Goal: Answer question/provide support: Share knowledge or assist other users

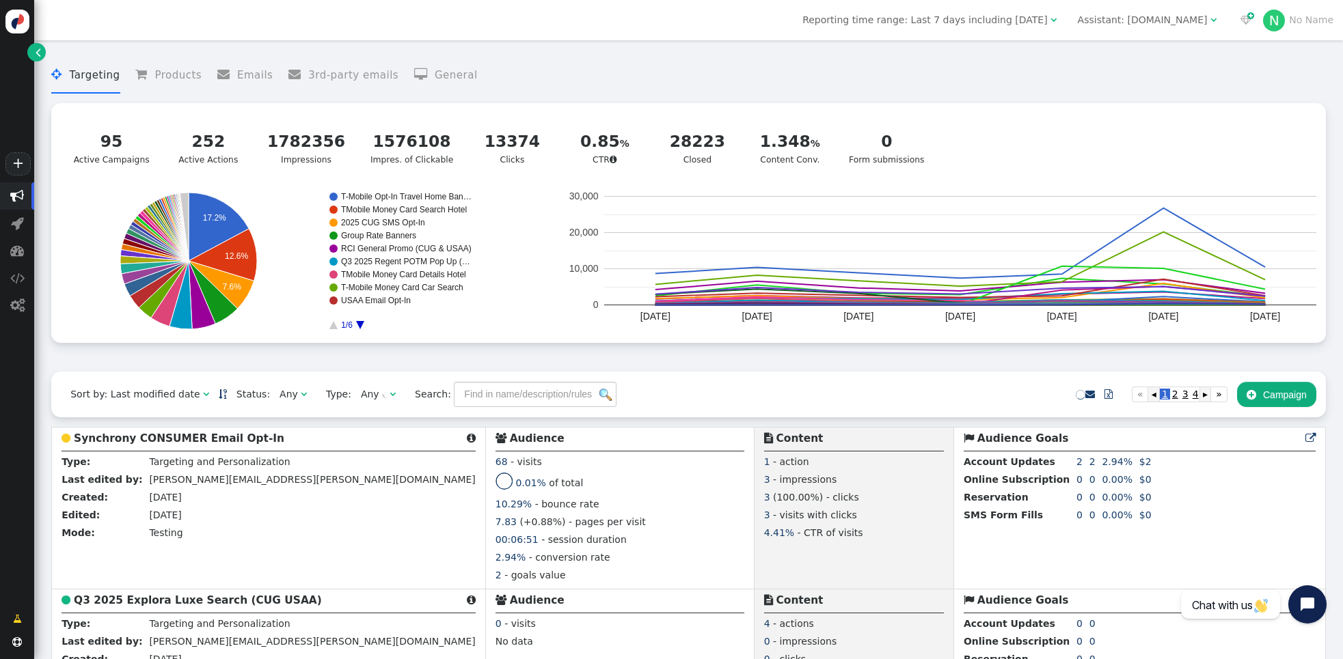
click at [1185, 15] on div "Assistant: mustdotravels.com" at bounding box center [1143, 20] width 130 height 14
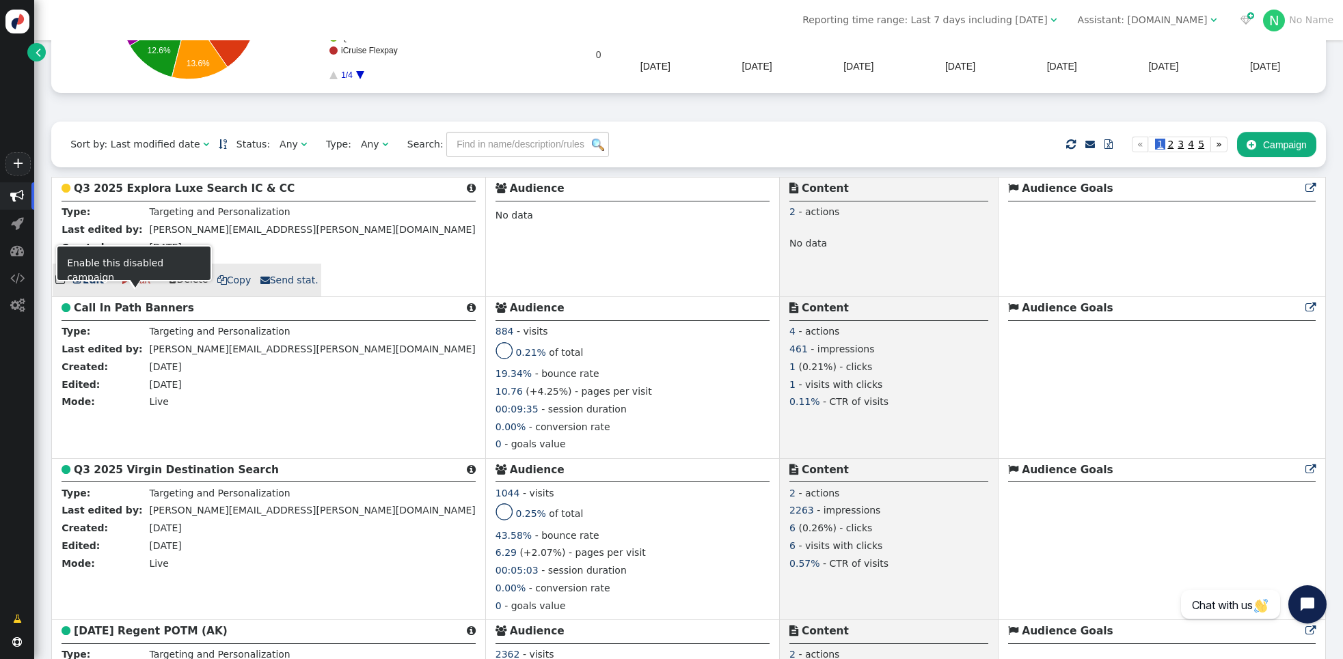
scroll to position [245, 0]
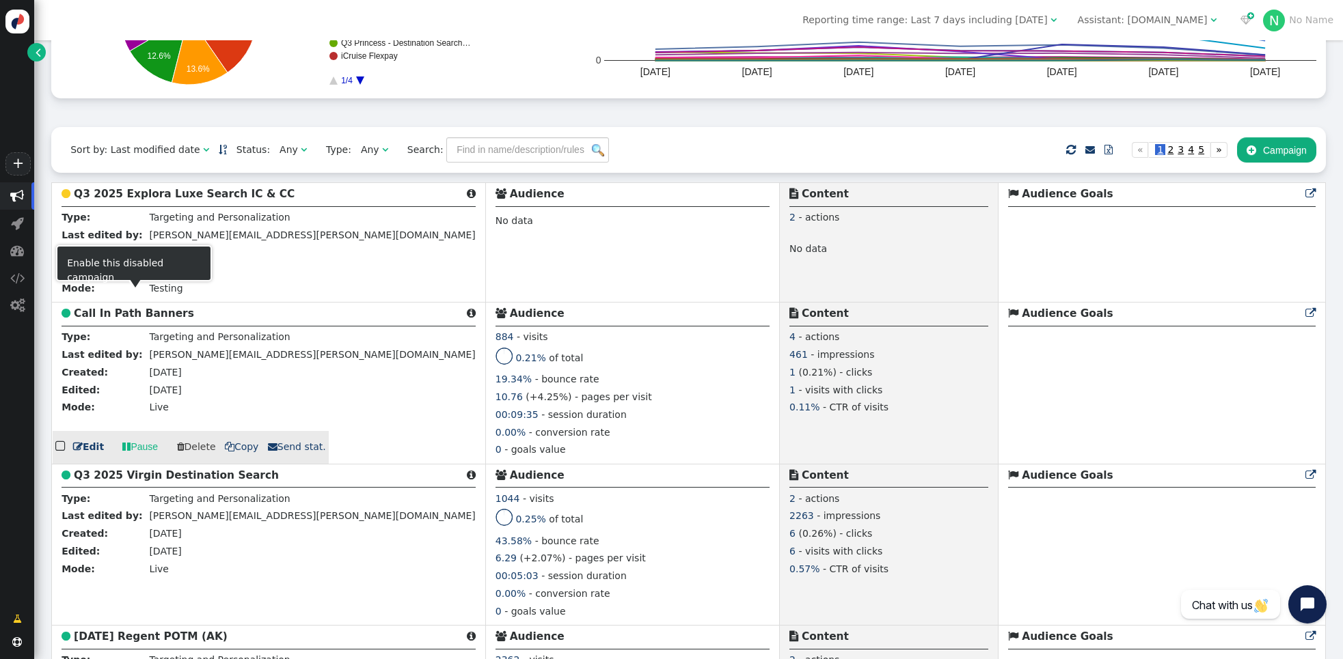
click at [150, 320] on b "Call In Path Banners" at bounding box center [134, 313] width 120 height 12
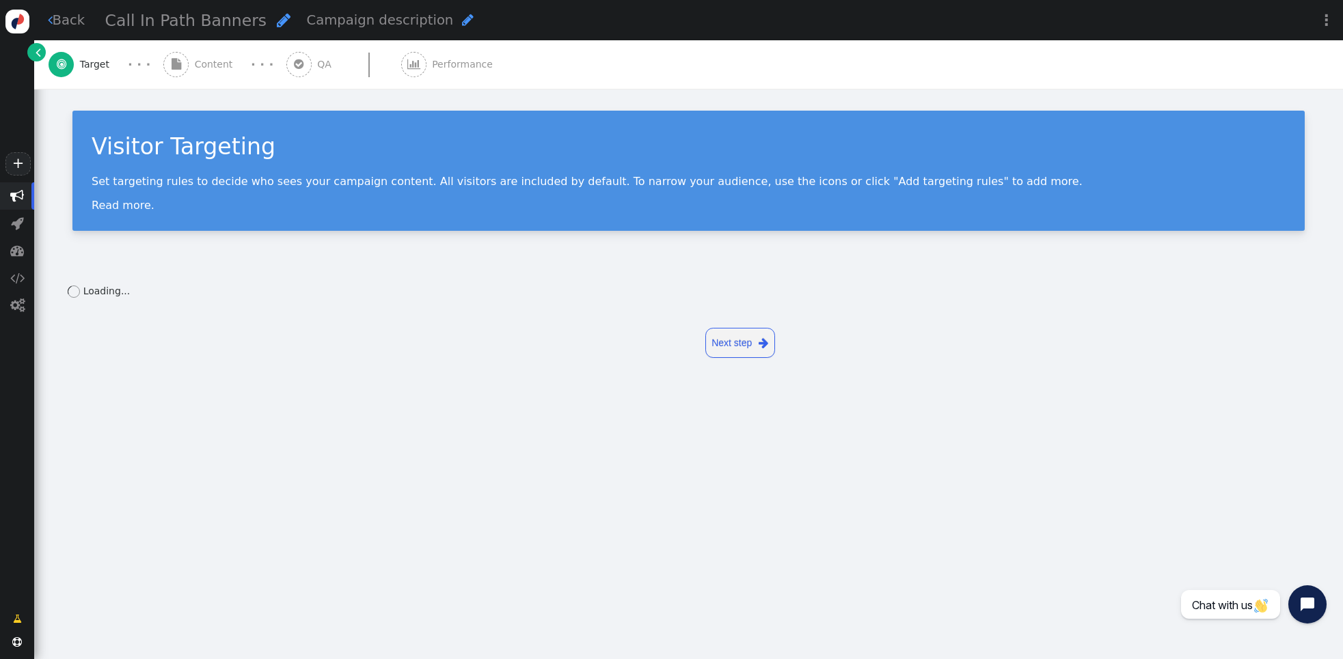
click at [210, 60] on span "Content" at bounding box center [217, 64] width 44 height 14
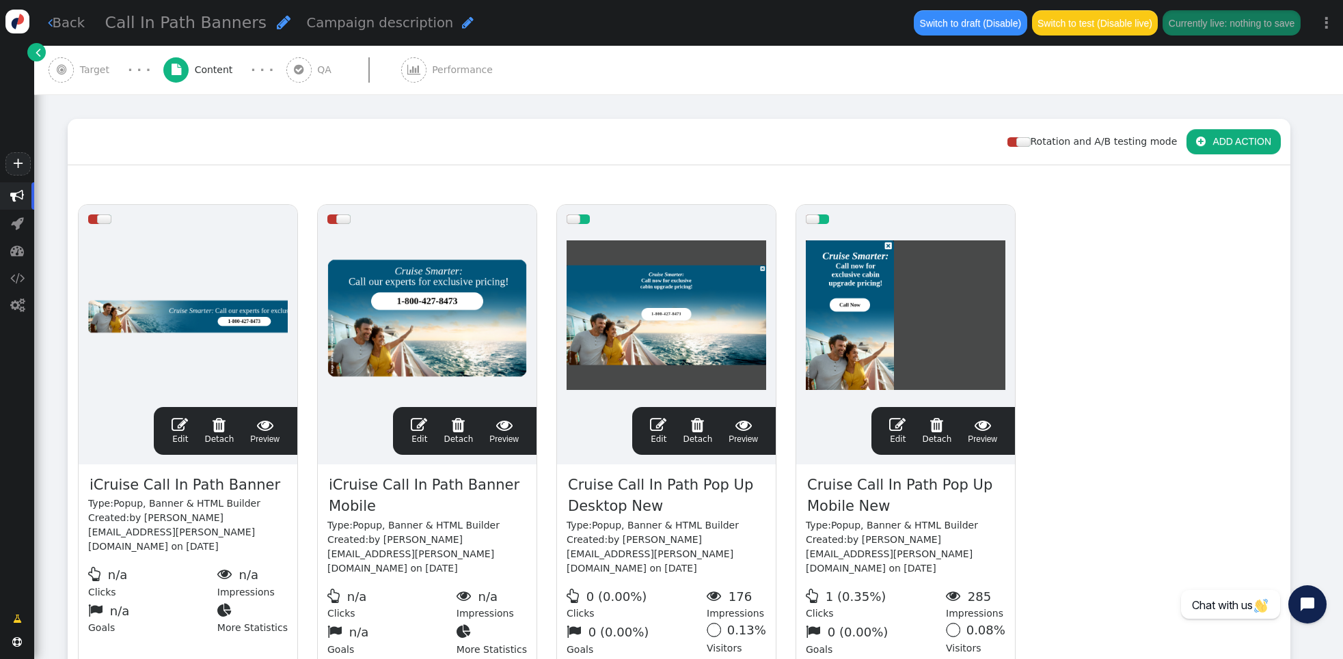
scroll to position [239, 0]
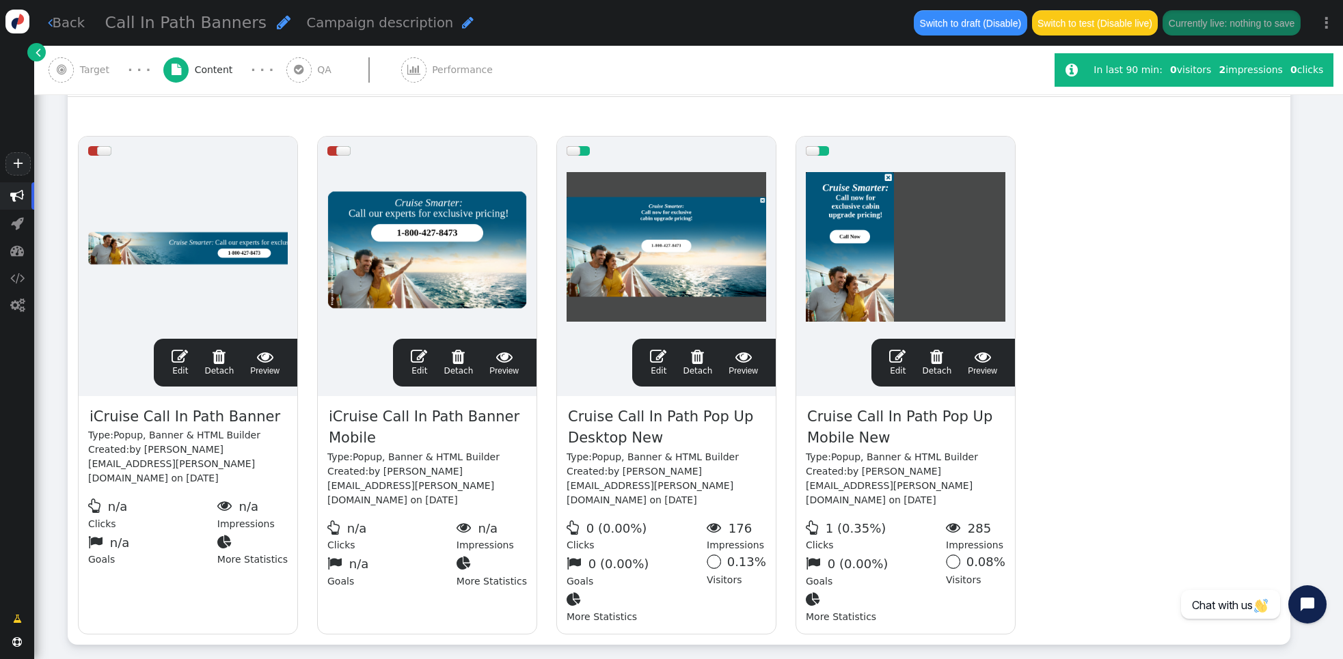
click at [661, 357] on span "" at bounding box center [658, 356] width 16 height 16
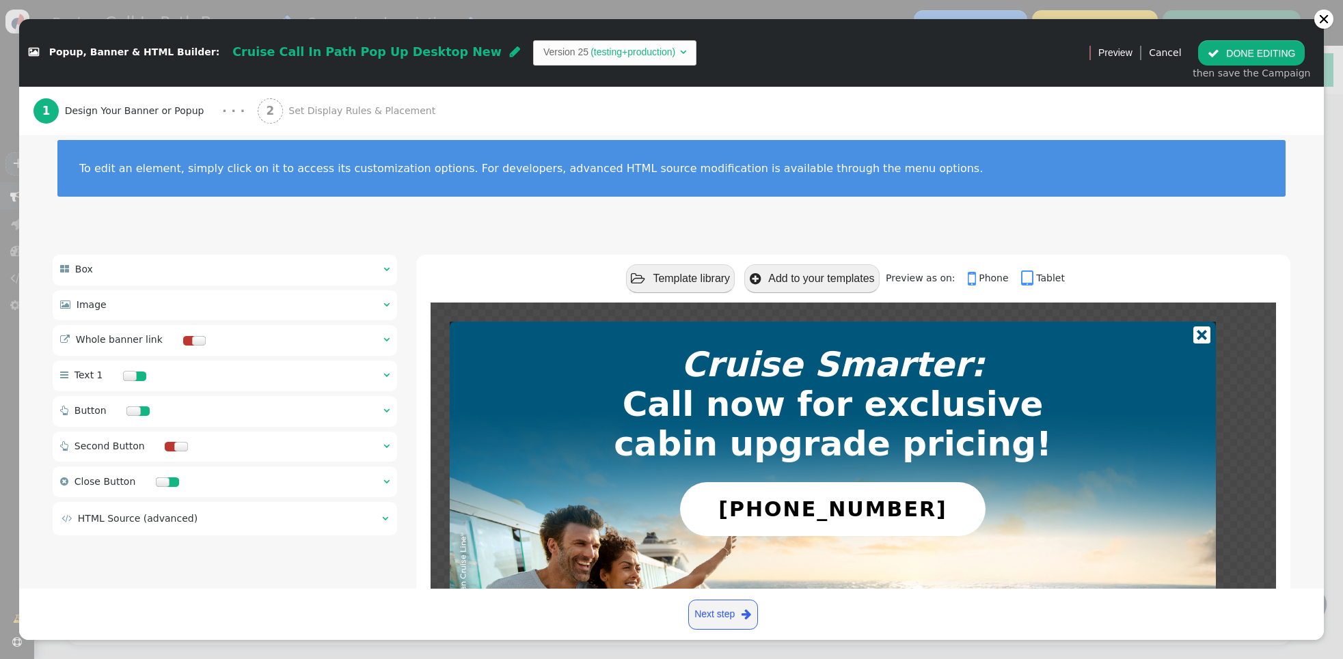
scroll to position [0, 0]
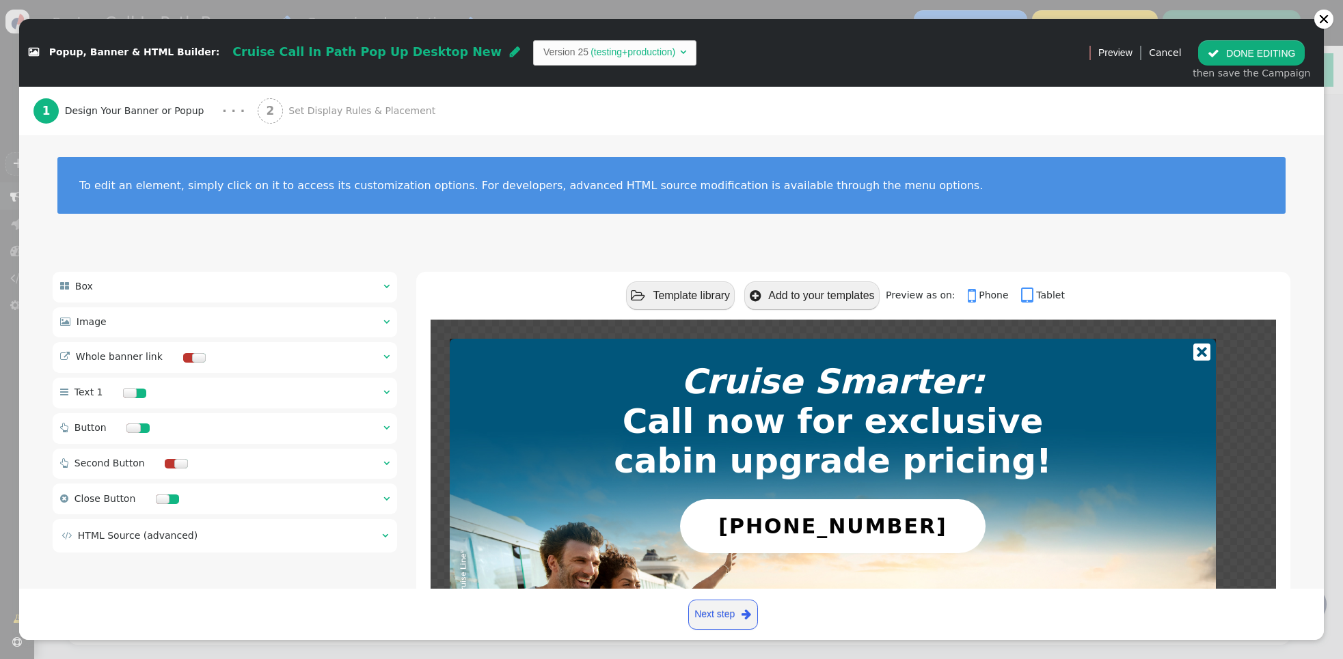
click at [297, 107] on span "Set Display Rules & Placement" at bounding box center [364, 111] width 152 height 14
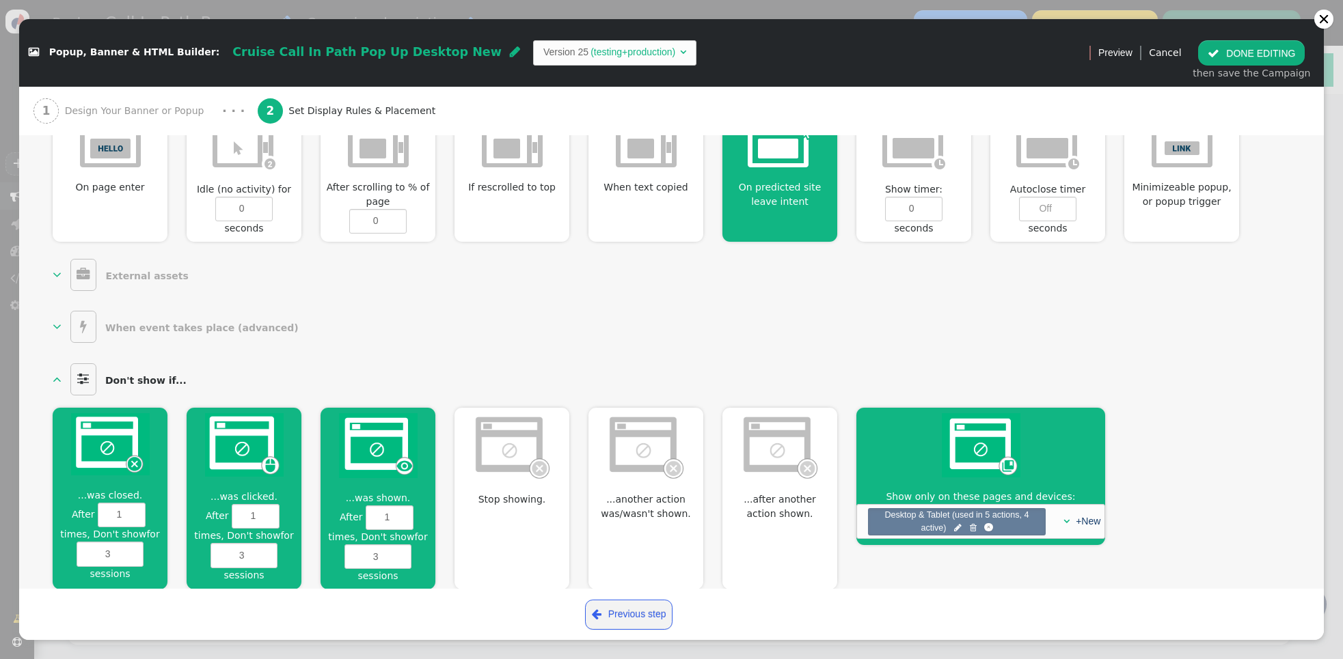
scroll to position [598, 0]
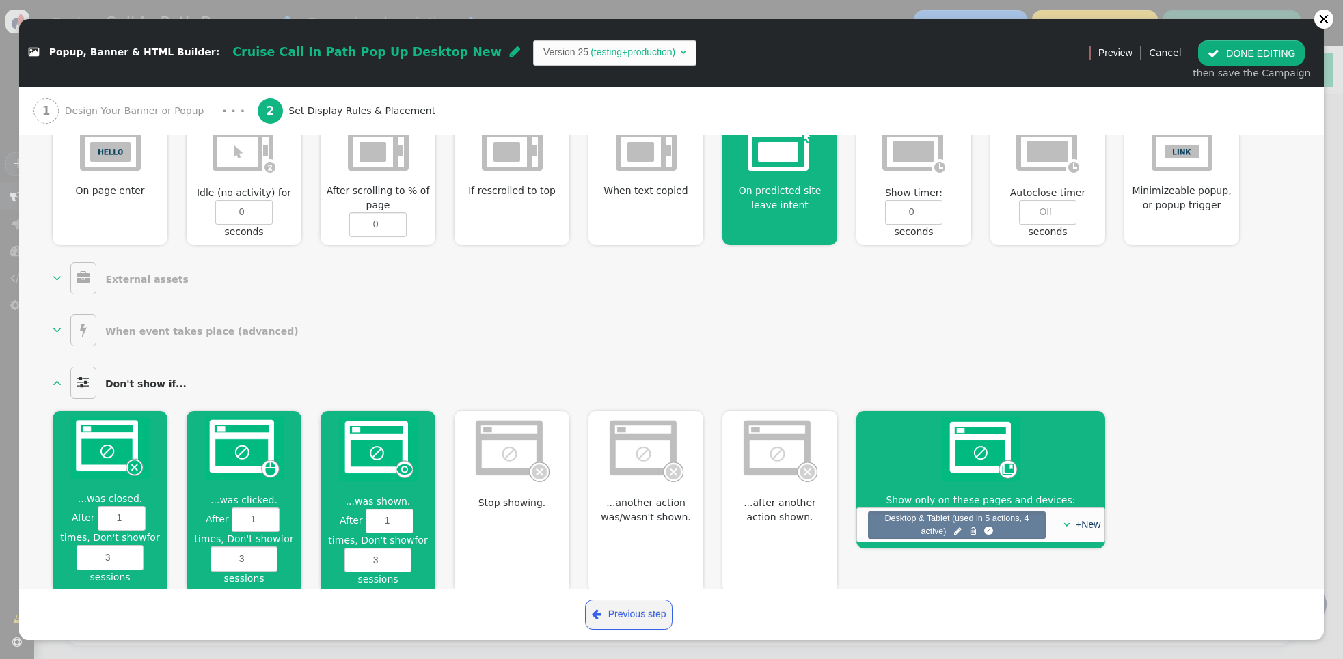
click at [92, 485] on div "...was closed.  After 1 times, Don't show for 3 sessions" at bounding box center [110, 502] width 115 height 182
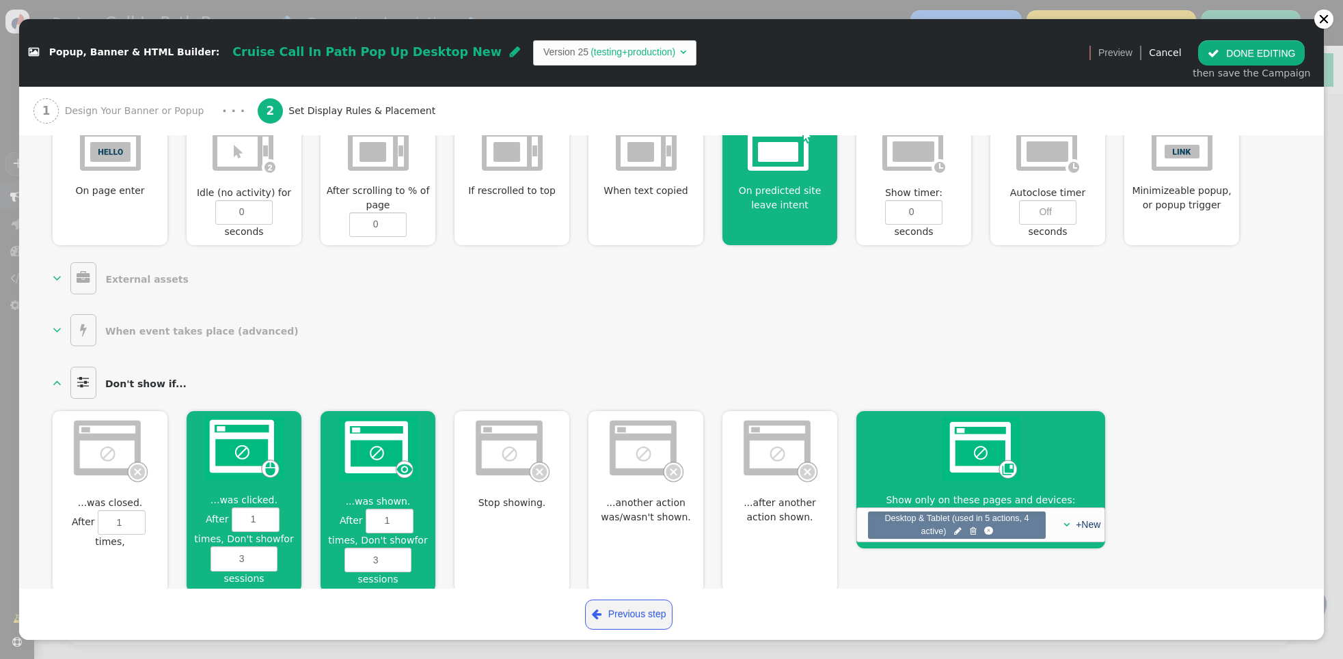
click at [228, 451] on img at bounding box center [244, 449] width 79 height 64
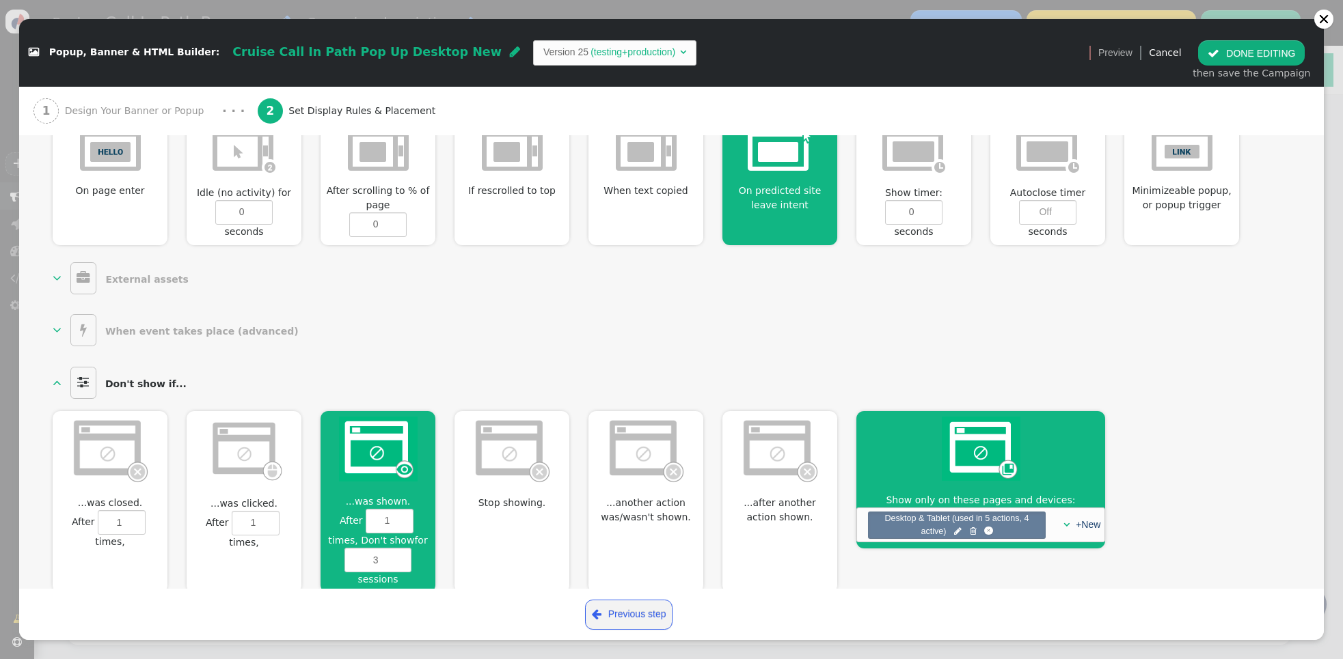
click at [359, 443] on img at bounding box center [378, 449] width 79 height 65
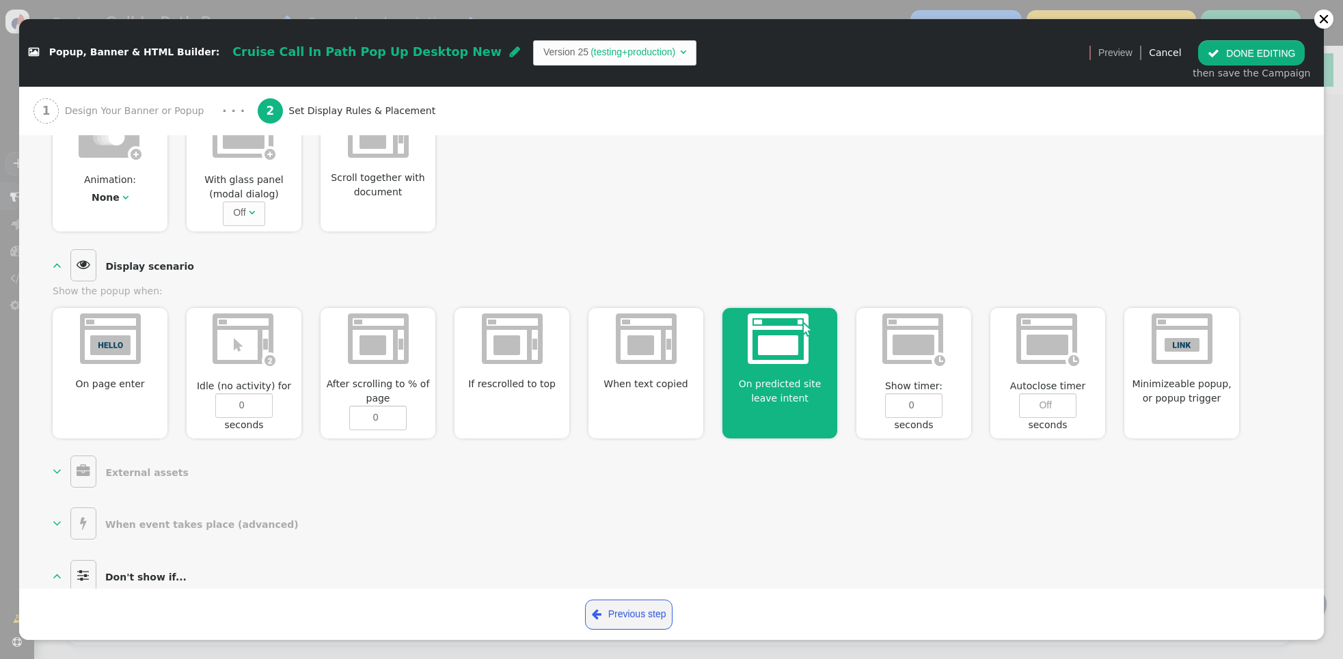
scroll to position [332, 0]
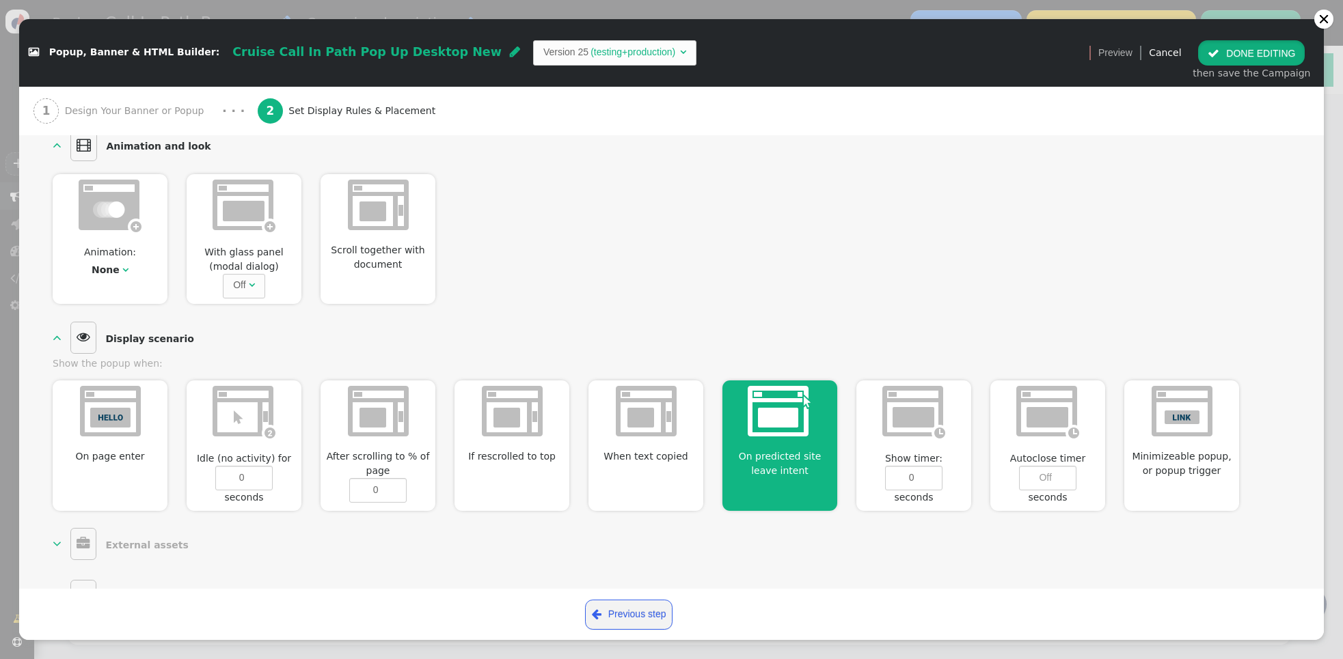
click at [1244, 53] on button " DONE EDITING" at bounding box center [1251, 52] width 107 height 25
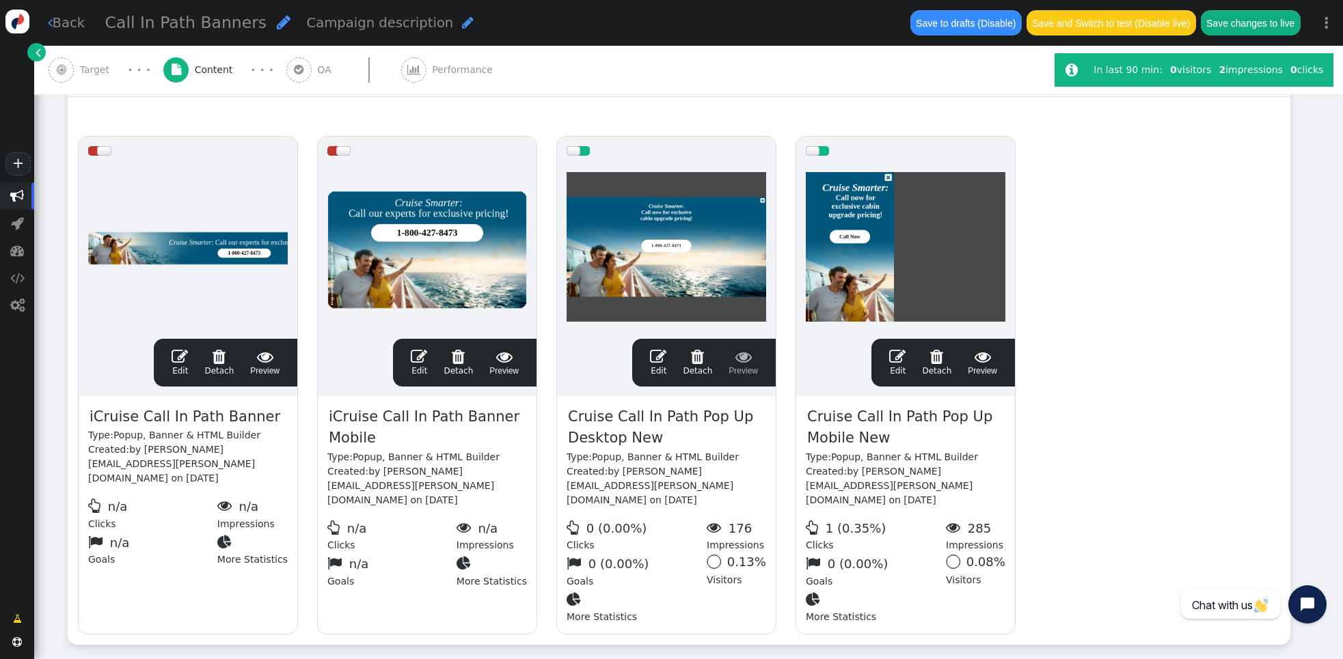
scroll to position [238, 0]
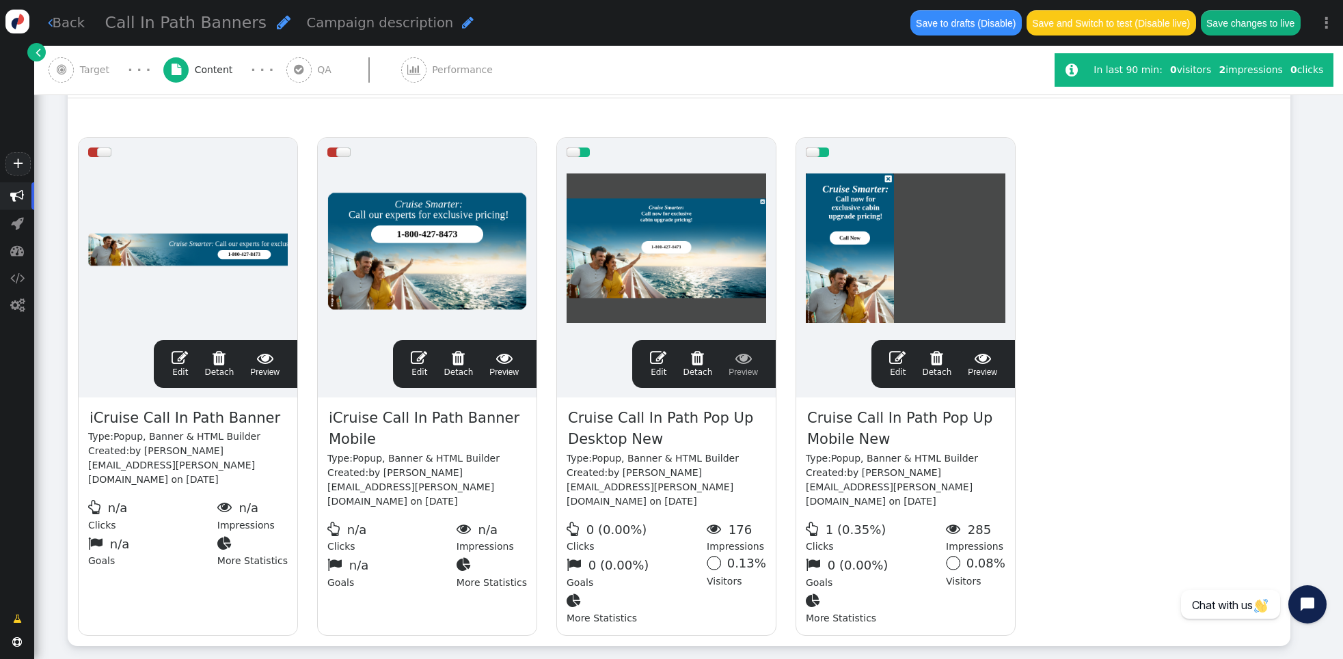
click at [896, 354] on span "" at bounding box center [897, 358] width 16 height 16
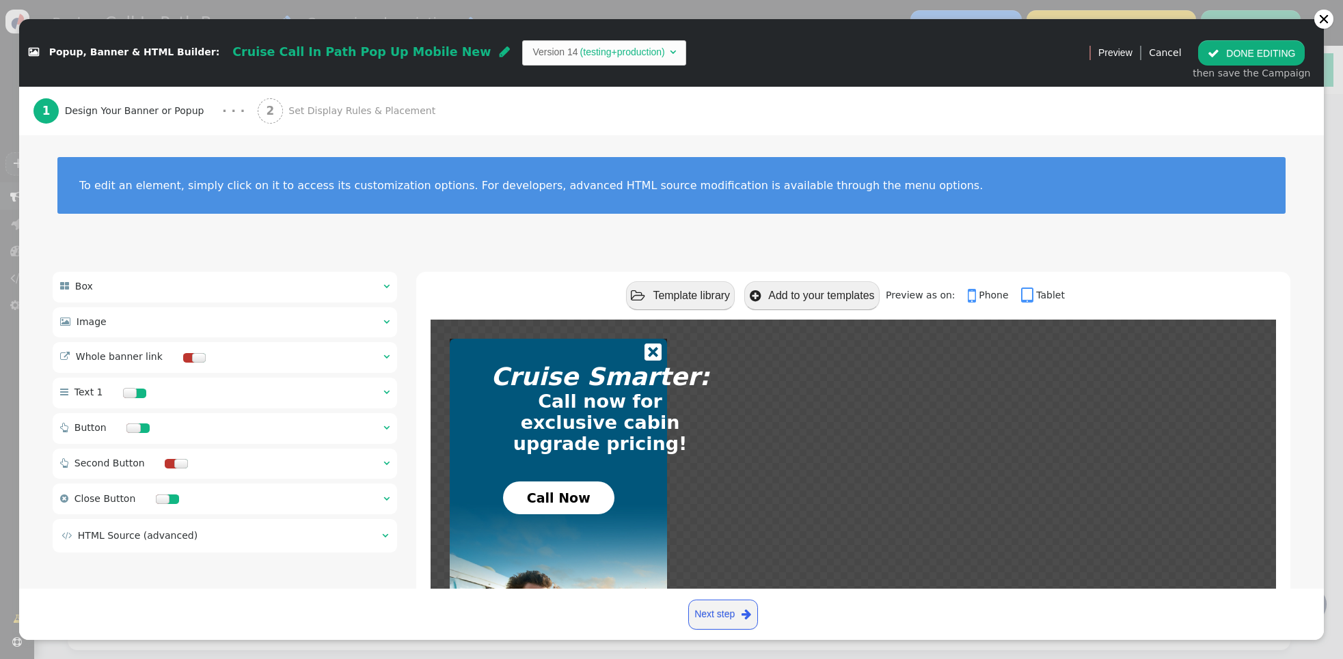
click at [304, 104] on span "Set Display Rules & Placement" at bounding box center [364, 111] width 152 height 14
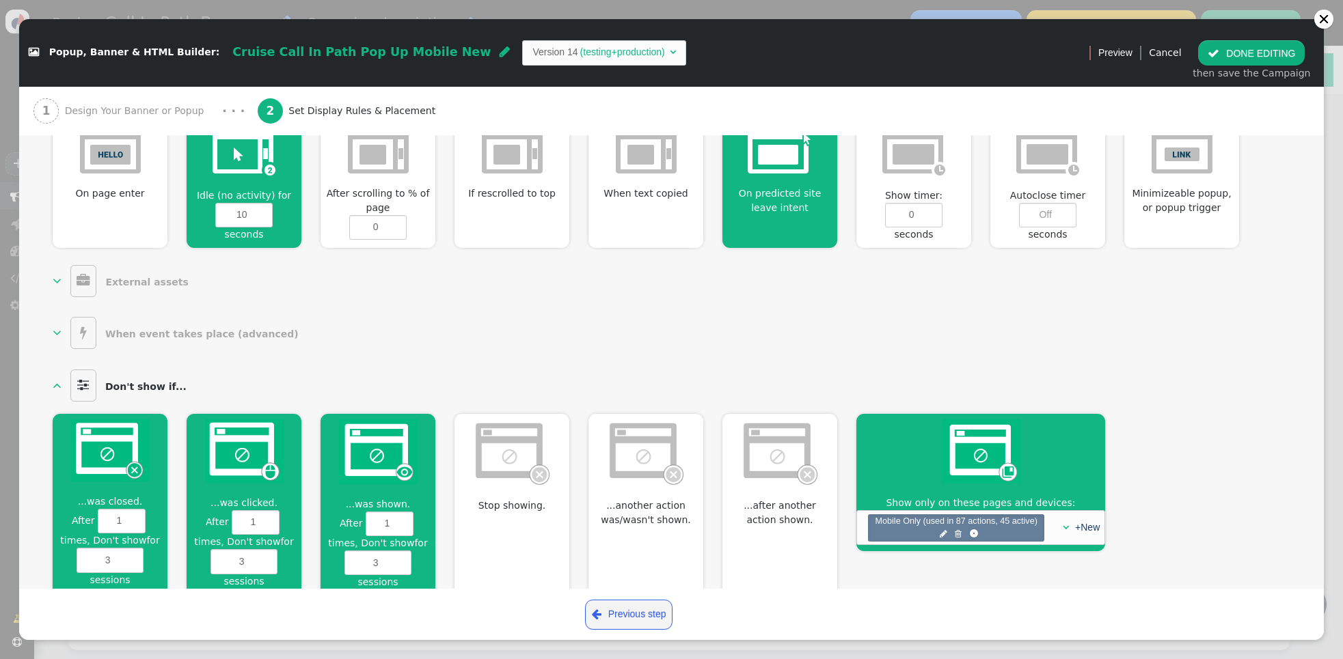
scroll to position [624, 0]
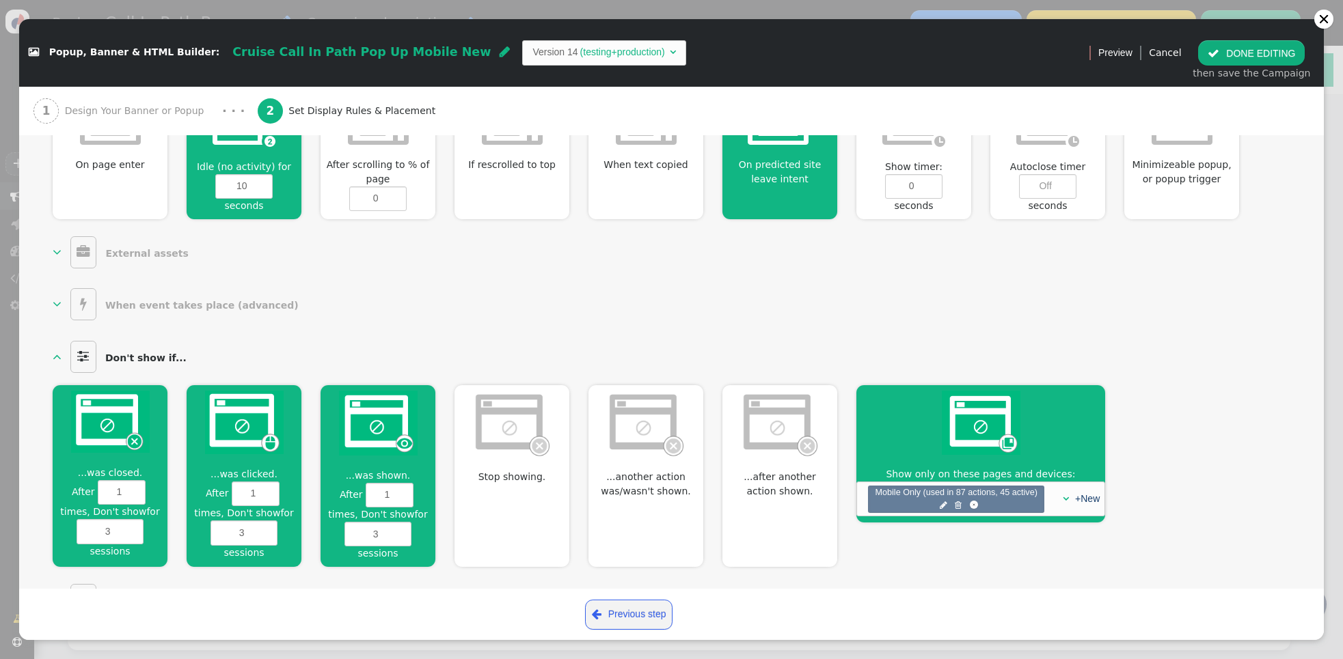
click at [125, 411] on img at bounding box center [110, 422] width 79 height 62
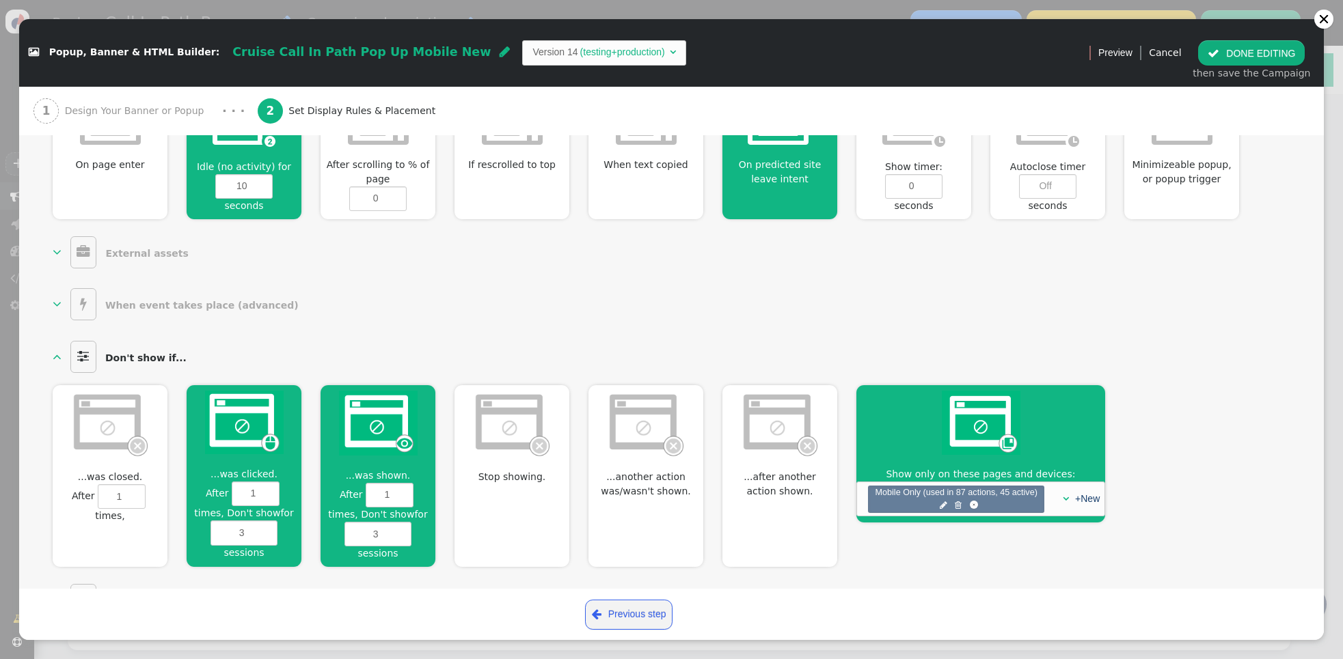
click at [243, 419] on img at bounding box center [244, 423] width 79 height 64
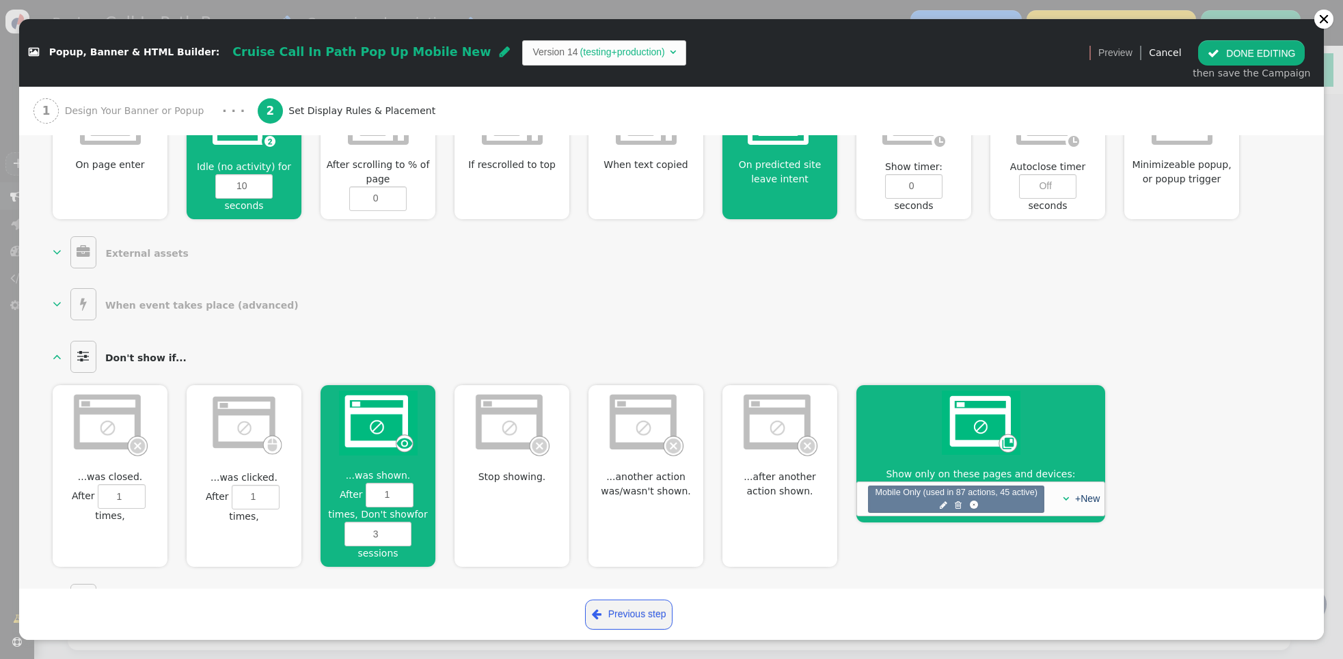
click at [346, 419] on img at bounding box center [378, 423] width 79 height 65
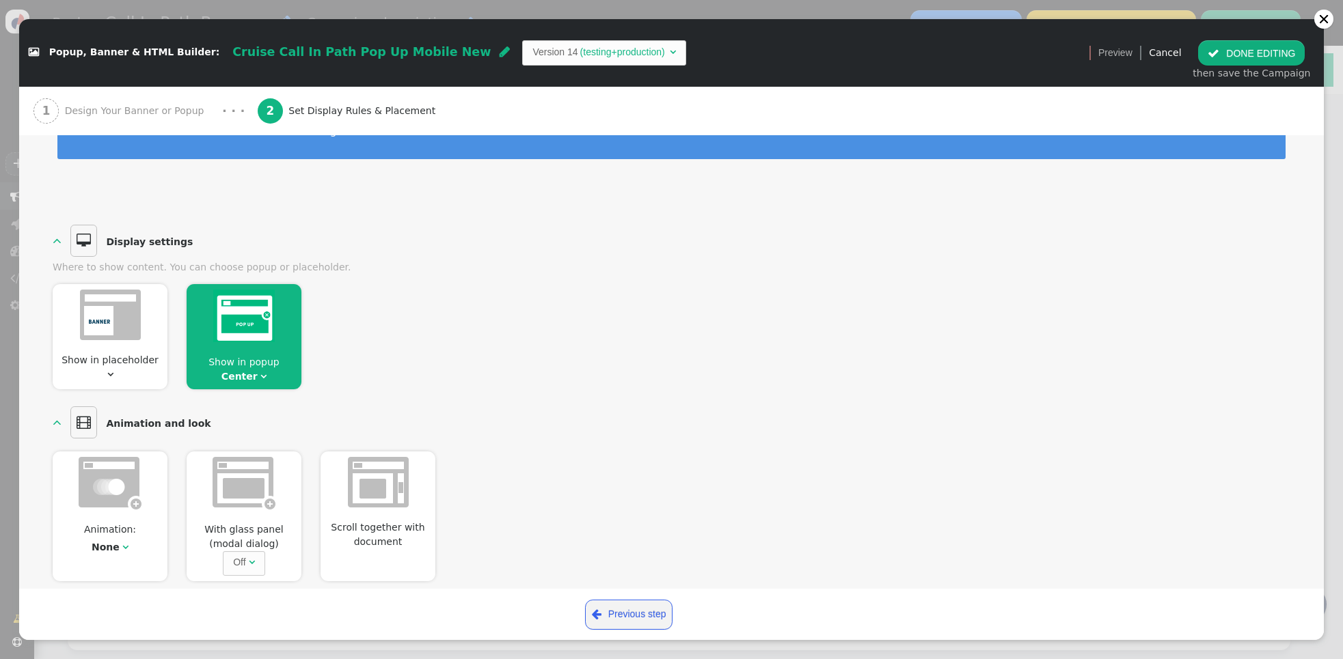
scroll to position [0, 0]
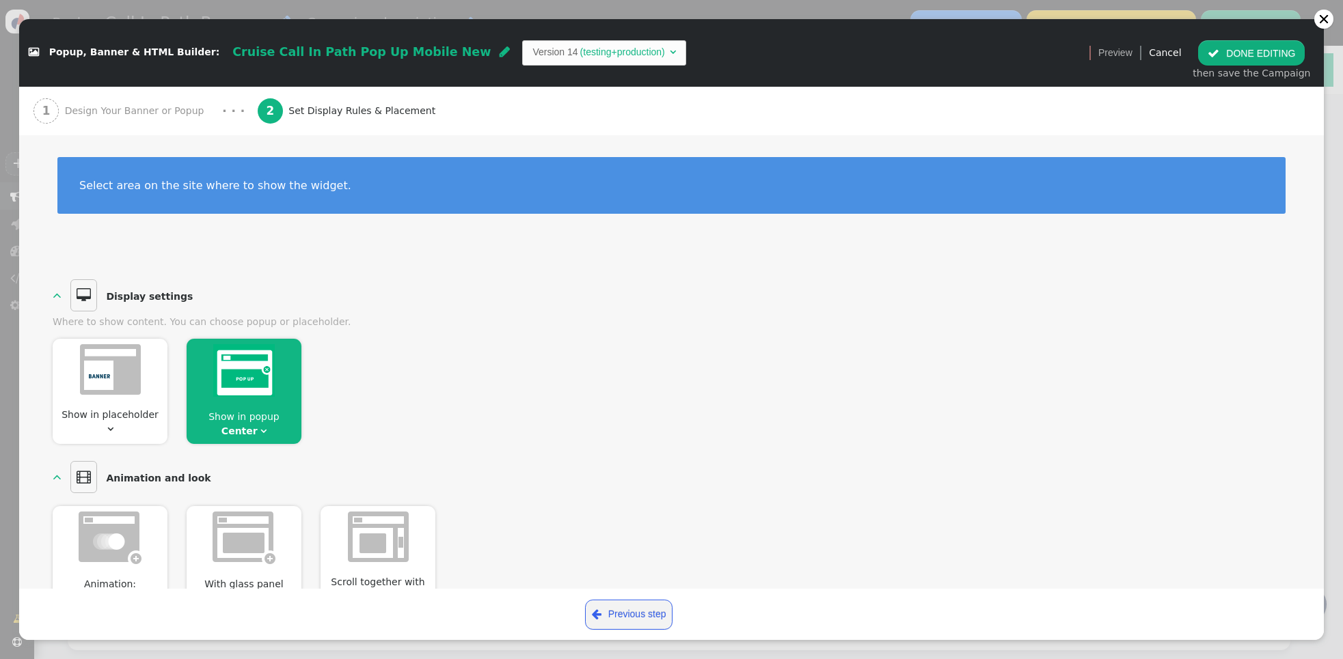
click at [1225, 55] on button " DONE EDITING" at bounding box center [1251, 52] width 107 height 25
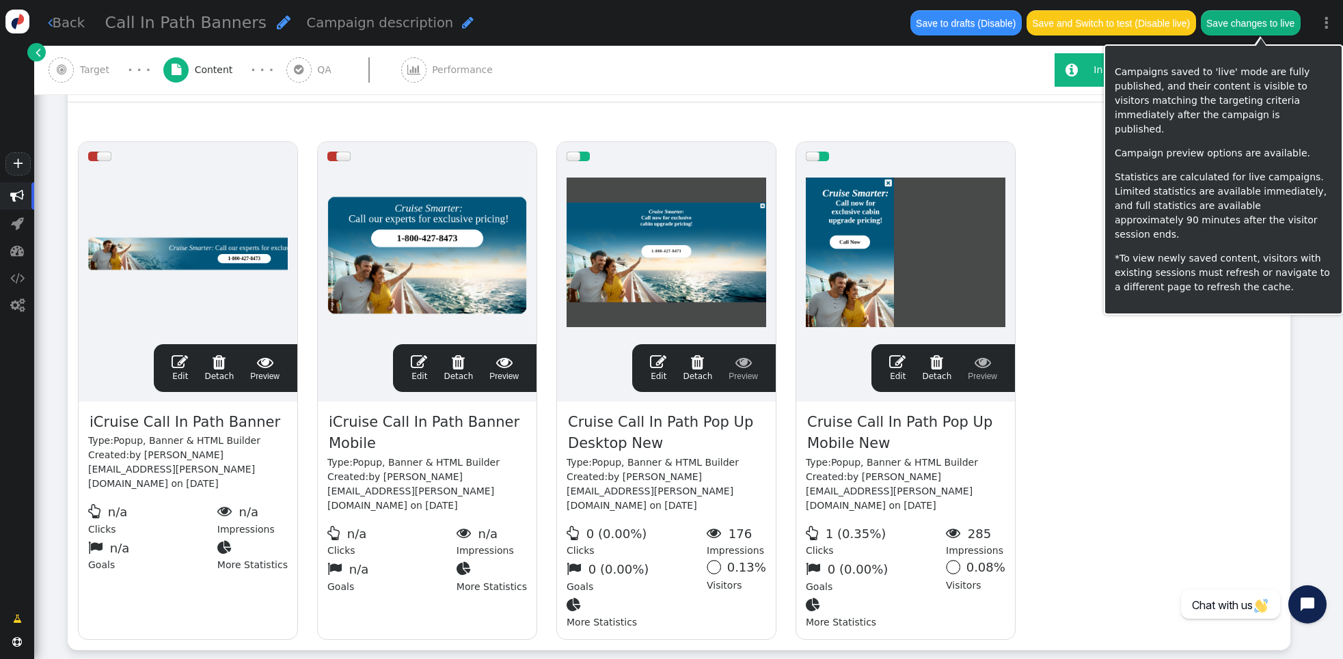
click at [1248, 21] on button "Save changes to live" at bounding box center [1251, 22] width 100 height 25
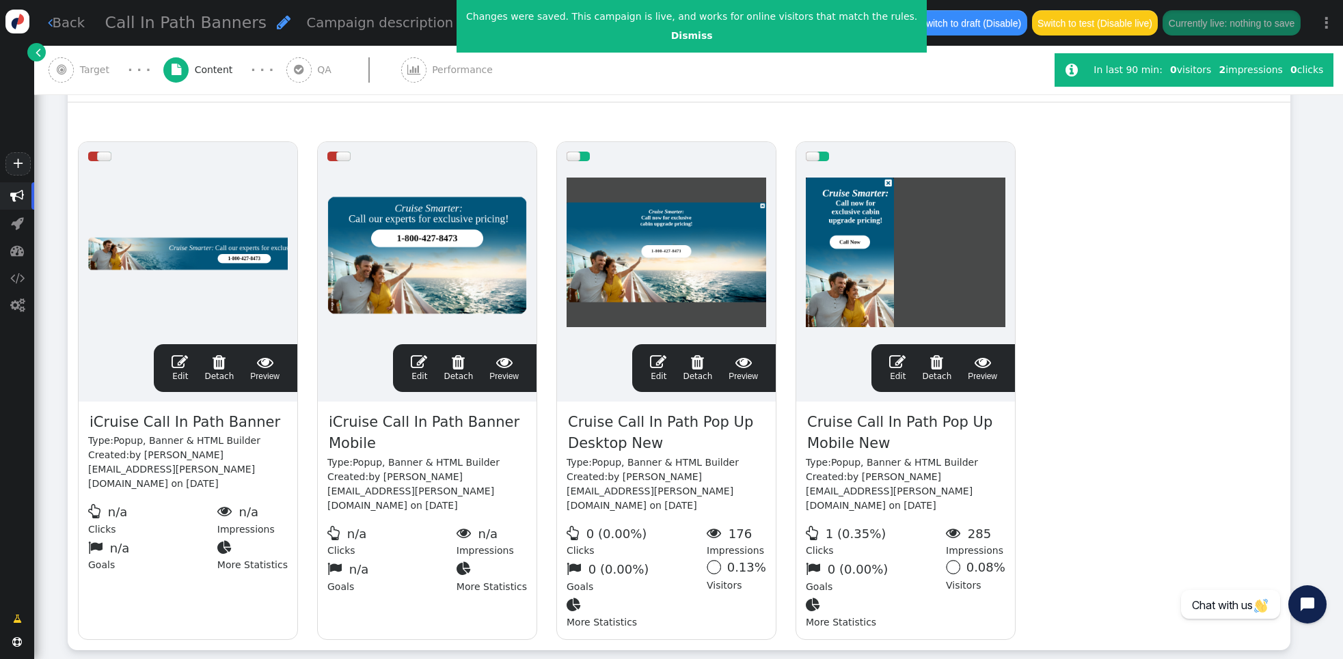
click at [660, 366] on span "" at bounding box center [658, 362] width 16 height 16
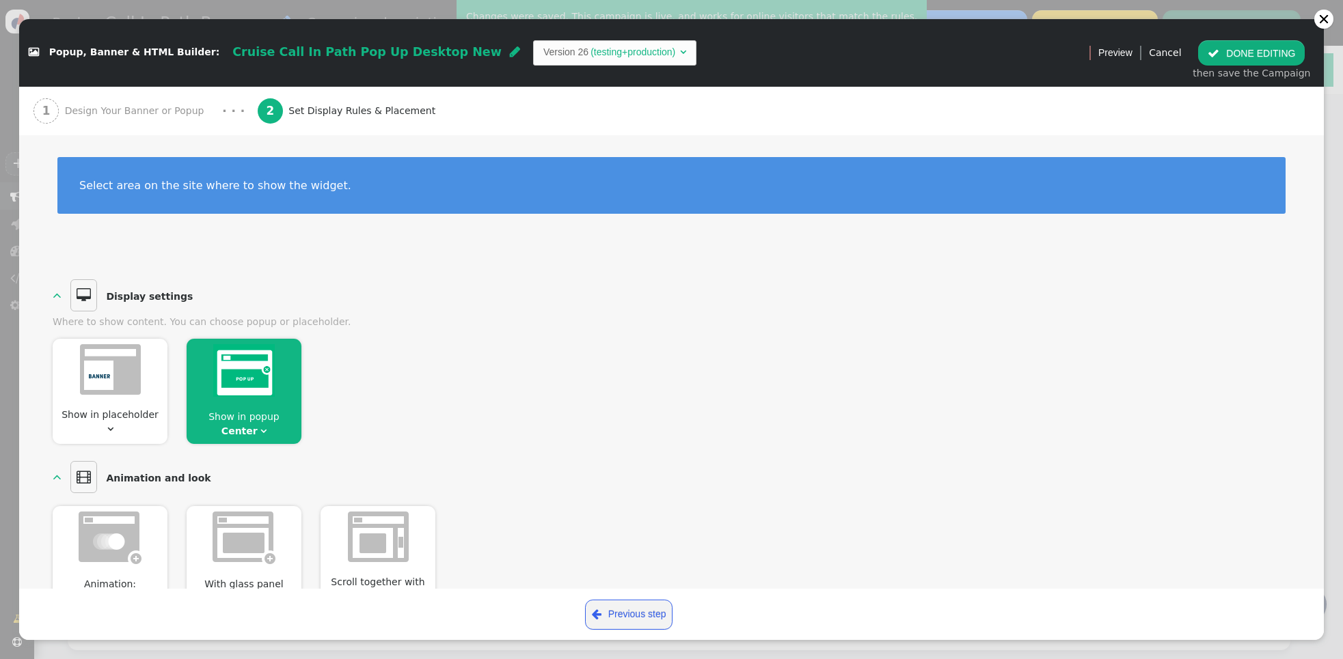
click at [115, 114] on span "Design Your Banner or Popup" at bounding box center [137, 111] width 145 height 14
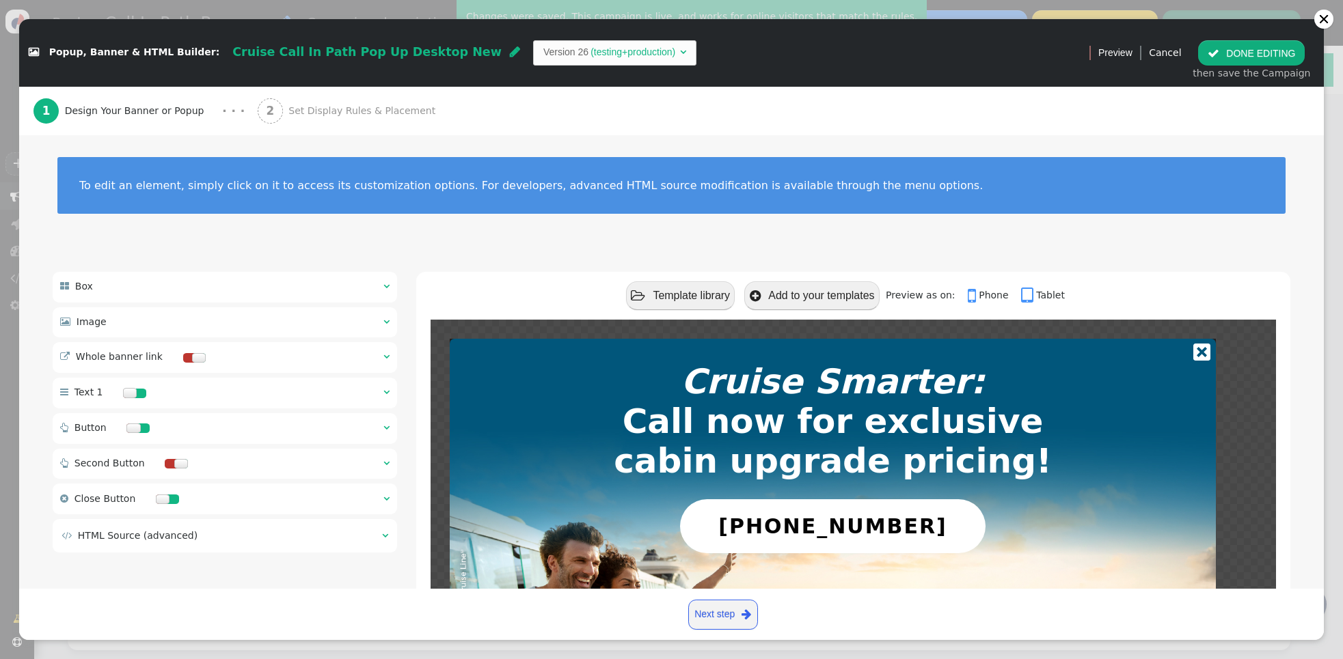
click at [388, 500] on span "" at bounding box center [386, 499] width 6 height 10
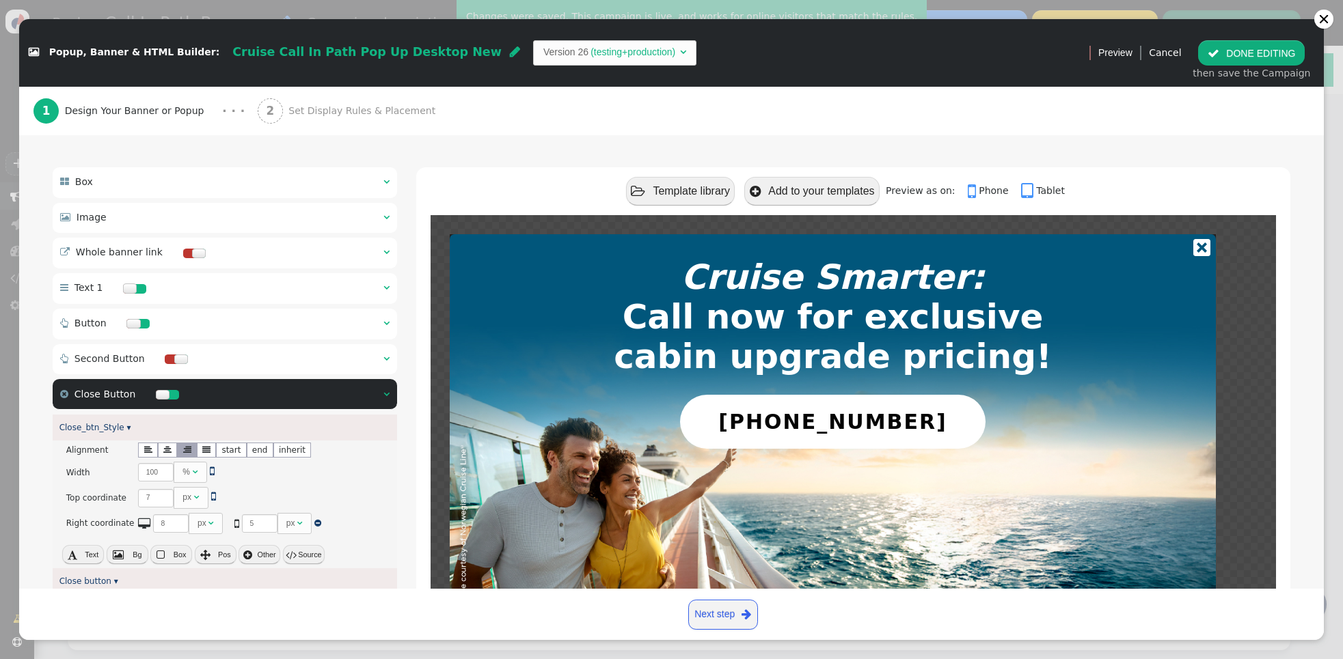
scroll to position [104, 0]
click at [387, 398] on span "" at bounding box center [386, 395] width 6 height 10
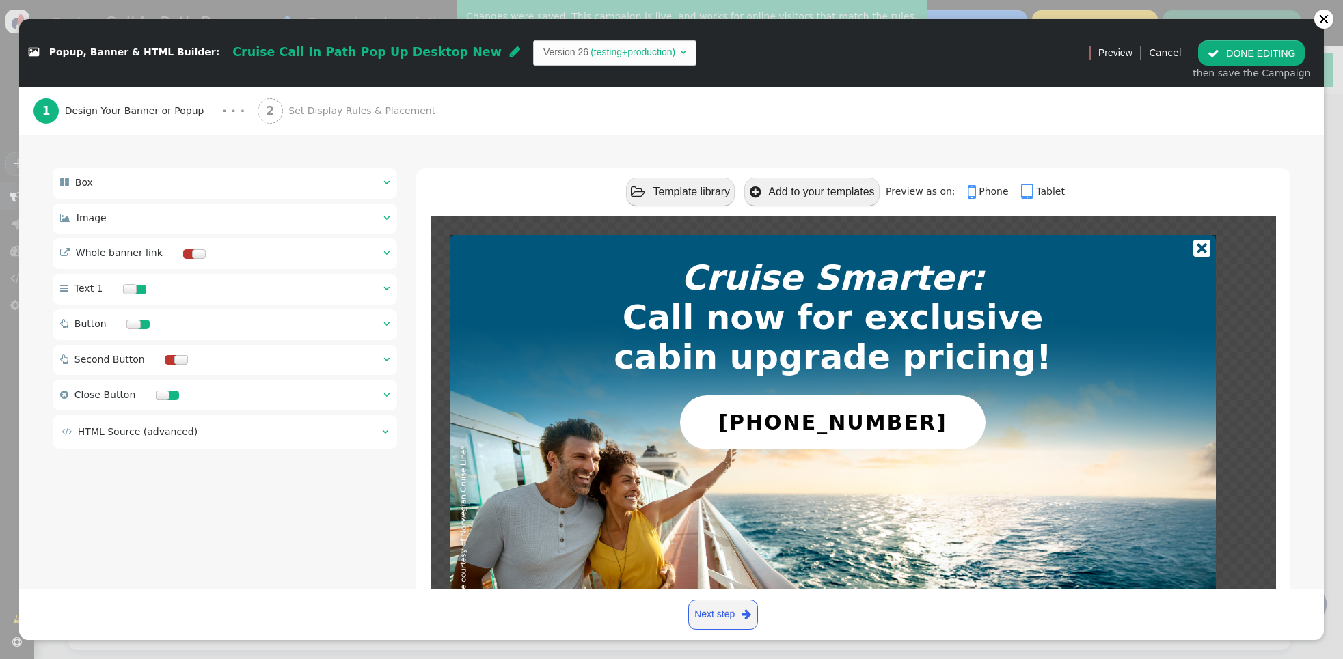
click at [389, 328] on div " Button  " at bounding box center [225, 325] width 344 height 31
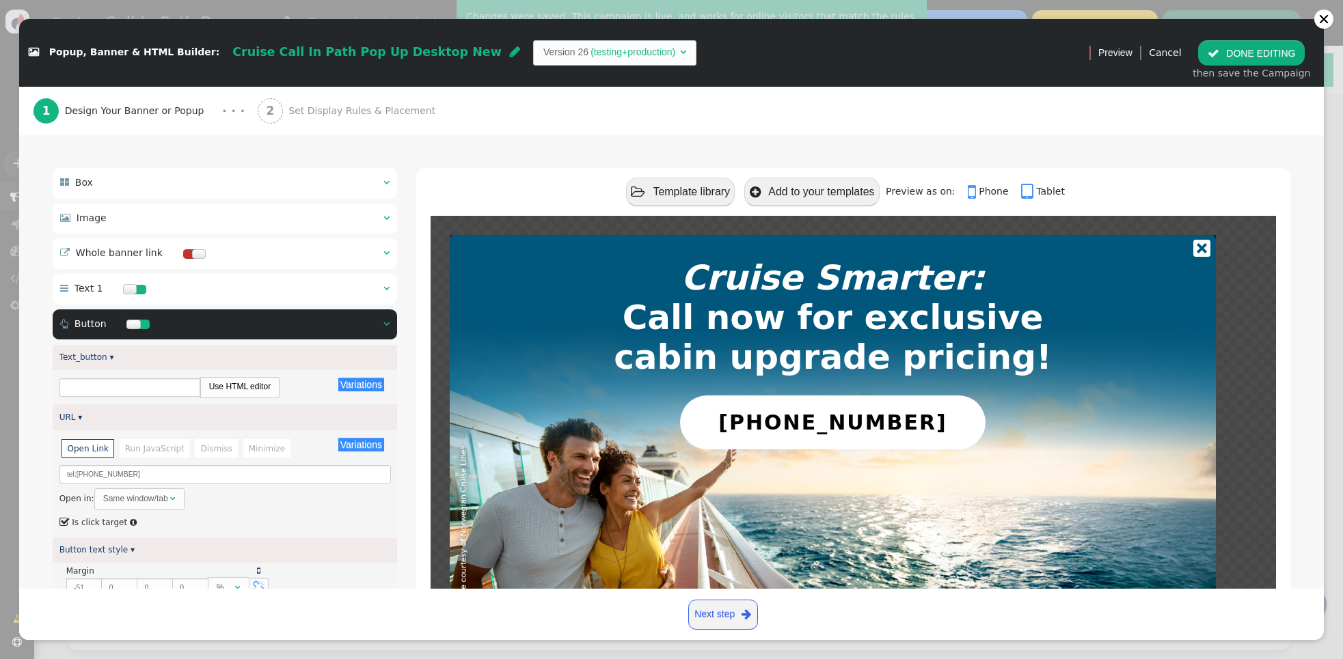
type input "[PHONE_NUMBER]"
click at [389, 328] on div " Button  " at bounding box center [225, 325] width 344 height 31
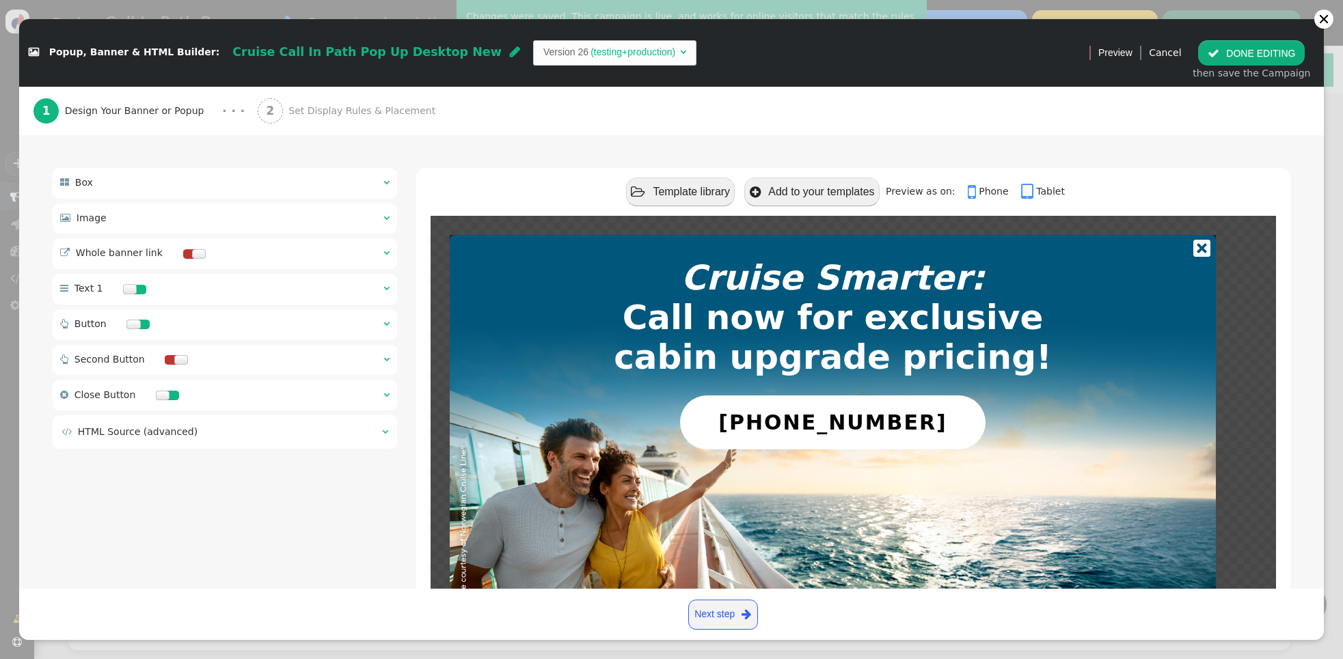
click at [388, 325] on span "" at bounding box center [386, 324] width 6 height 10
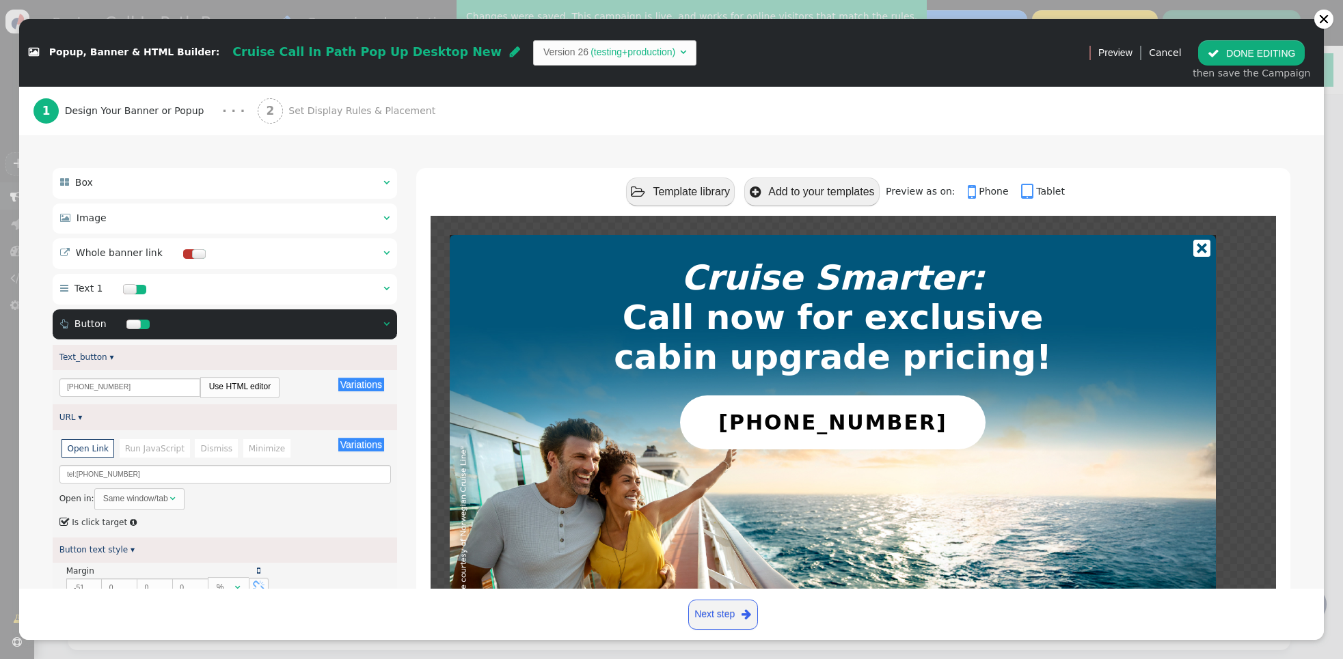
scroll to position [101, 0]
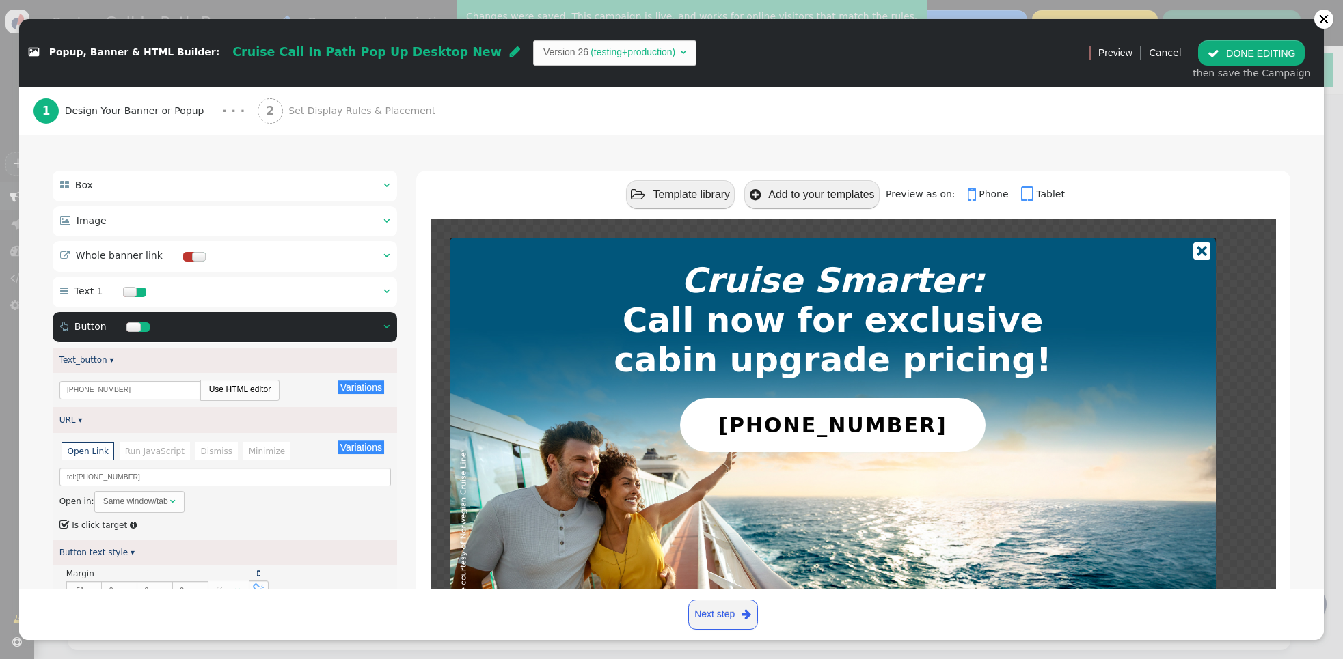
click at [1218, 50] on span "" at bounding box center [1213, 53] width 12 height 11
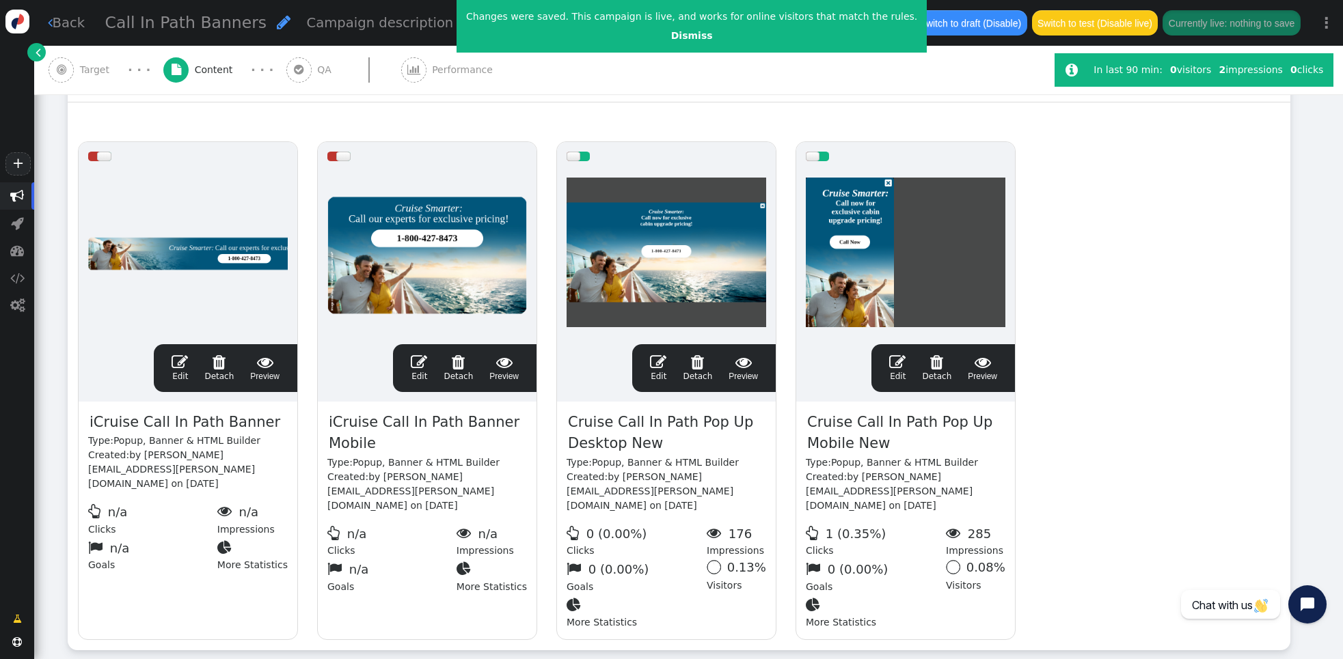
click at [401, 70] on span "" at bounding box center [413, 69] width 25 height 25
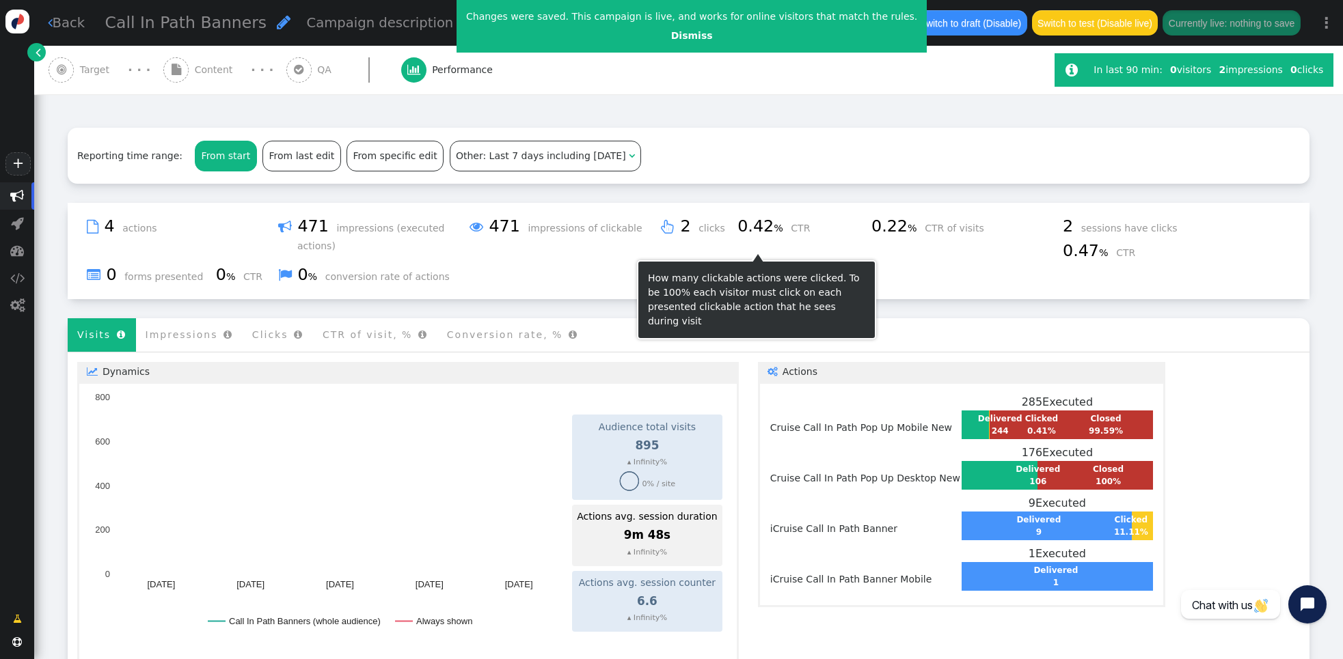
scroll to position [190, 0]
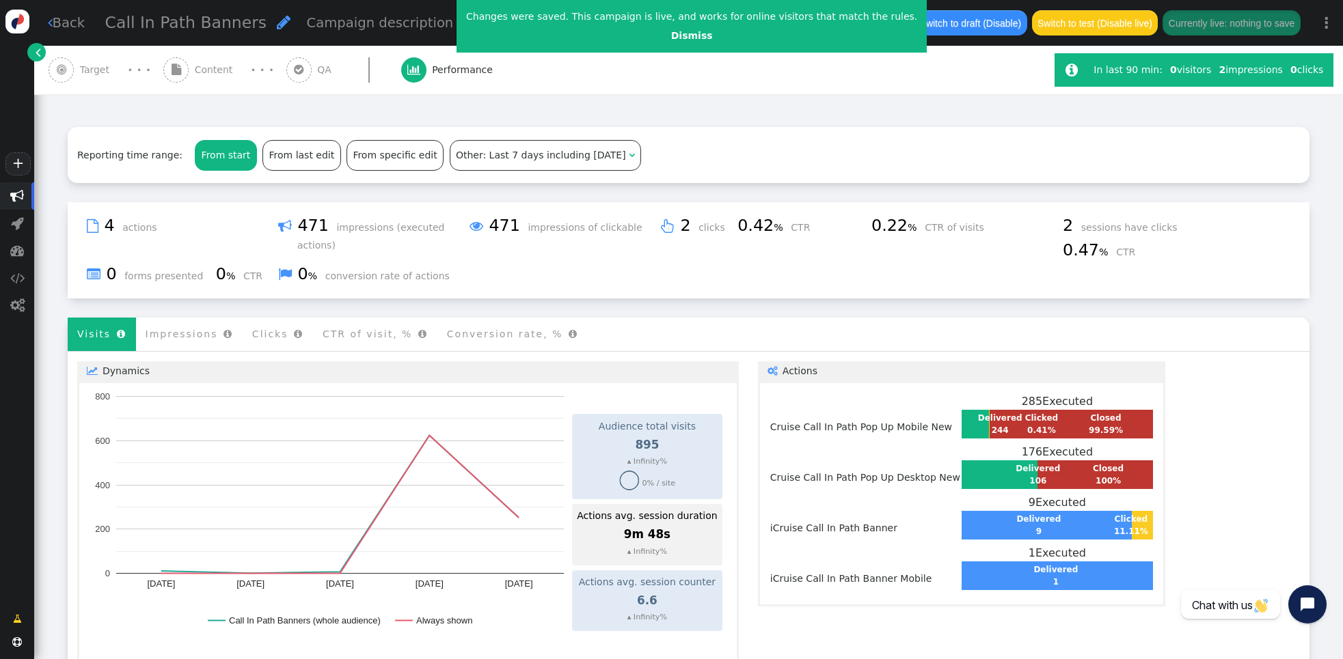
click at [714, 202] on td " 4 actions  471 impressions (executed actions)  471 impressions of clickable…" at bounding box center [689, 250] width 1242 height 96
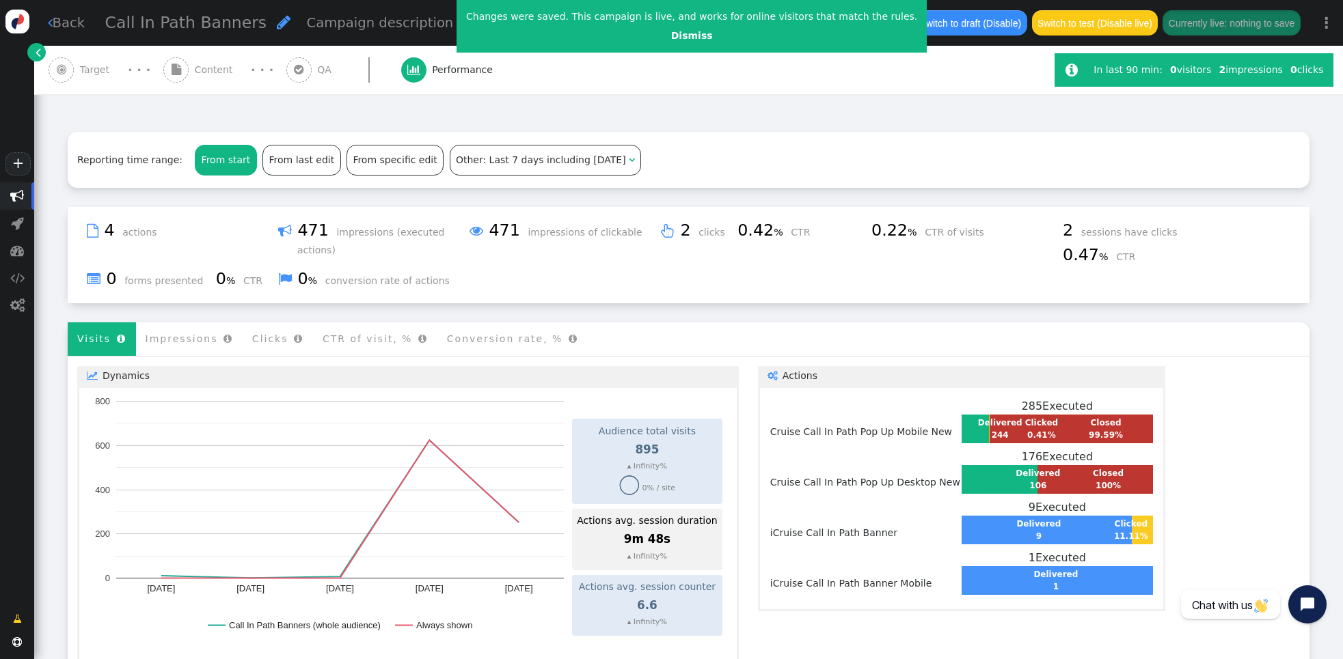
click at [901, 225] on span "0.22 %" at bounding box center [896, 230] width 51 height 19
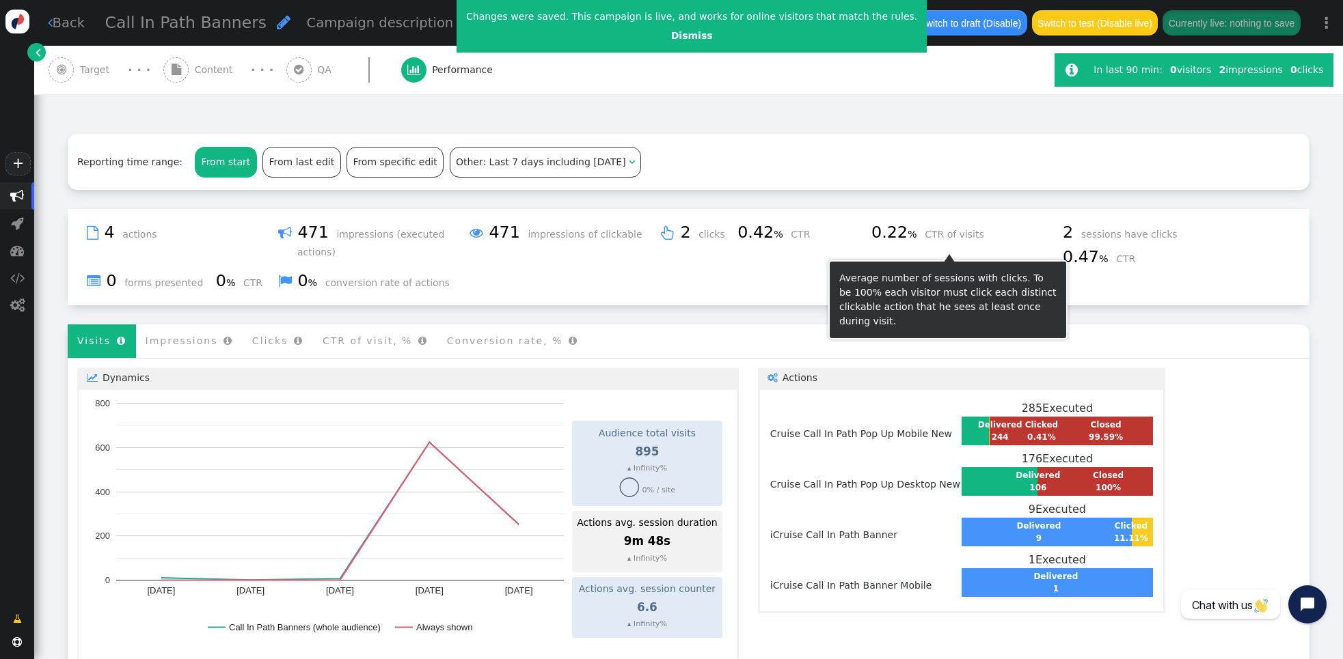
scroll to position [191, 0]
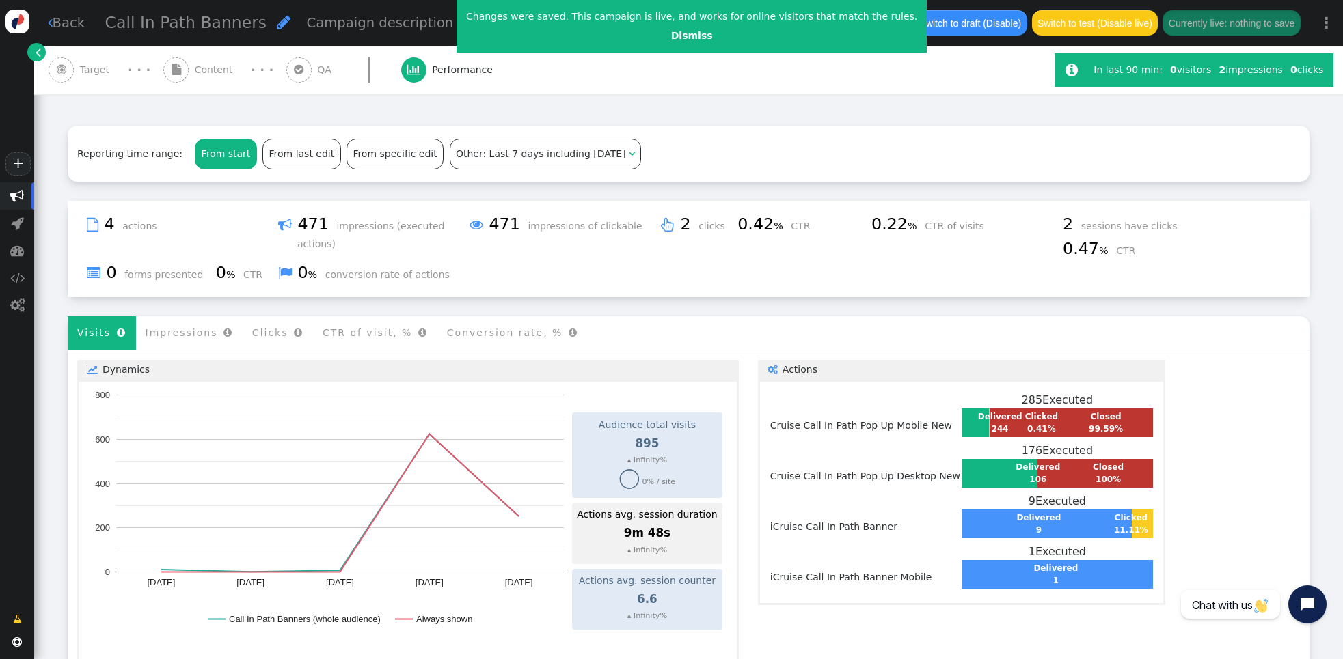
click at [268, 321] on li "Clicks " at bounding box center [278, 332] width 70 height 33
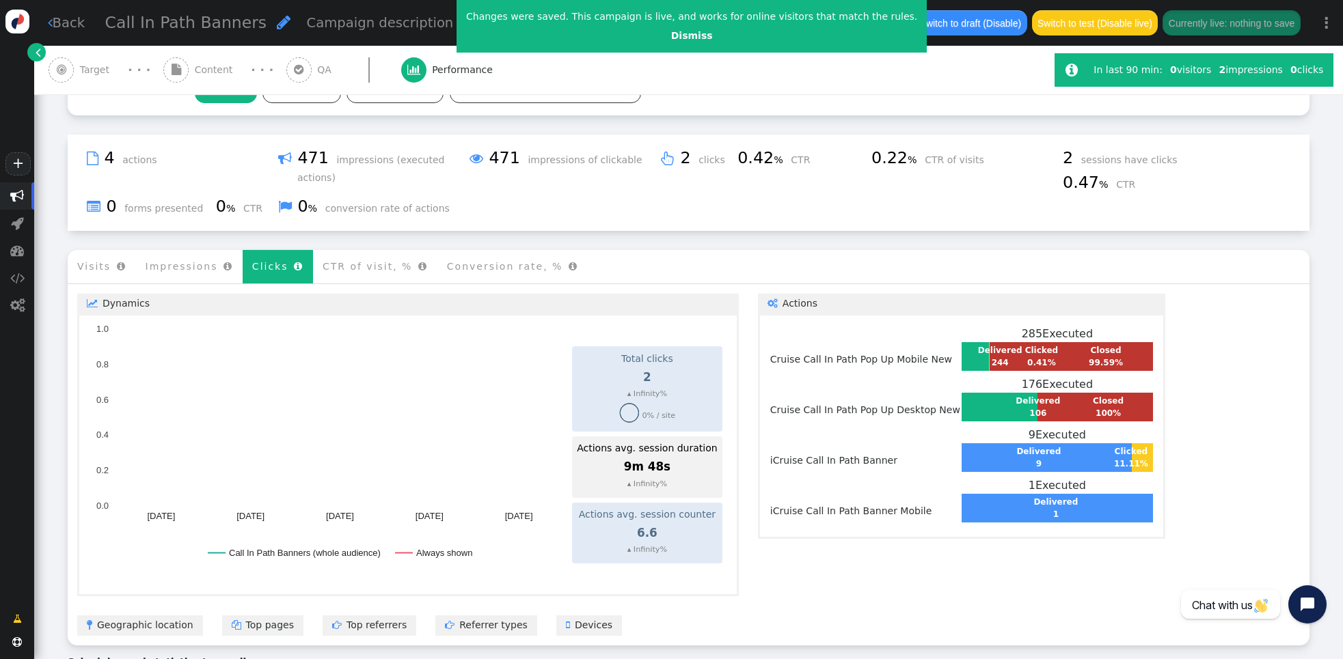
scroll to position [256, 0]
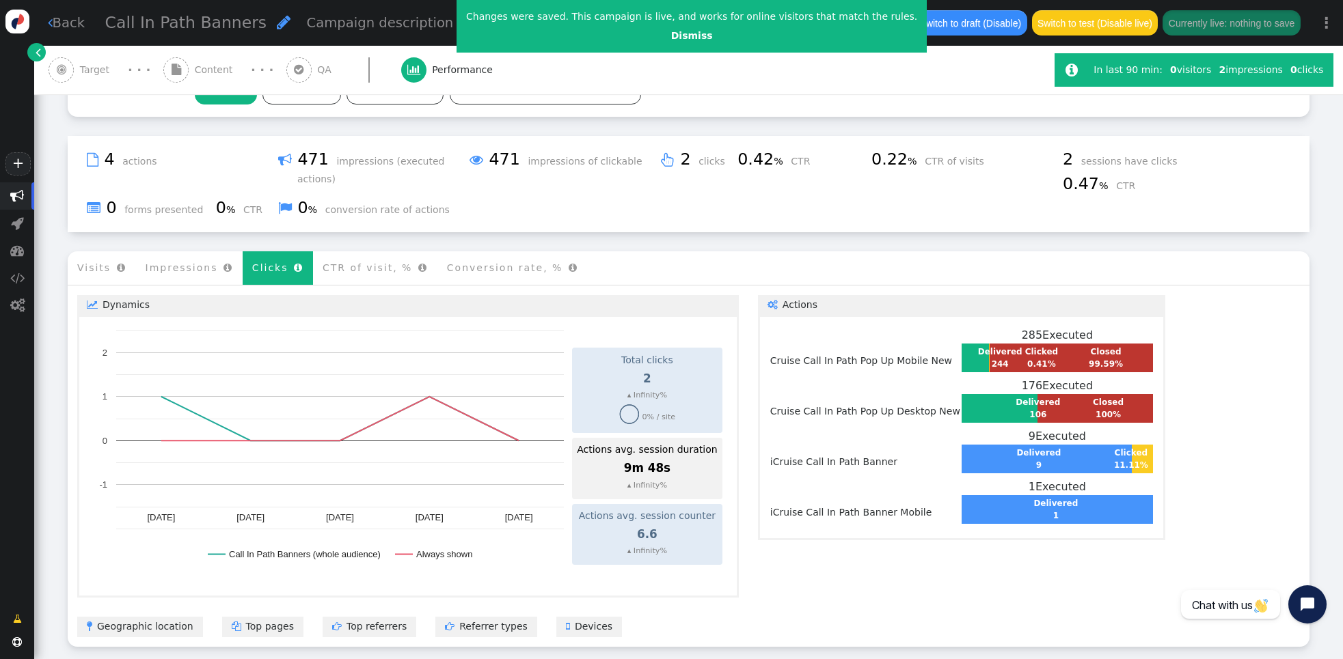
click at [355, 258] on li "CTR of visit, % " at bounding box center [375, 267] width 124 height 33
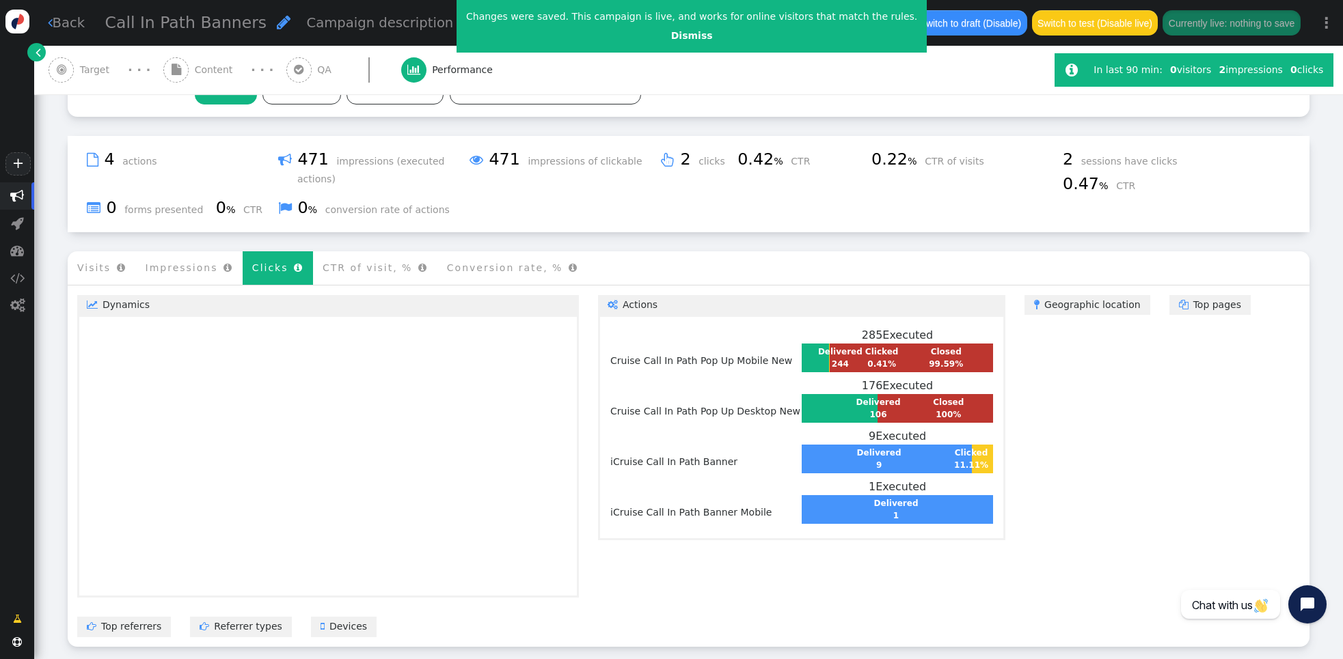
click at [272, 260] on li "Clicks " at bounding box center [278, 267] width 70 height 33
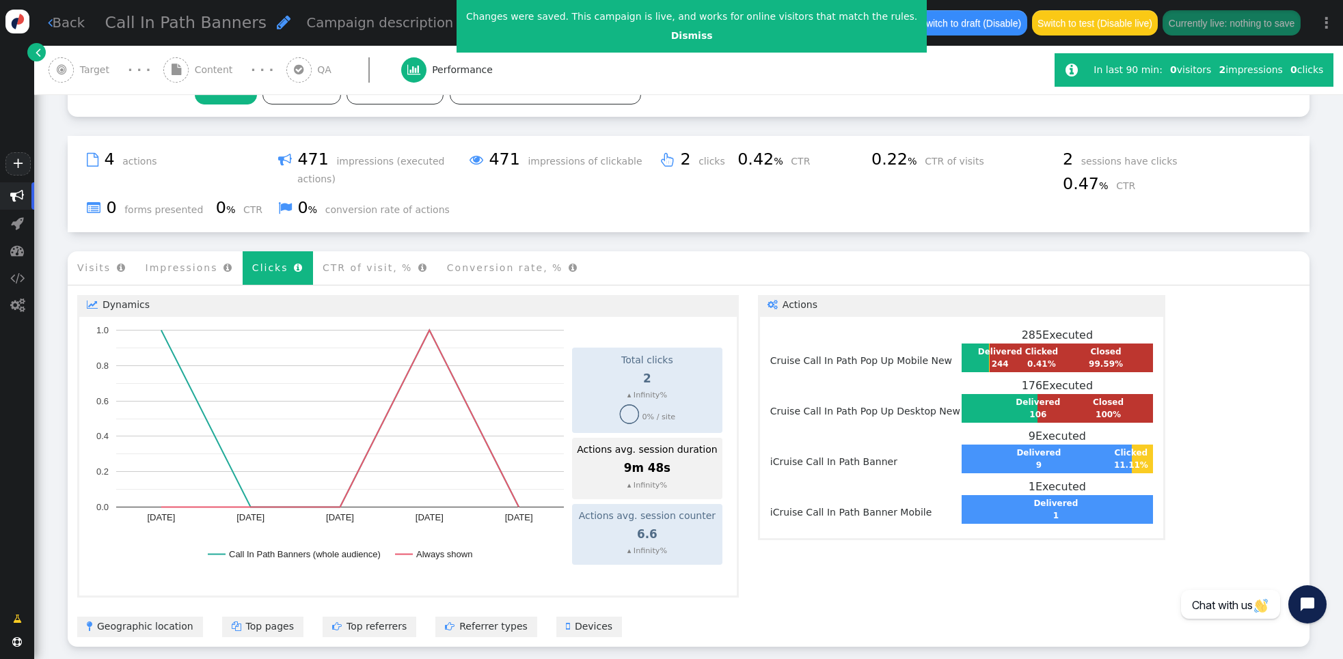
click at [359, 264] on li "CTR of visit, % " at bounding box center [375, 267] width 124 height 33
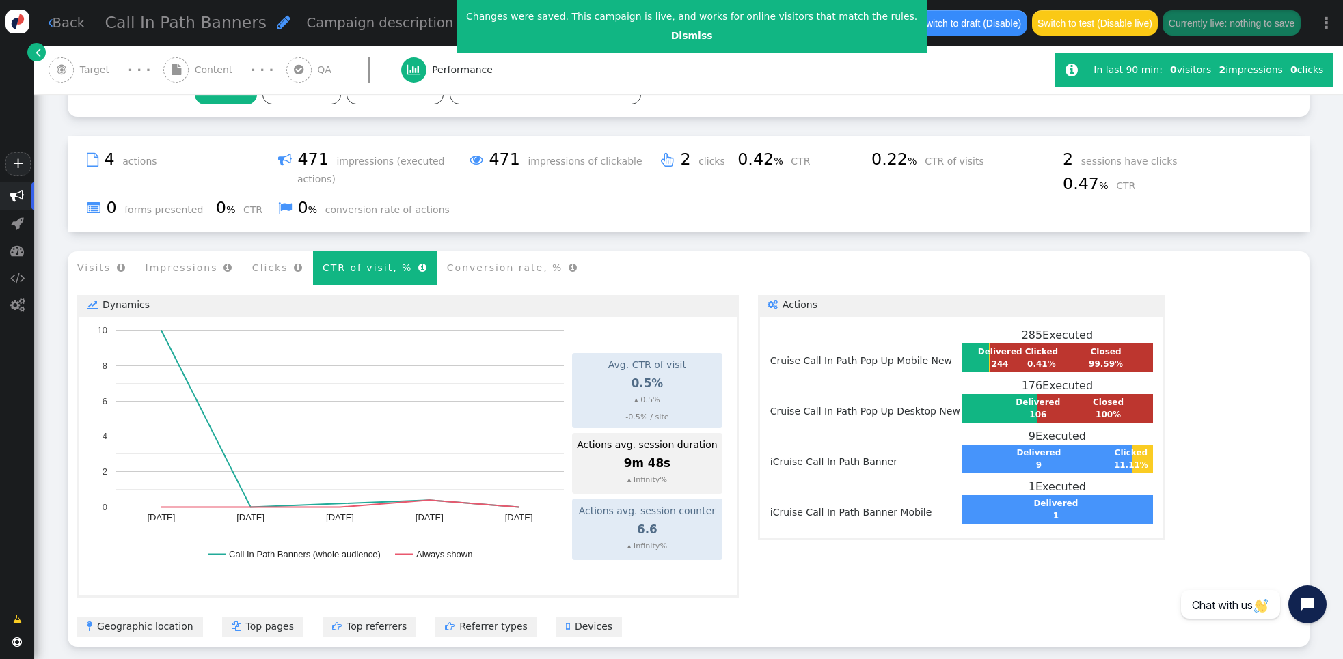
click at [671, 33] on link "Dismiss" at bounding box center [692, 35] width 42 height 11
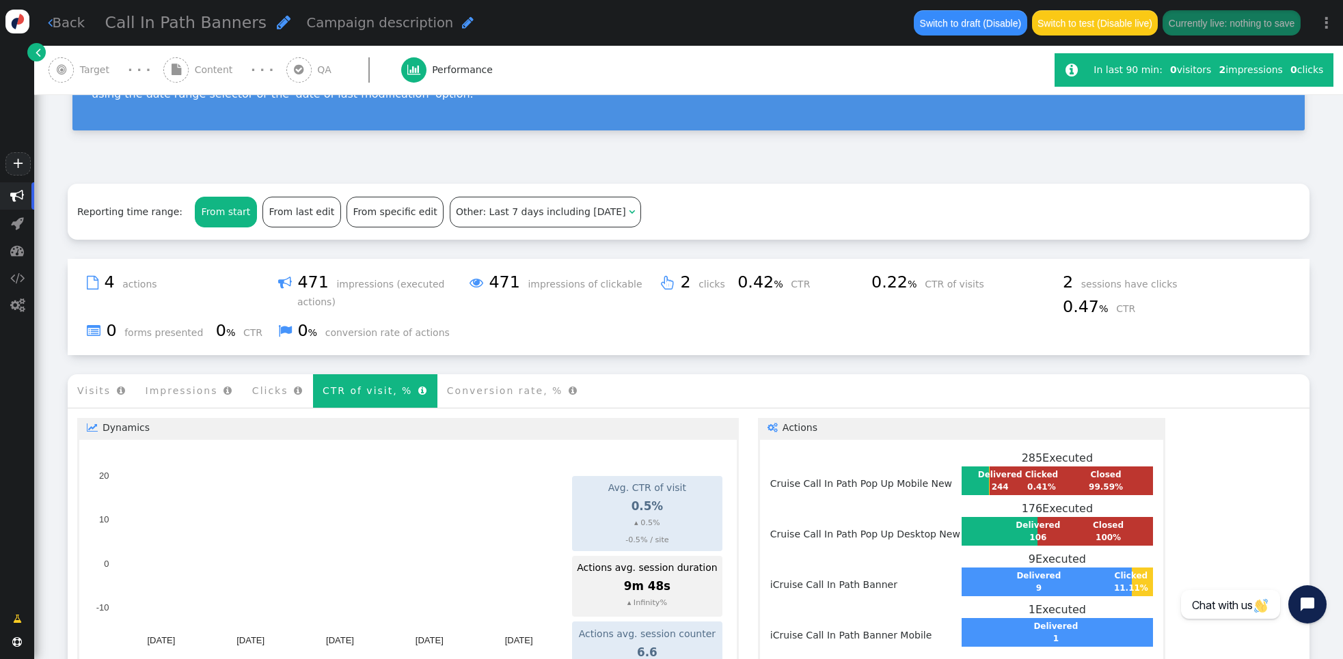
scroll to position [0, 0]
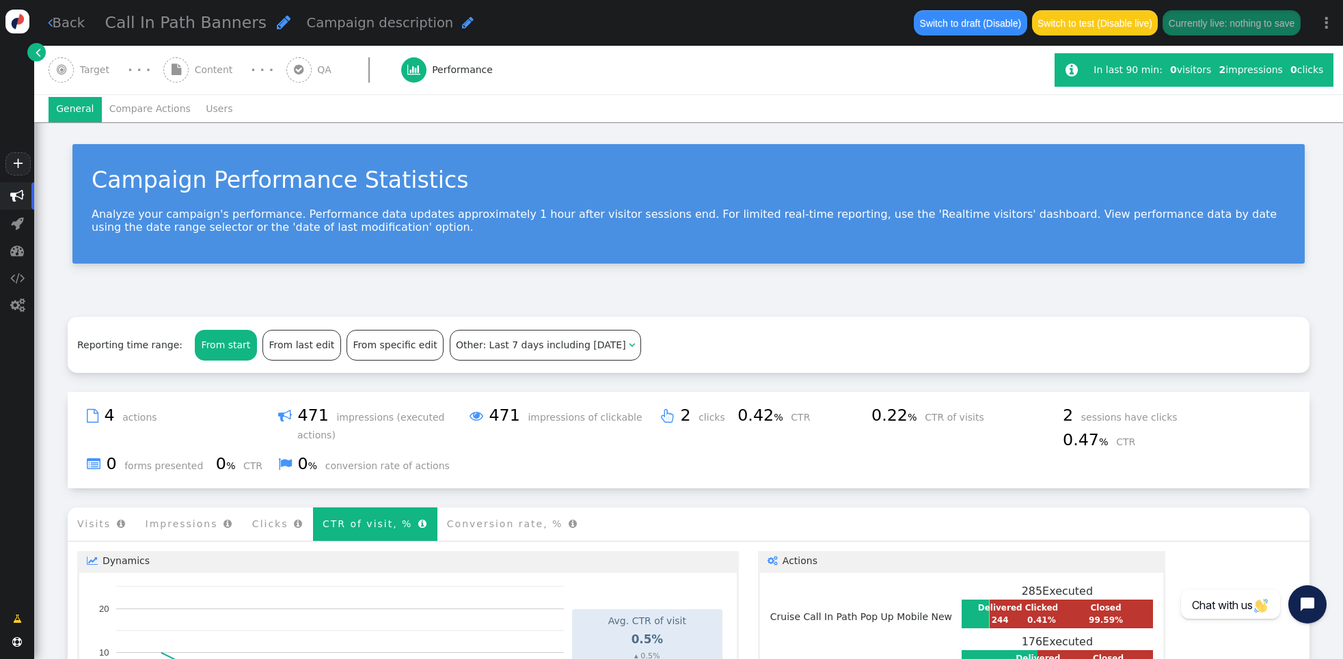
click at [155, 101] on li "Compare Actions" at bounding box center [150, 109] width 96 height 25
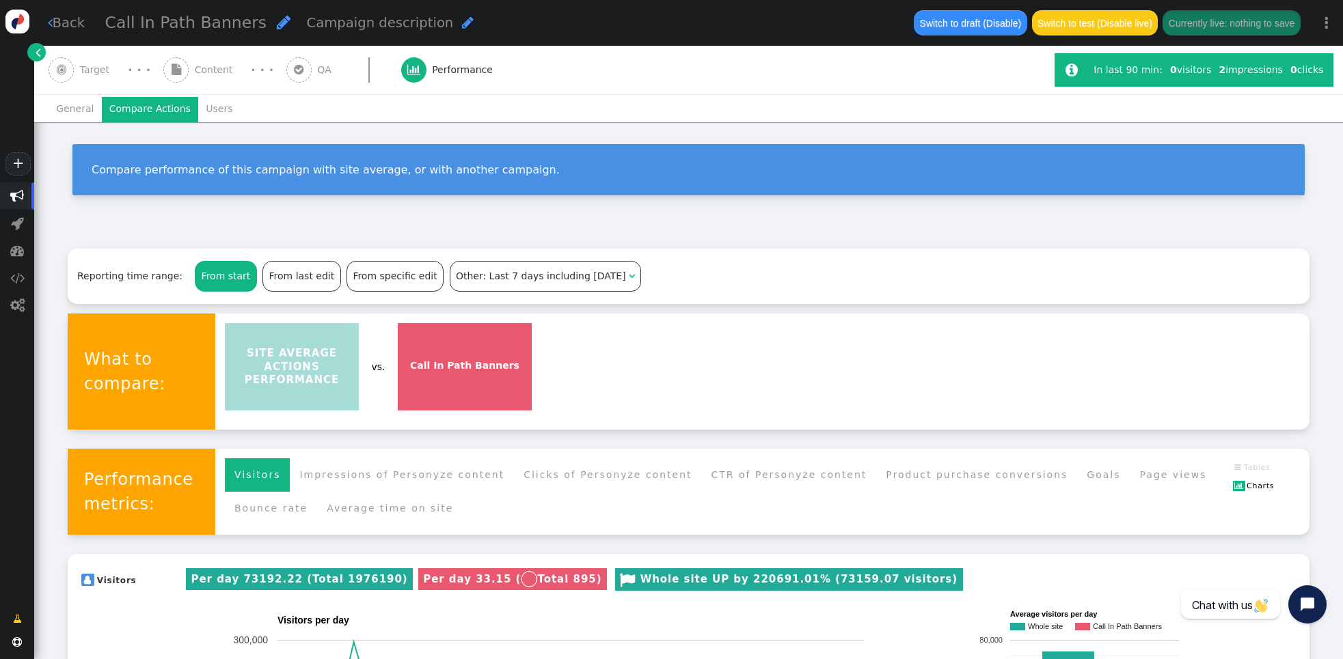
click at [219, 70] on span "Content" at bounding box center [217, 70] width 44 height 14
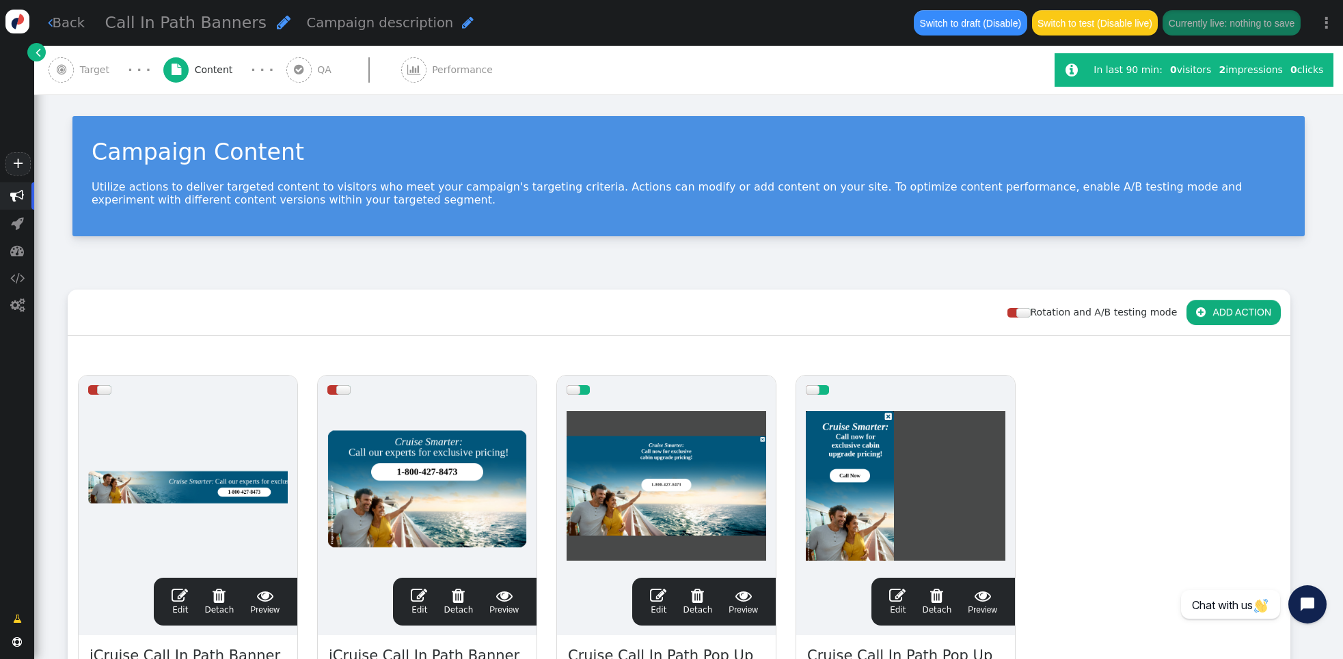
scroll to position [31, 0]
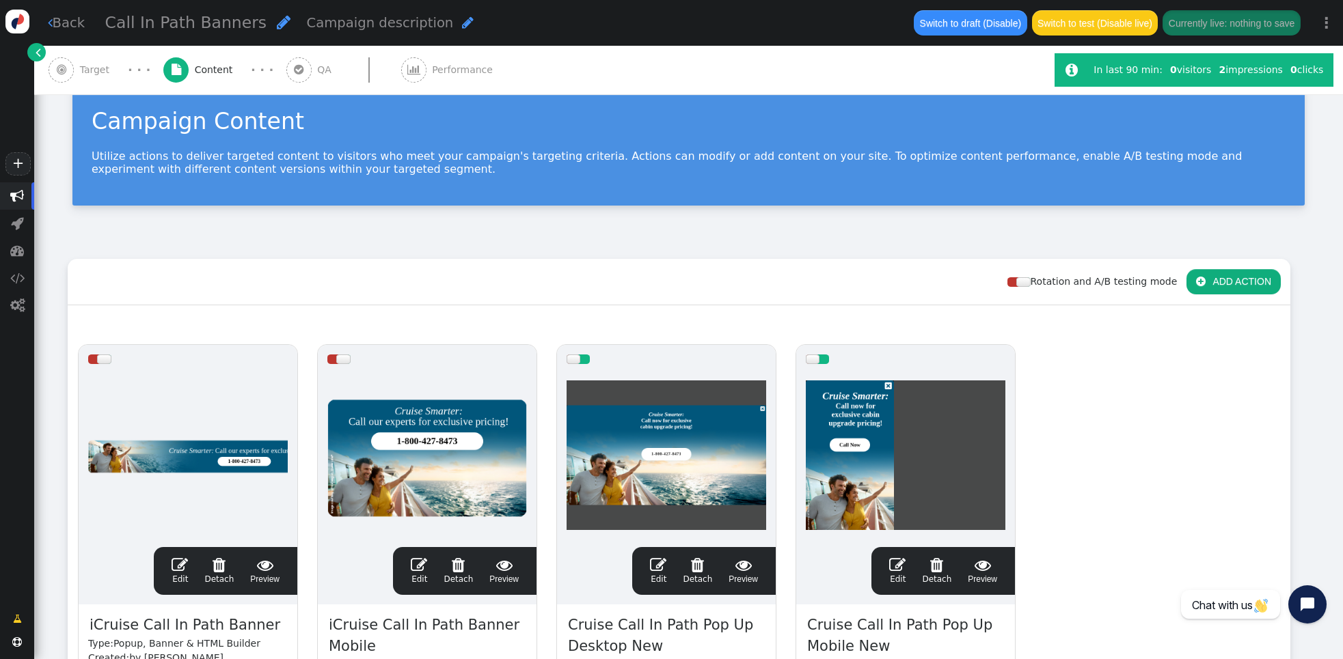
click at [459, 566] on span "" at bounding box center [457, 565] width 29 height 16
click at [466, 605] on div "Detach (delete) this action from group" at bounding box center [458, 609] width 169 height 14
click at [223, 567] on span "" at bounding box center [218, 565] width 29 height 16
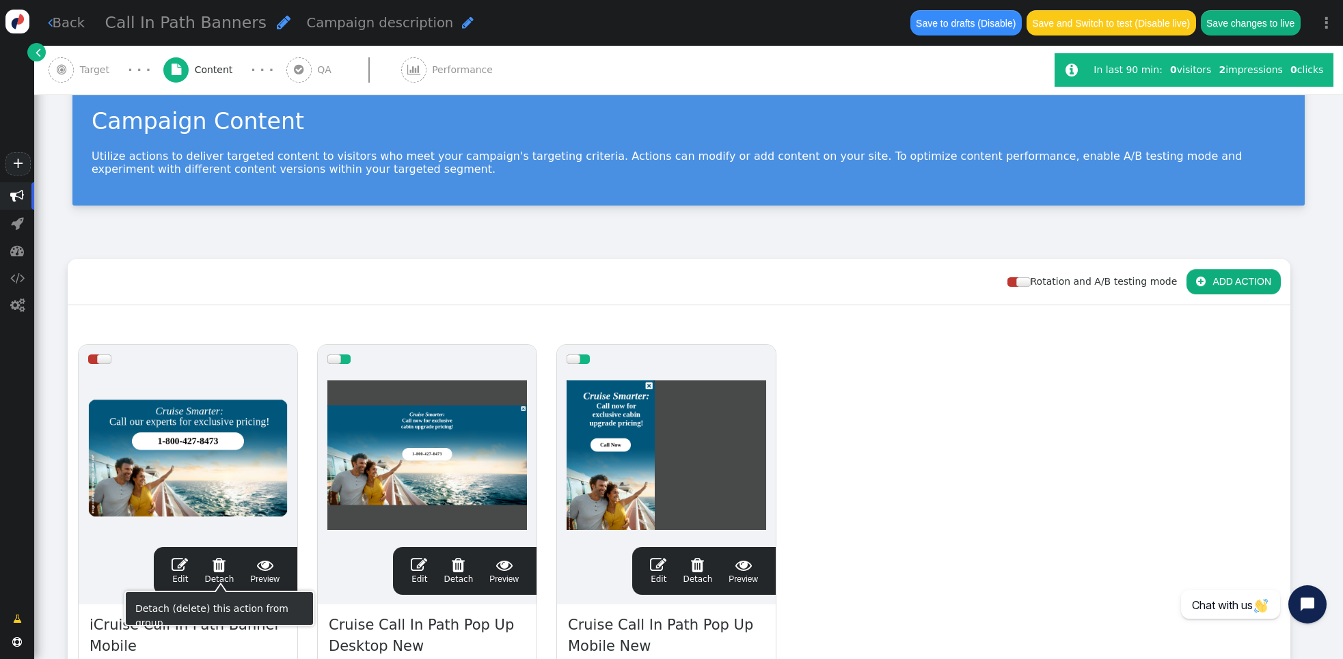
click at [220, 566] on span "" at bounding box center [218, 565] width 29 height 16
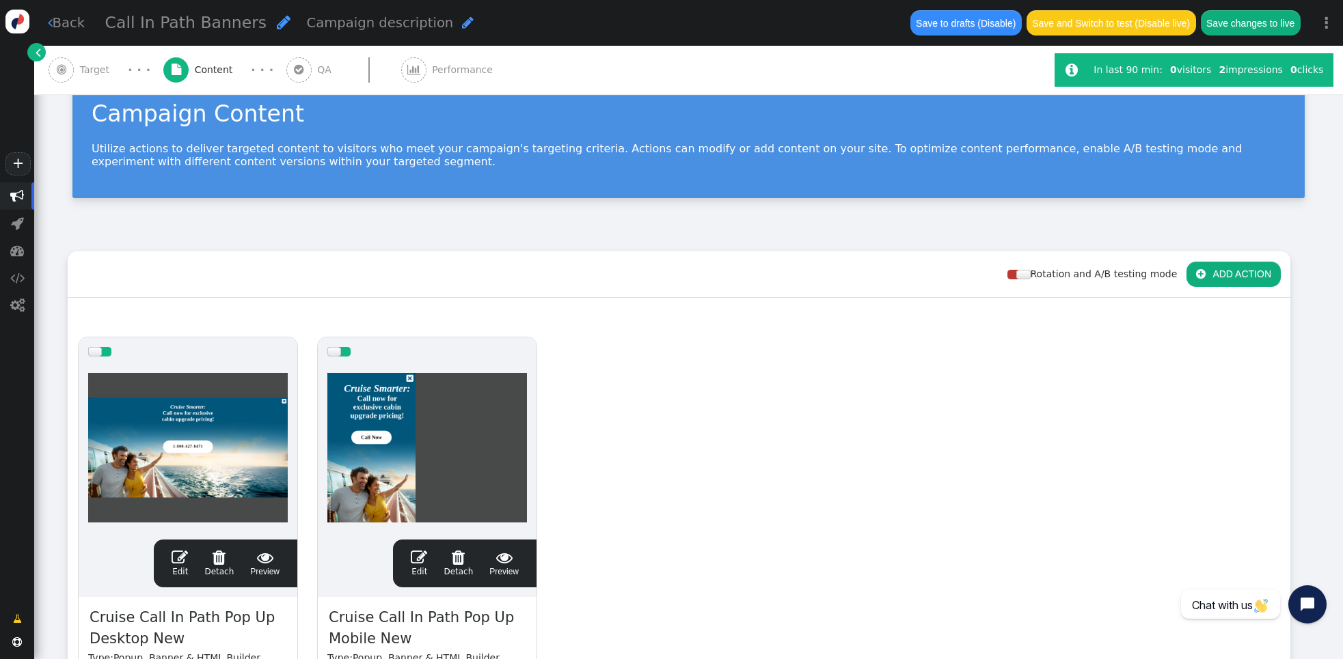
scroll to position [0, 0]
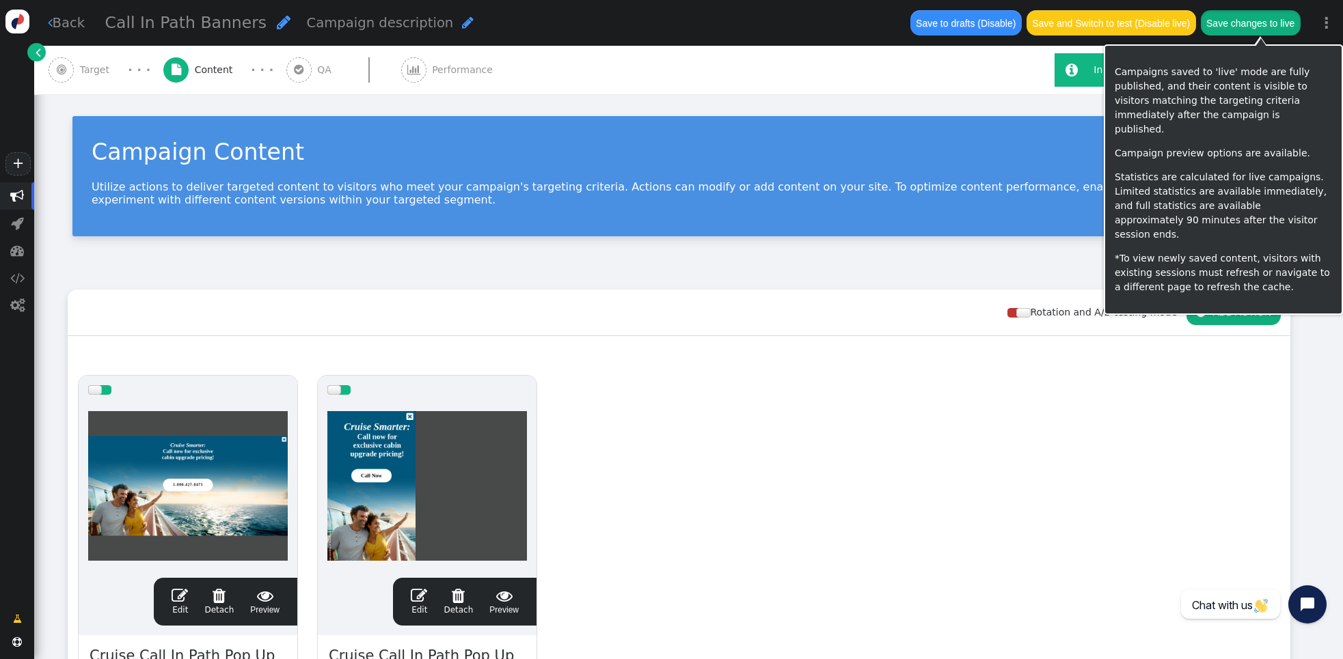
click at [1253, 26] on button "Save changes to live" at bounding box center [1251, 22] width 100 height 25
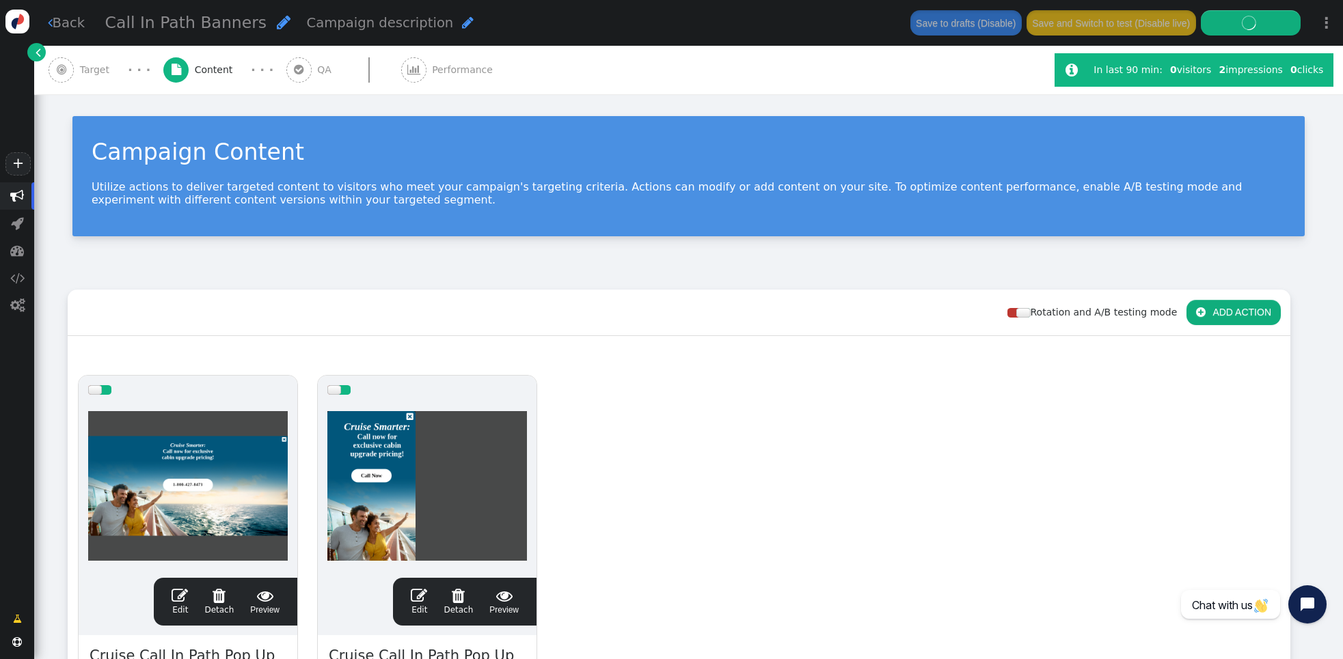
click at [103, 75] on span "Target" at bounding box center [98, 70] width 36 height 14
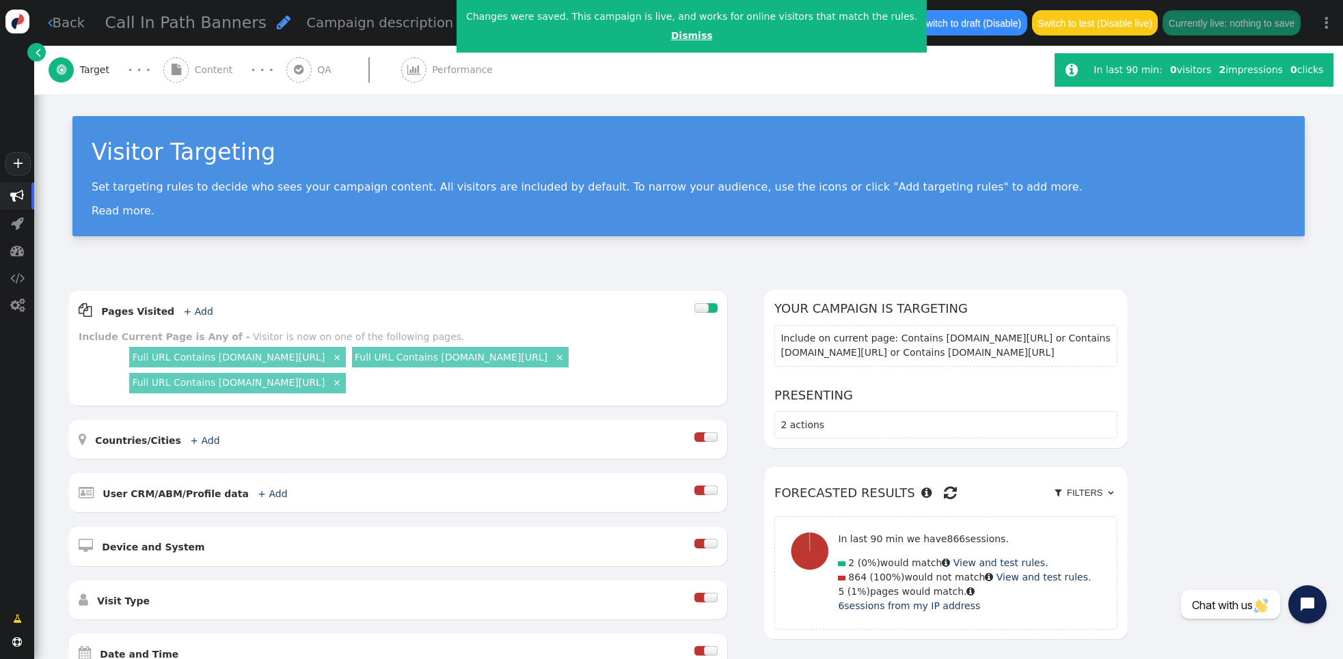
click at [675, 37] on link "Dismiss" at bounding box center [692, 35] width 42 height 11
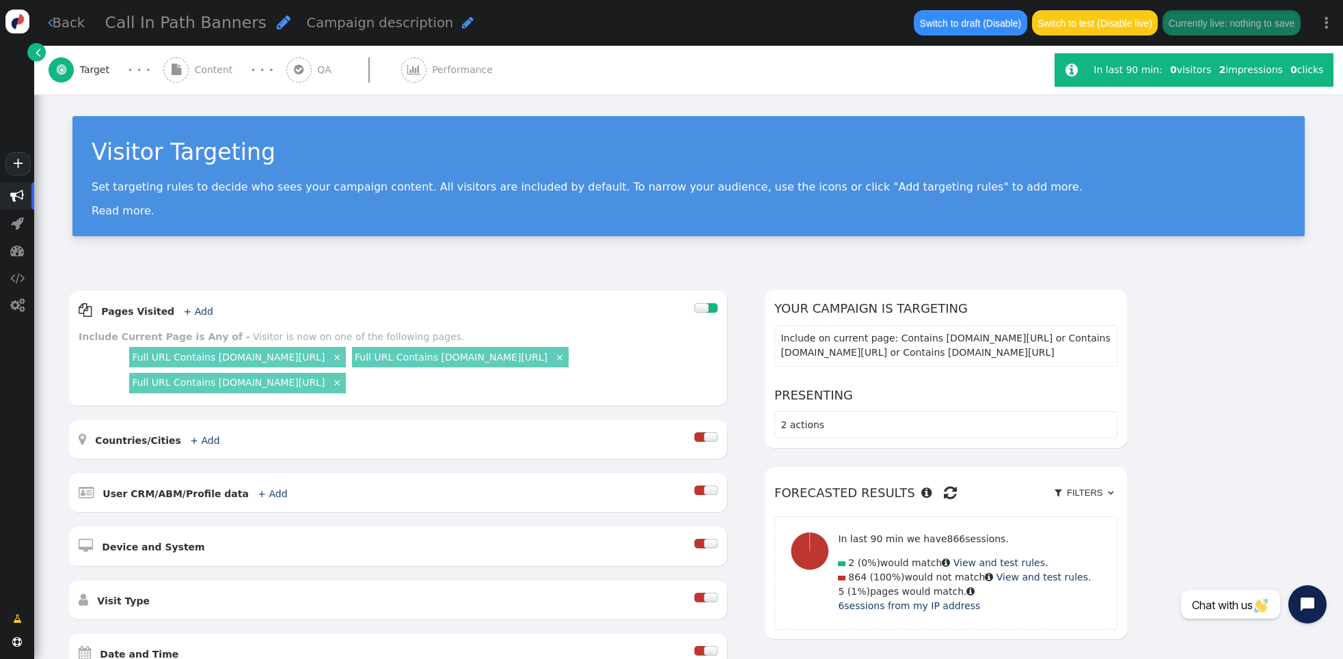
click at [210, 70] on span "Content" at bounding box center [217, 70] width 44 height 14
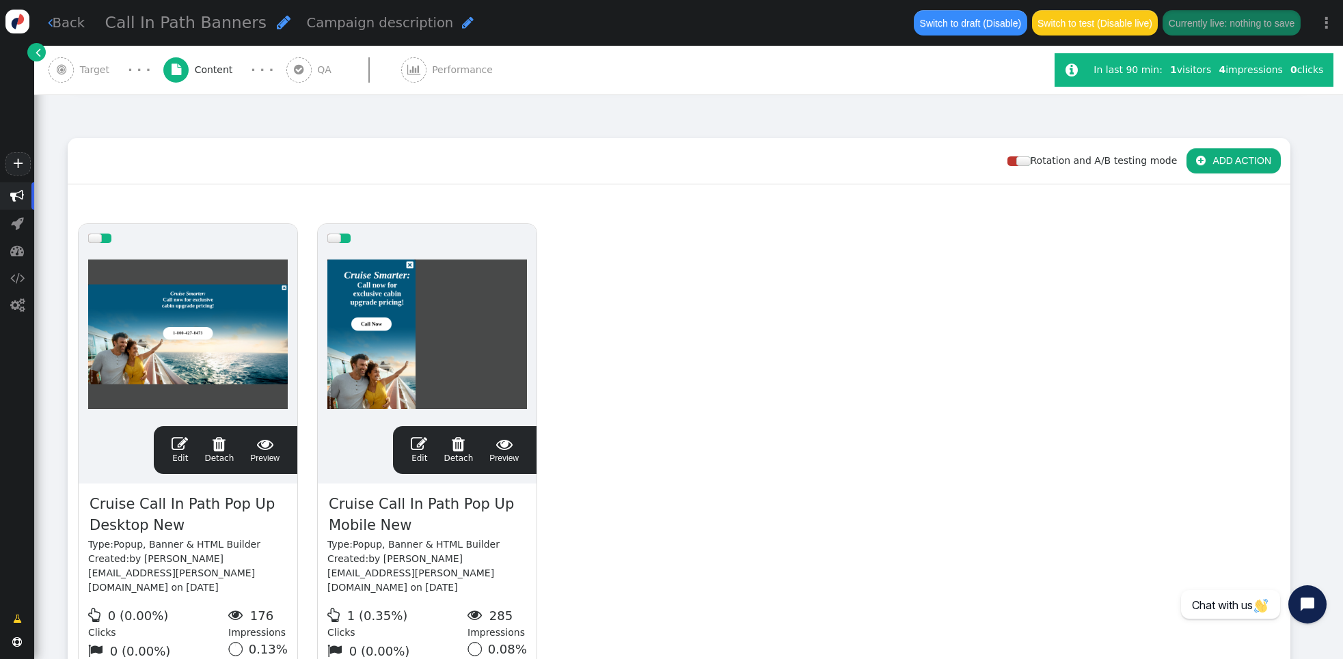
scroll to position [171, 0]
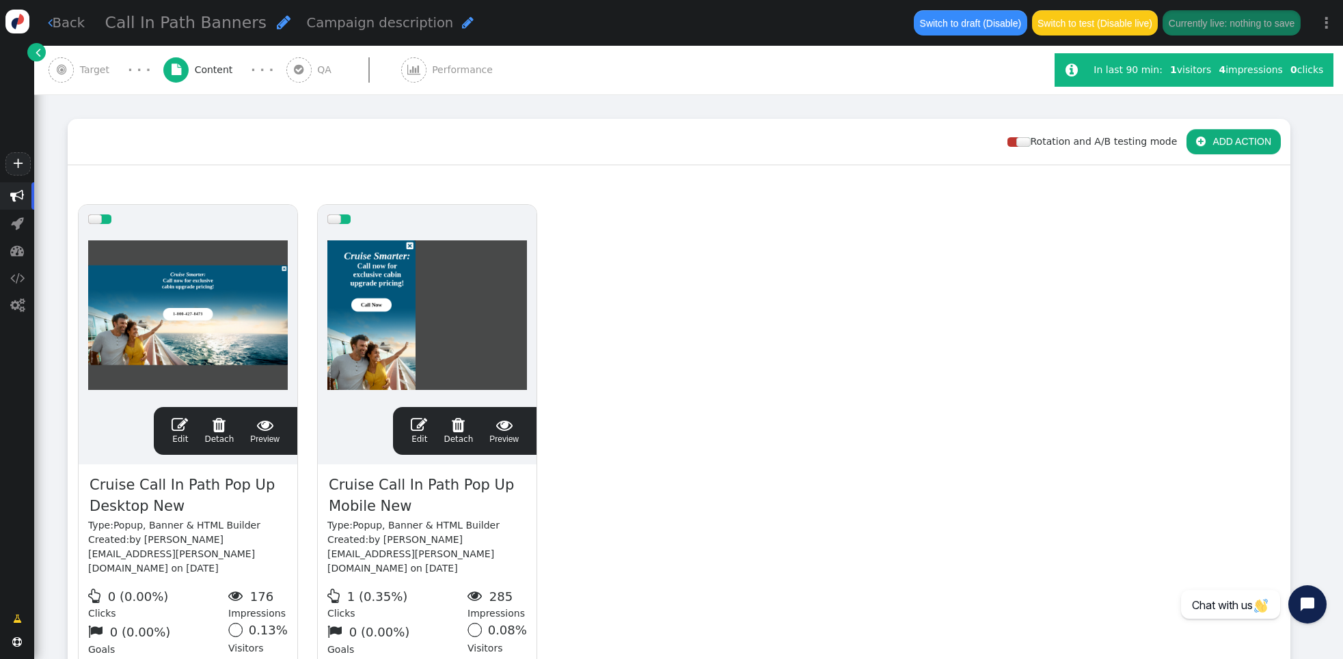
click at [758, 205] on div "drag this  Edit  Detach  Preview Cruise Call In Path Pop Up Desktop New Type…" at bounding box center [678, 454] width 1221 height 519
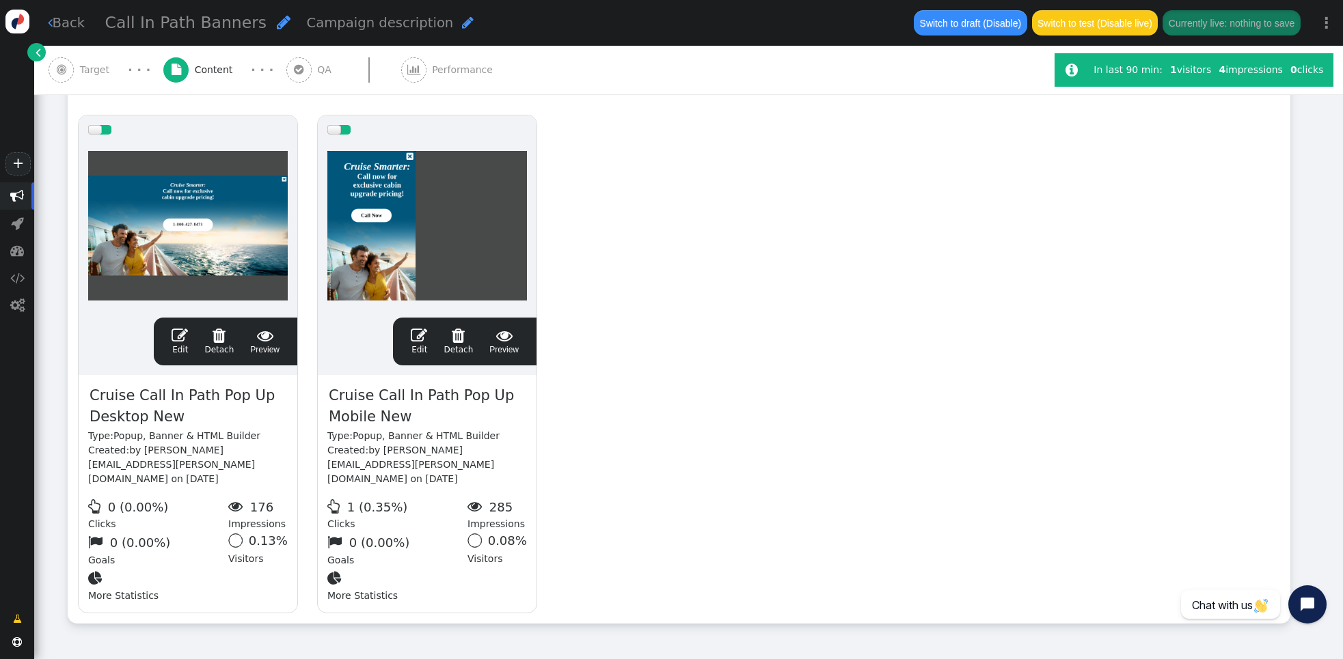
scroll to position [262, 0]
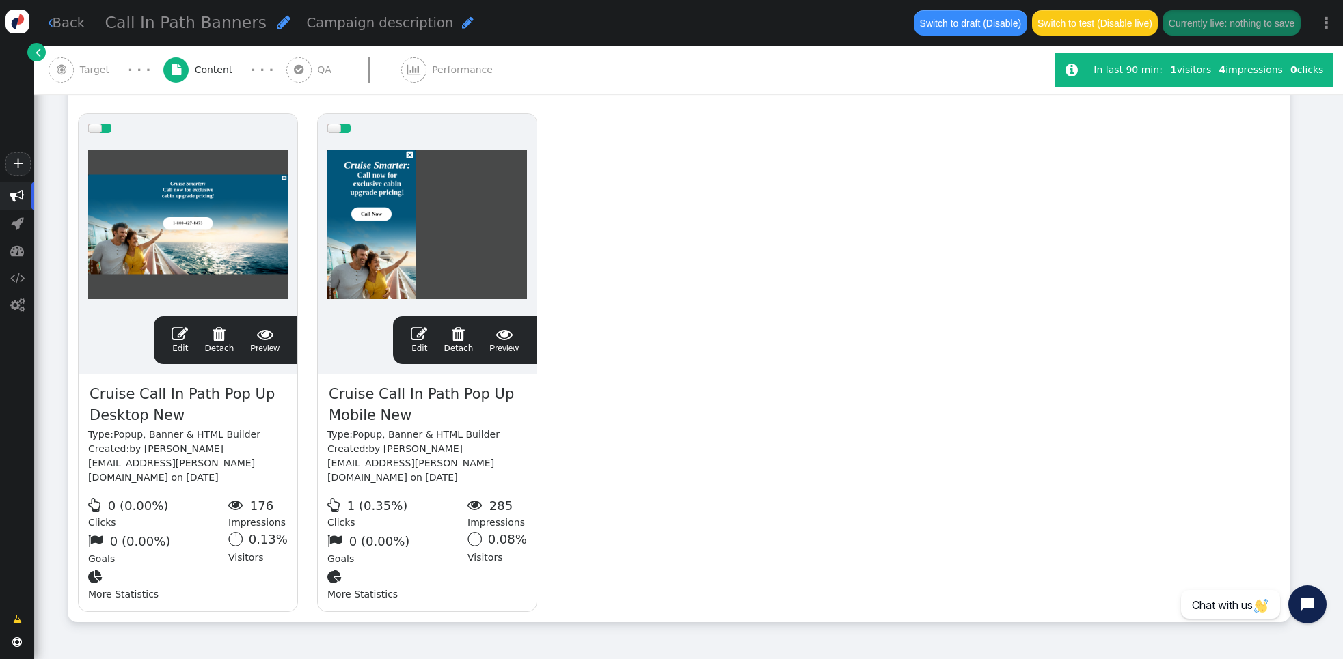
click at [179, 336] on span "" at bounding box center [180, 334] width 16 height 16
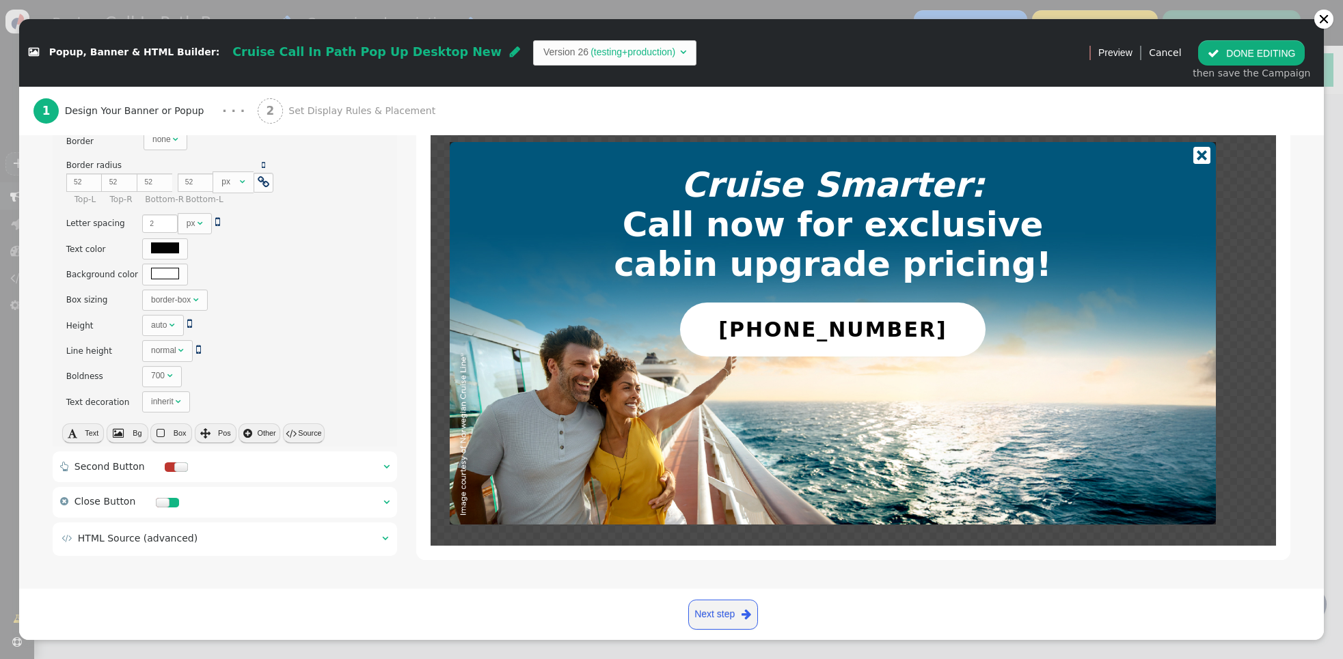
click at [327, 105] on span "Set Display Rules & Placement" at bounding box center [364, 111] width 152 height 14
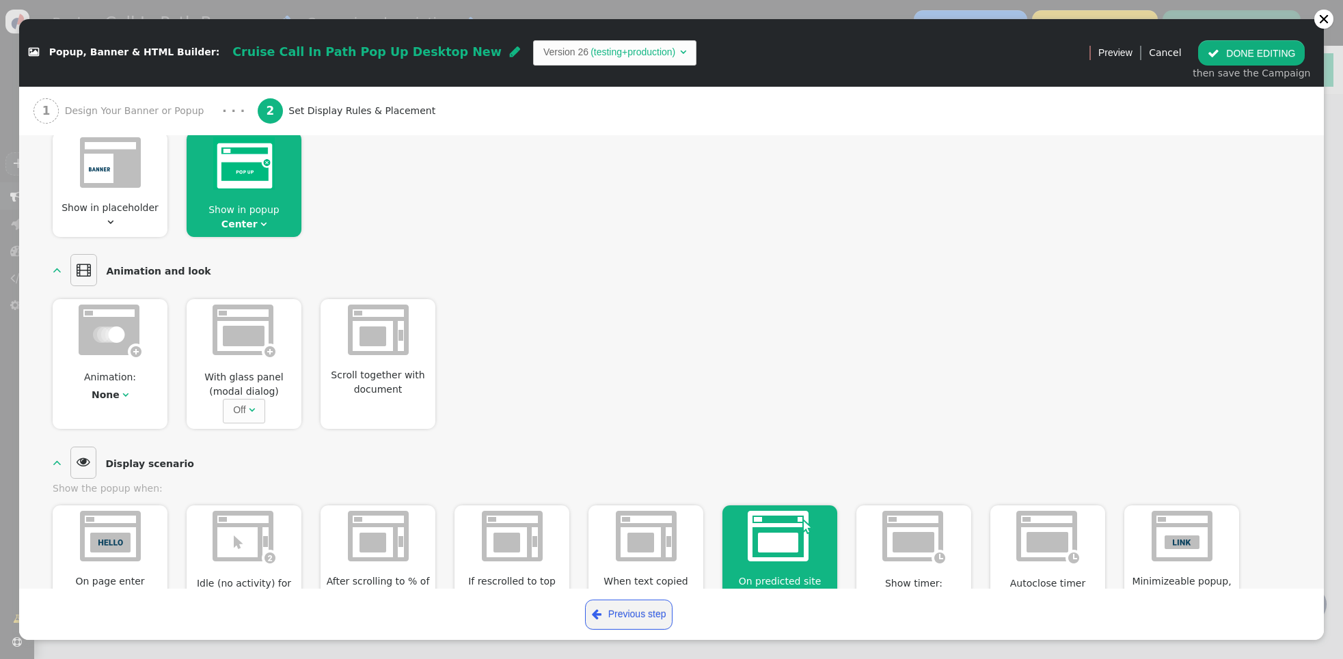
scroll to position [87, 0]
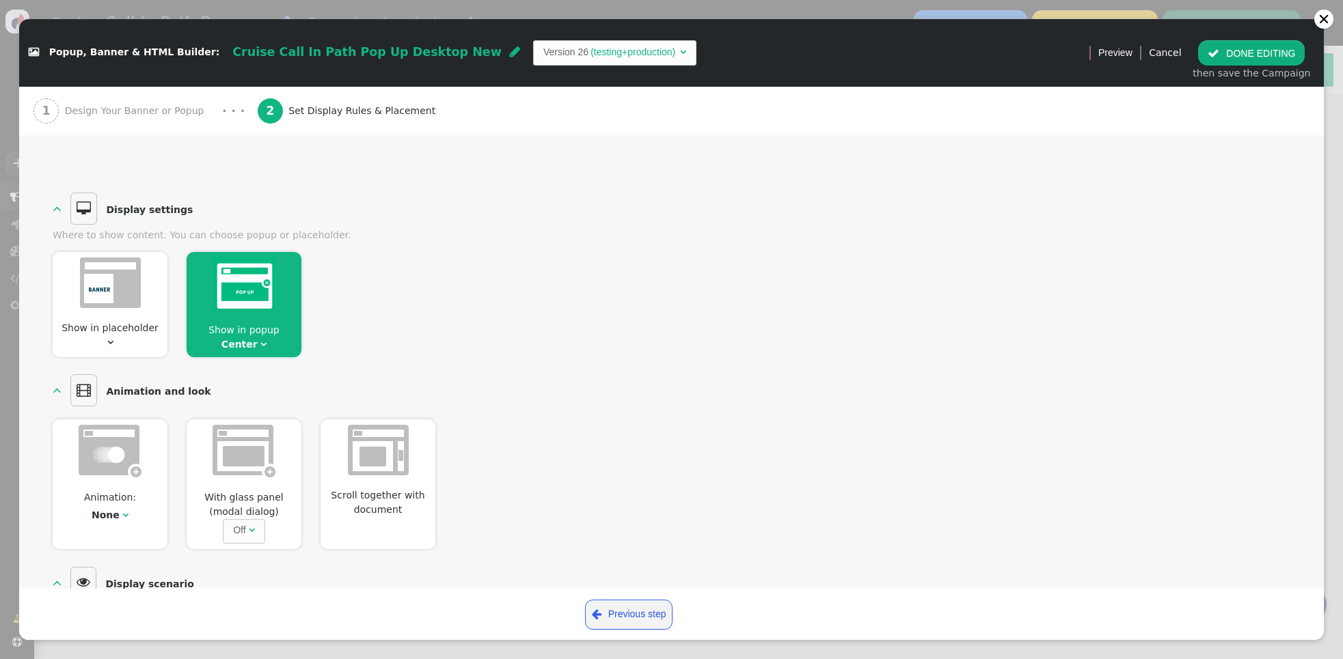
click at [1253, 52] on button " DONE EDITING" at bounding box center [1251, 52] width 107 height 25
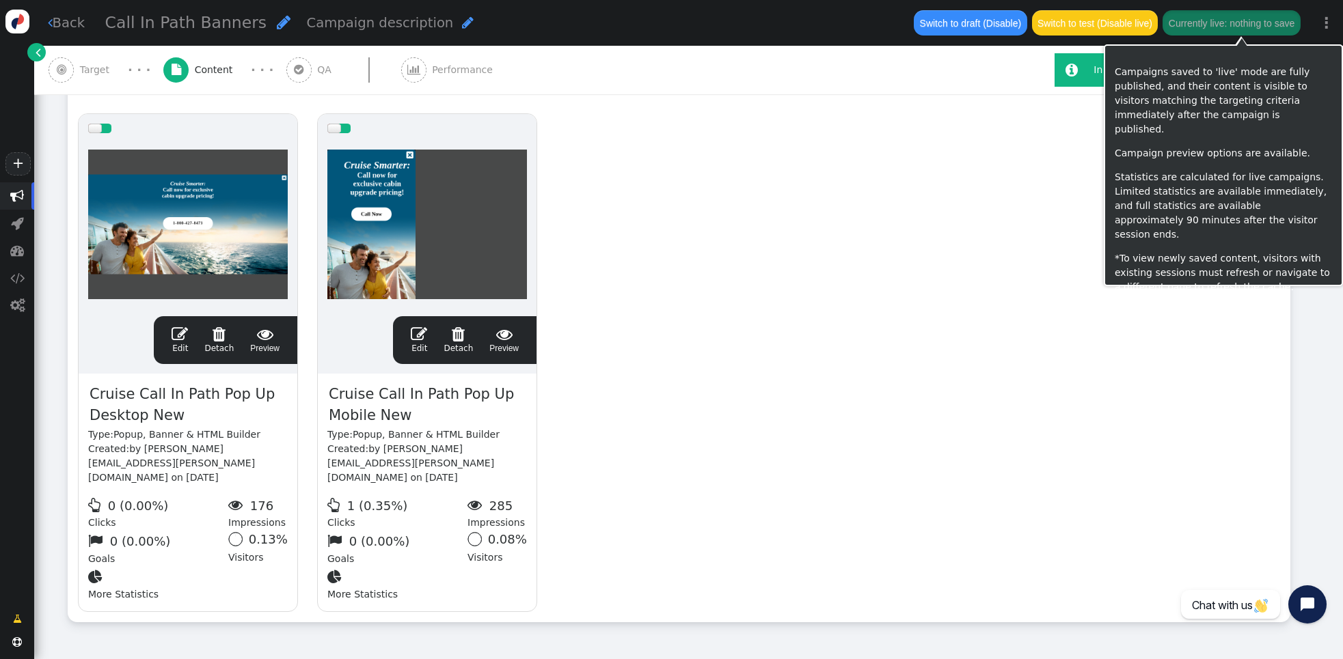
click at [1232, 25] on button "Currently live: nothing to save" at bounding box center [1230, 22] width 137 height 25
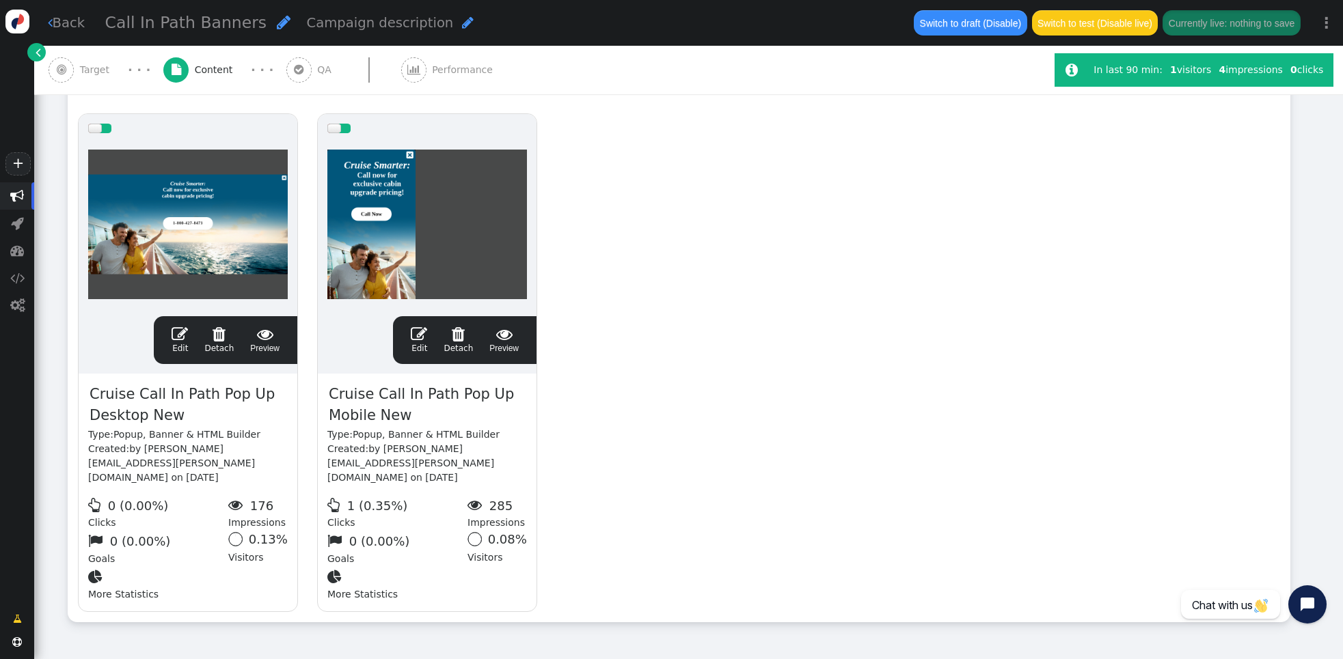
click at [699, 278] on div "drag this  Edit  Detach  Preview Cruise Call In Path Pop Up Desktop New Type…" at bounding box center [678, 363] width 1221 height 519
click at [90, 64] on span "Target" at bounding box center [98, 70] width 36 height 14
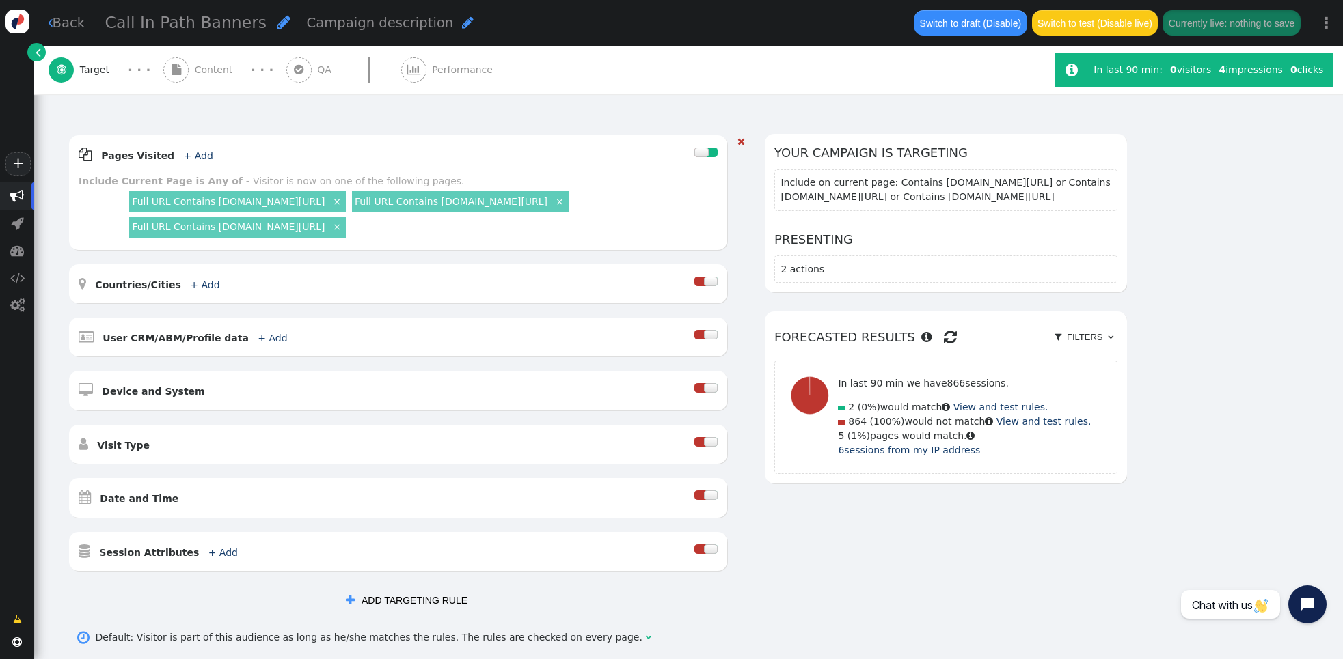
scroll to position [0, 0]
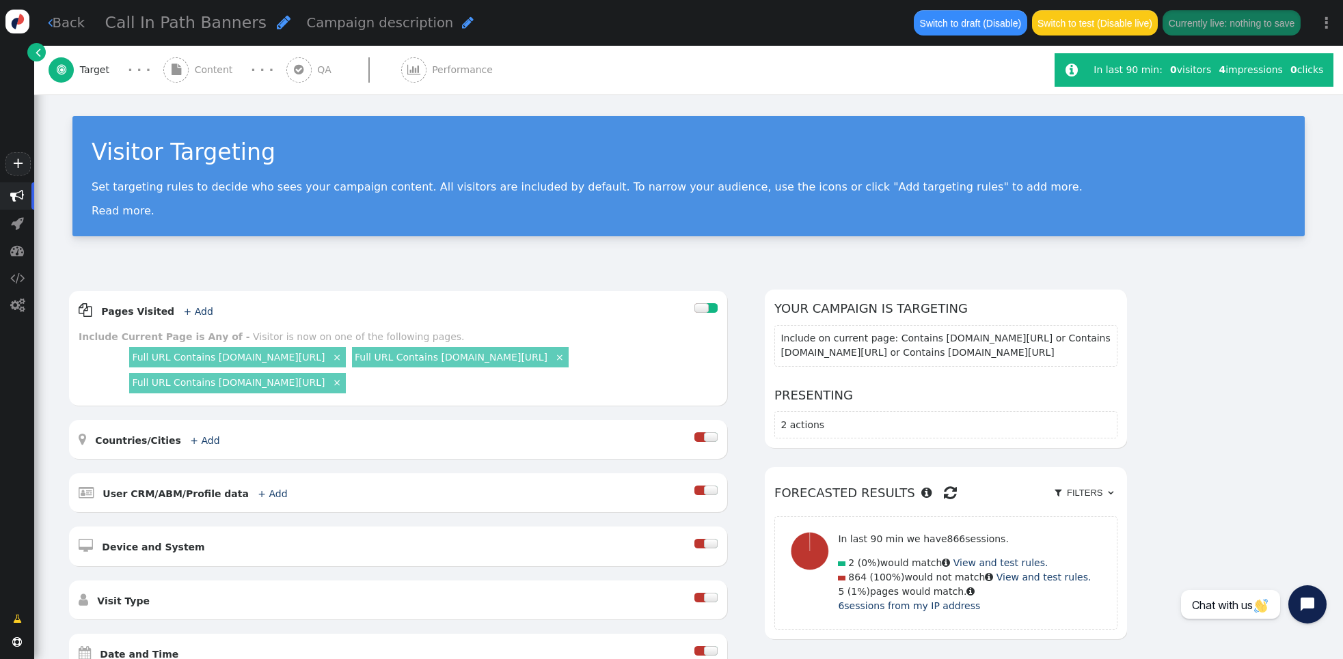
click at [203, 66] on span "Content" at bounding box center [217, 70] width 44 height 14
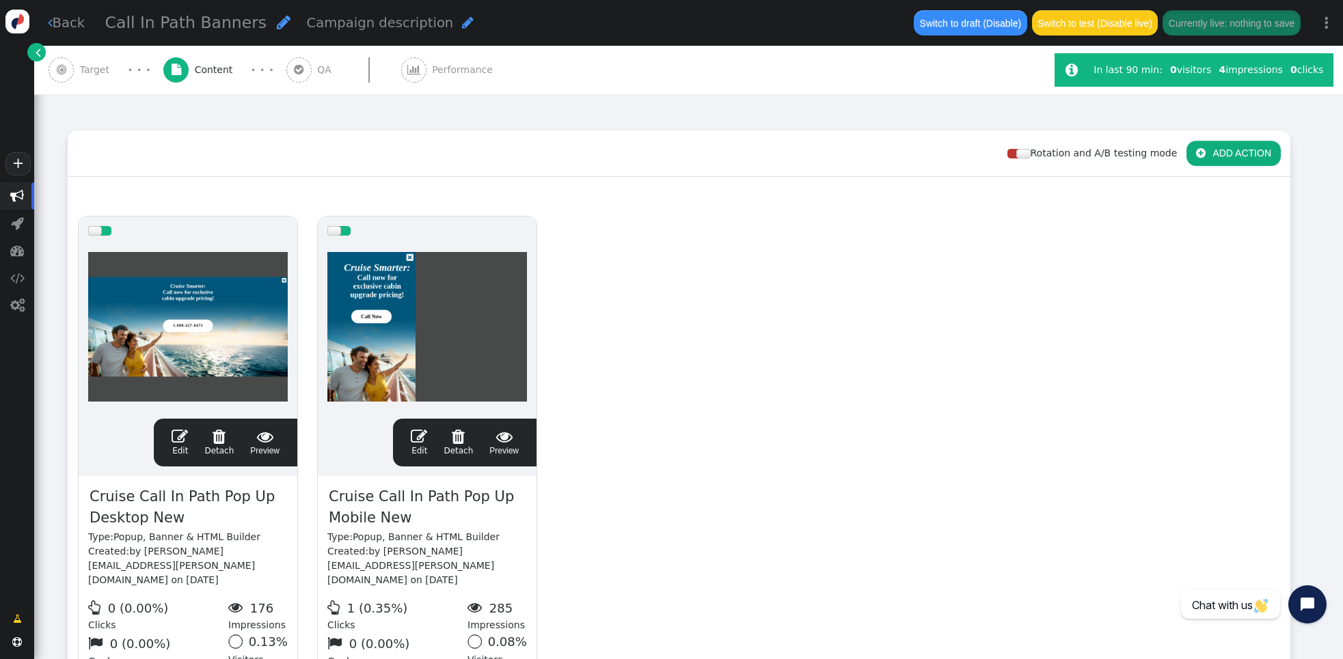
scroll to position [186, 0]
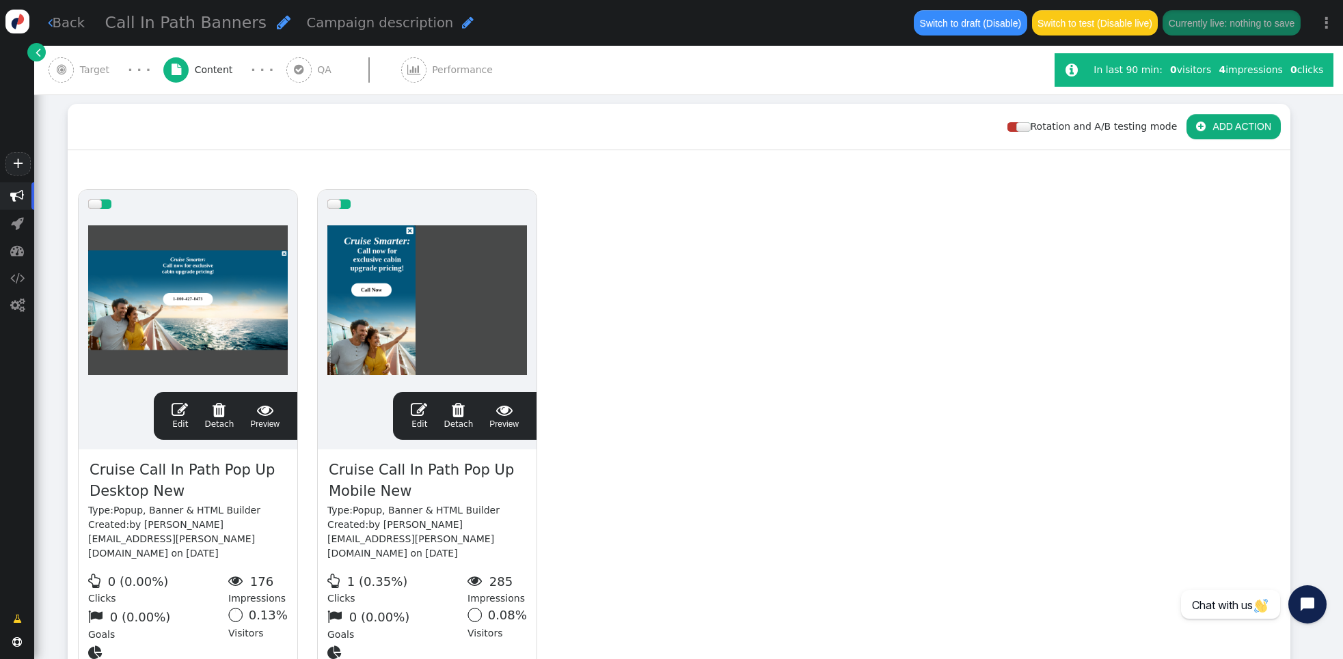
click at [174, 409] on span "" at bounding box center [180, 410] width 16 height 16
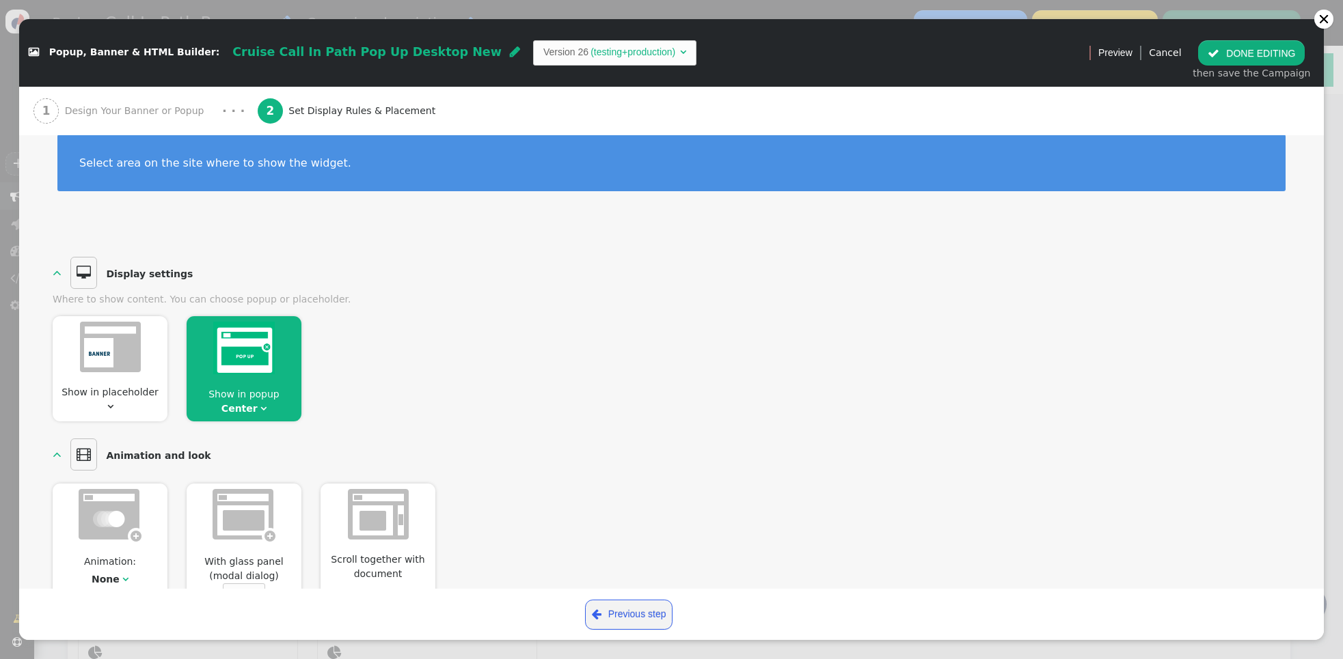
scroll to position [0, 0]
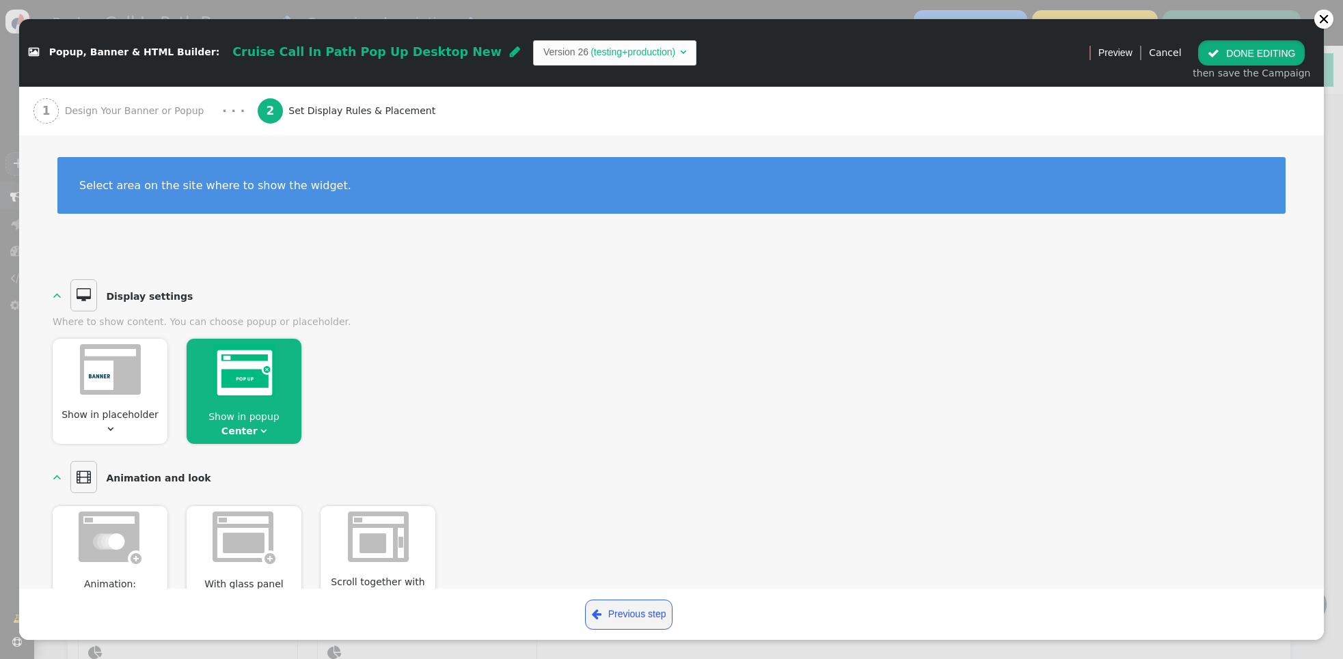
click at [1219, 49] on span "" at bounding box center [1213, 53] width 12 height 11
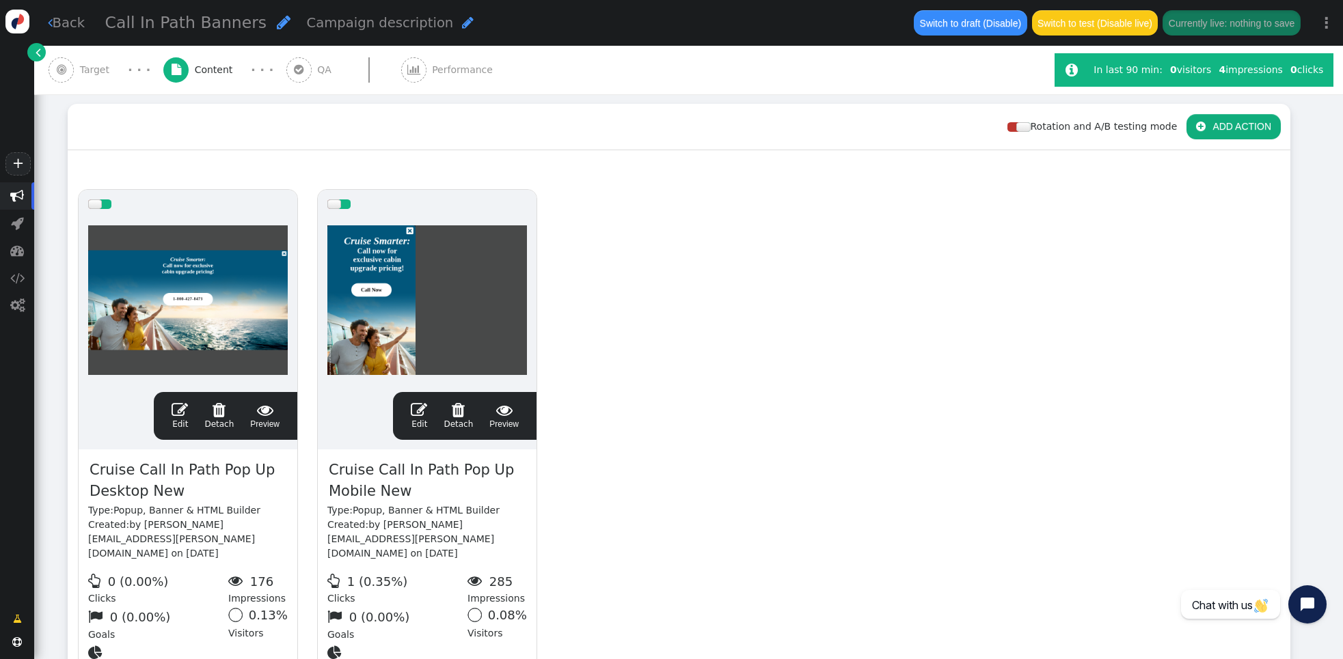
click at [420, 411] on span "" at bounding box center [419, 410] width 16 height 16
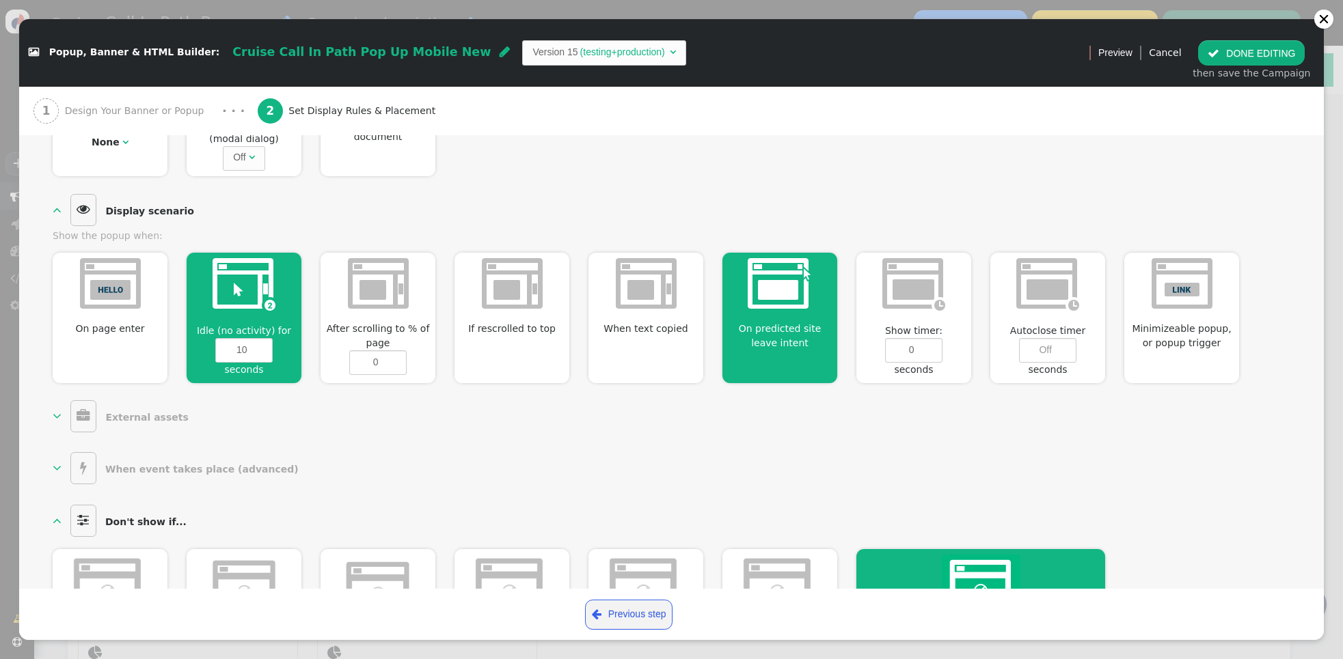
scroll to position [650, 0]
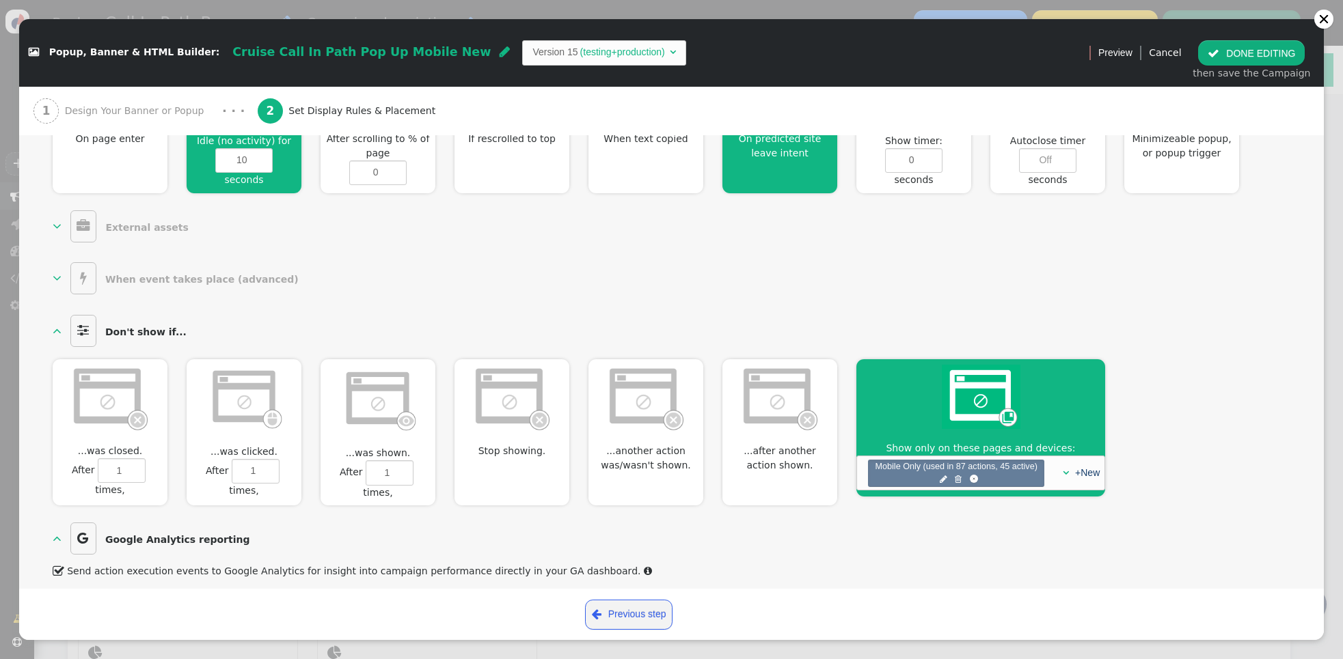
click at [1240, 43] on button " DONE EDITING" at bounding box center [1251, 52] width 107 height 25
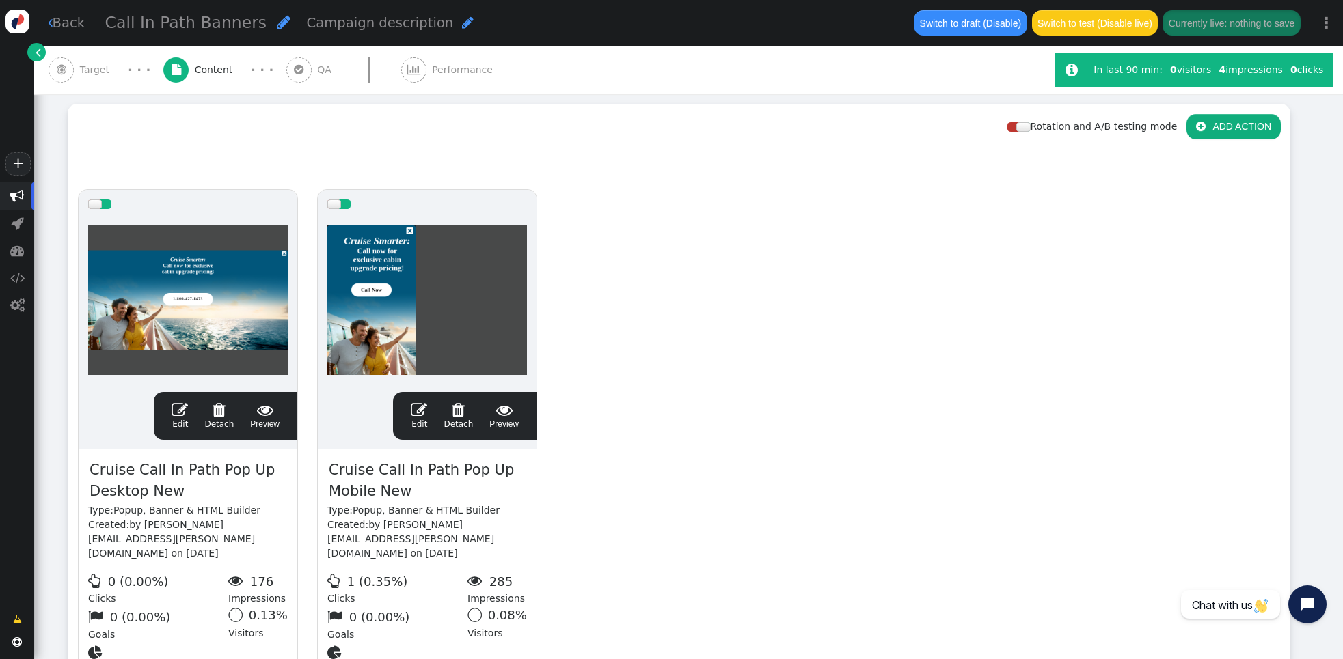
click at [658, 221] on div "drag this  Edit  Detach  Preview Cruise Call In Path Pop Up Desktop New Type…" at bounding box center [678, 439] width 1221 height 519
click at [745, 364] on div "drag this  Edit  Detach  Preview Cruise Call In Path Pop Up Desktop New Type…" at bounding box center [678, 439] width 1221 height 519
click at [744, 446] on div "drag this  Edit  Detach  Preview Cruise Call In Path Pop Up Desktop New Type…" at bounding box center [678, 439] width 1221 height 519
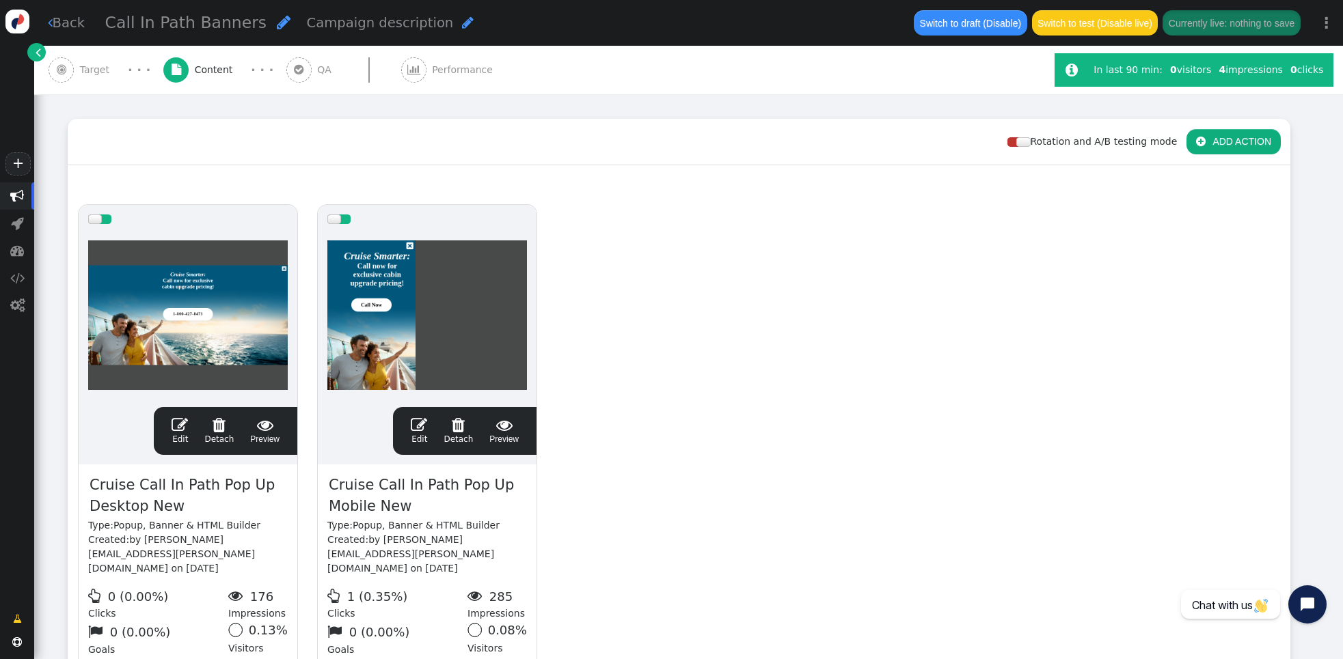
scroll to position [168, 0]
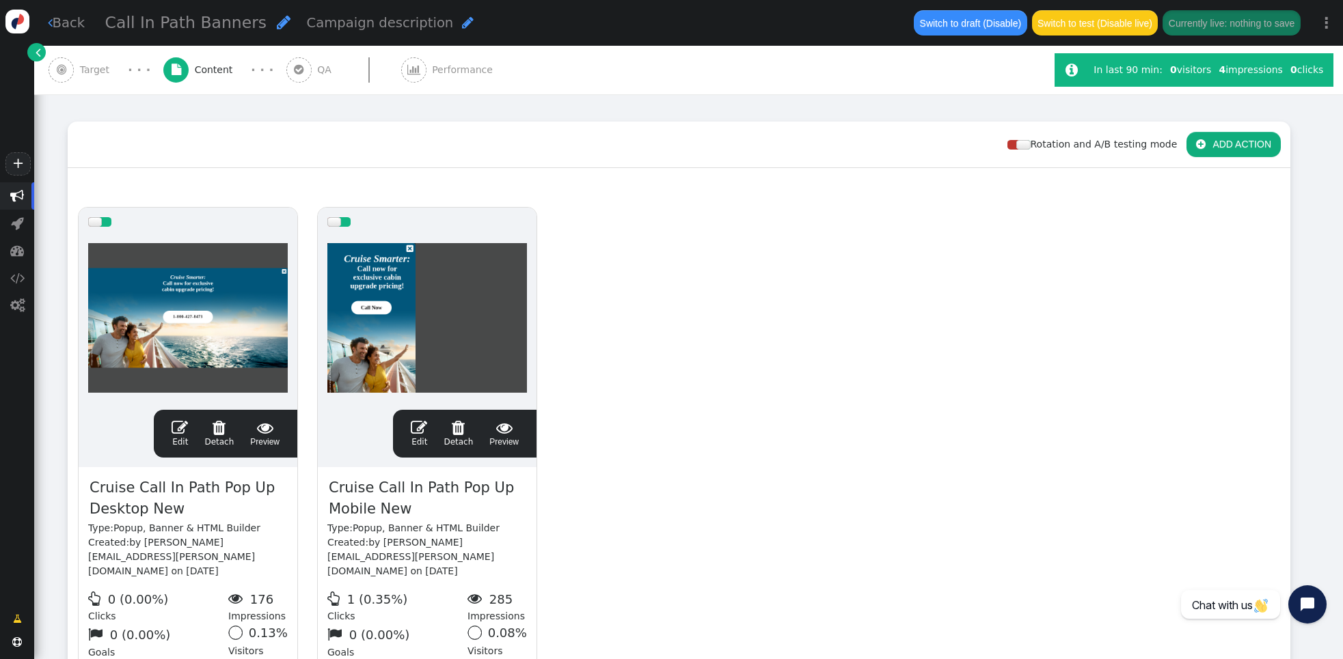
click at [432, 72] on span "Performance" at bounding box center [465, 70] width 66 height 14
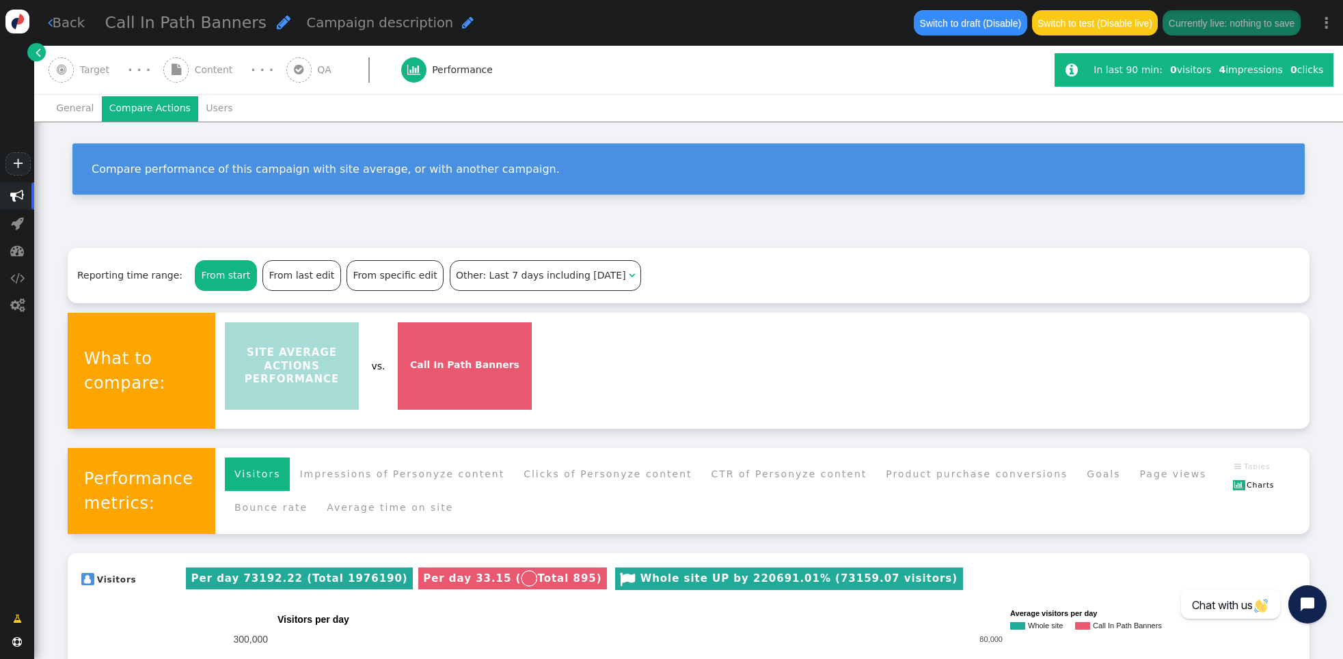
scroll to position [0, 0]
click at [325, 70] on span "QA" at bounding box center [327, 70] width 20 height 14
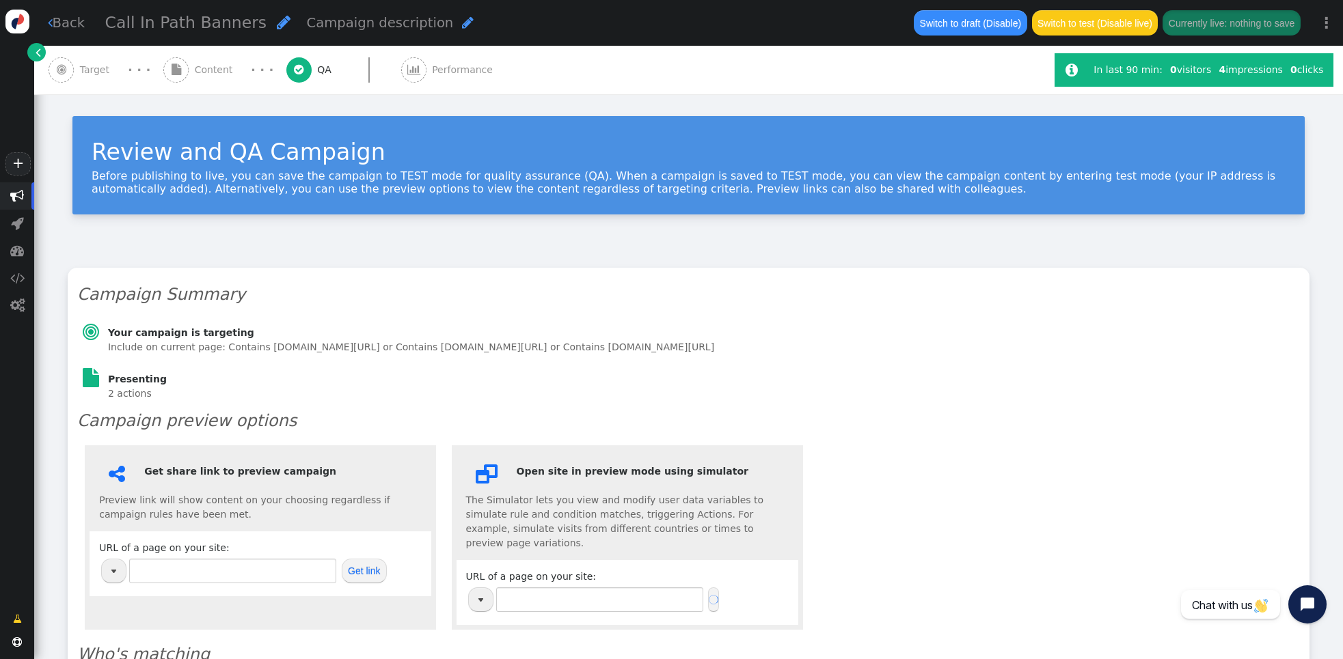
type input "[URL][DOMAIN_NAME]"
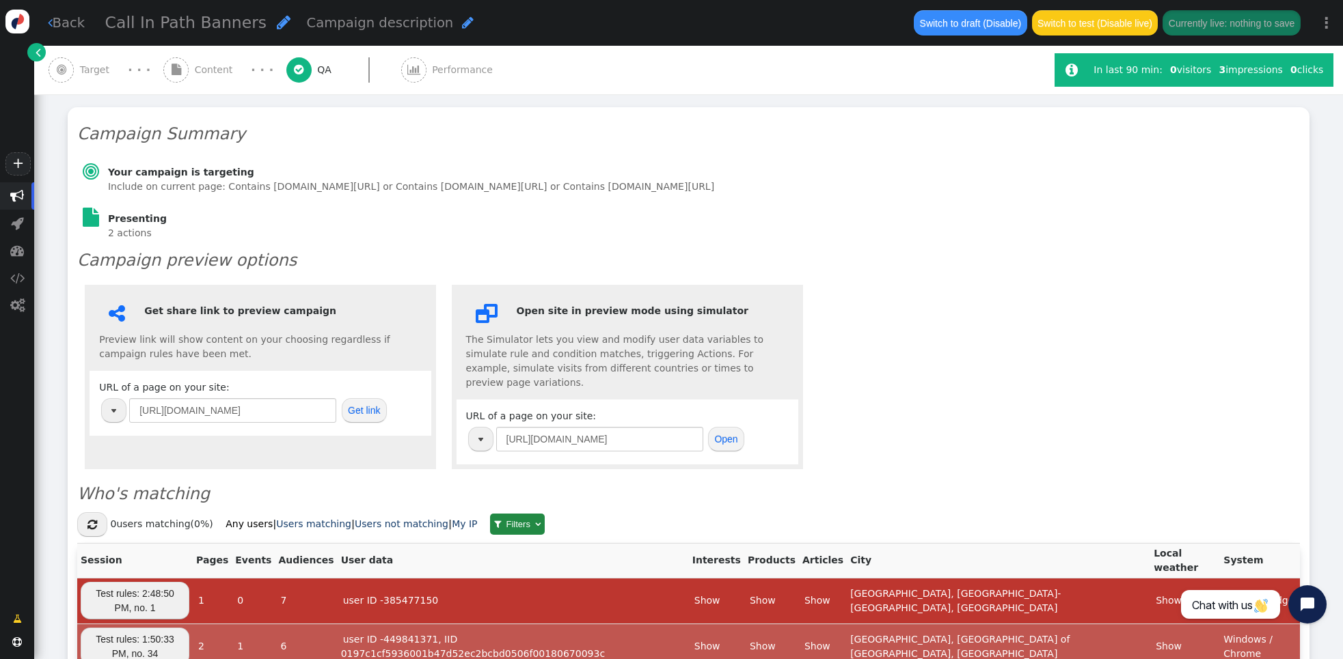
scroll to position [159, 0]
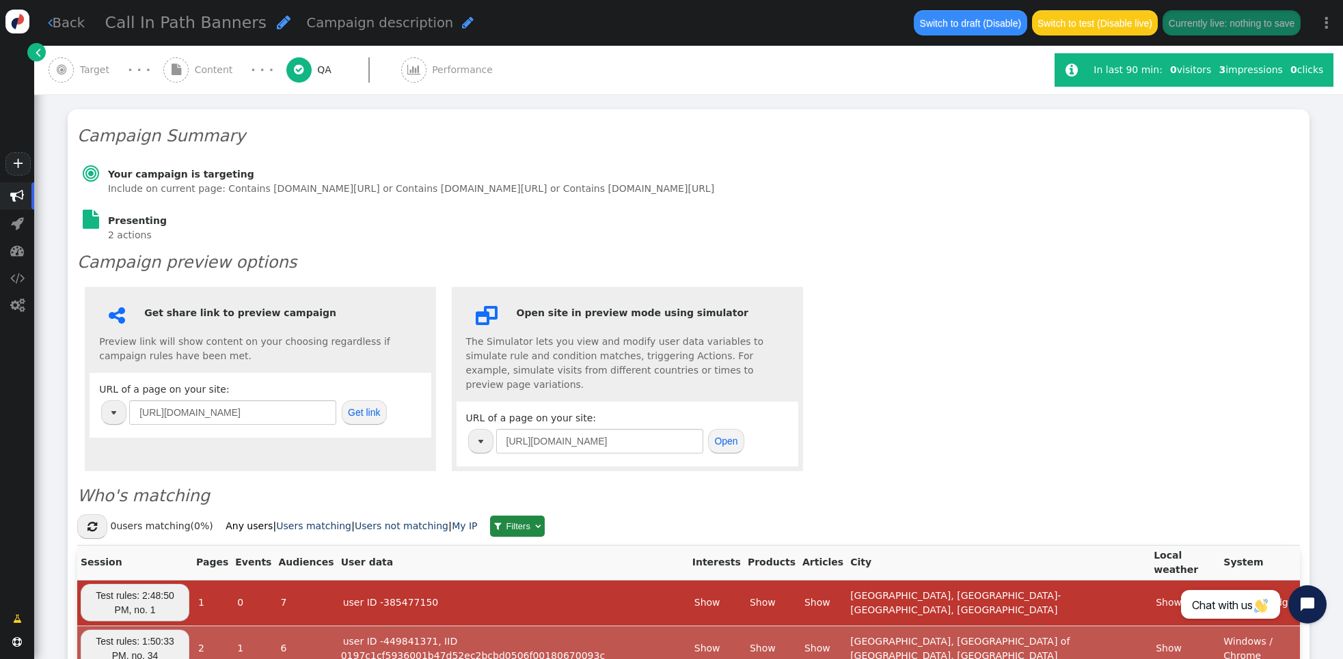
click at [217, 66] on span "Content" at bounding box center [217, 70] width 44 height 14
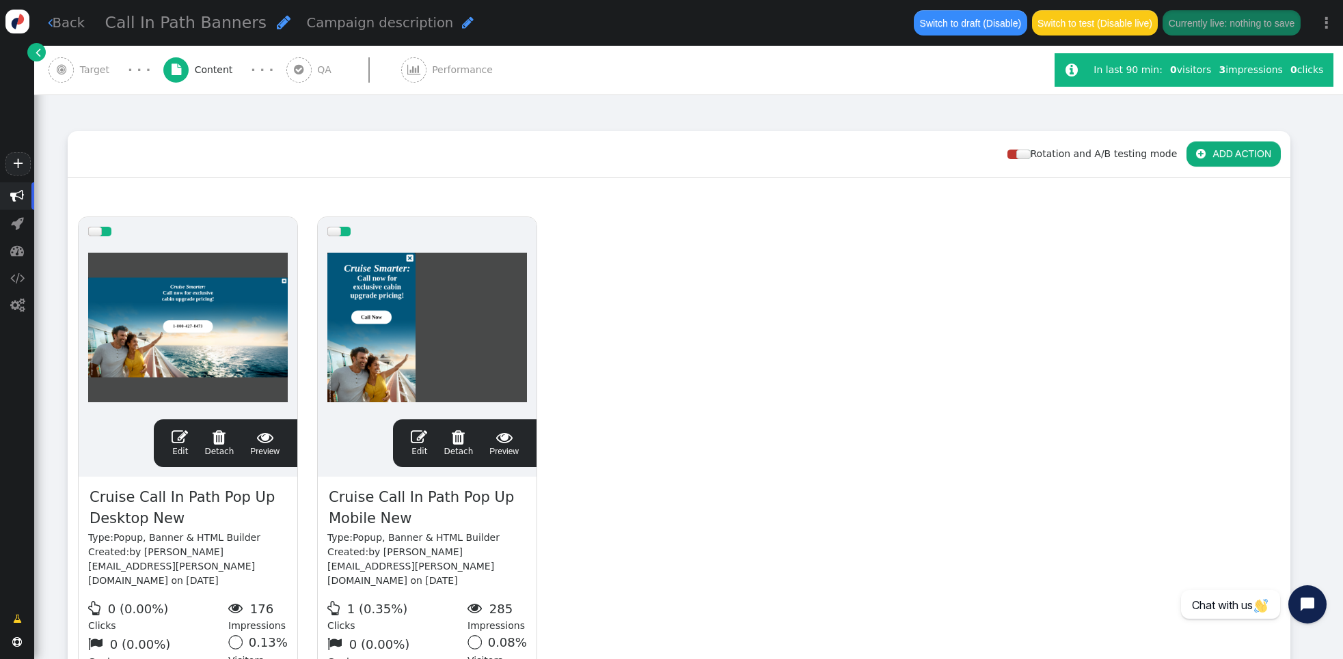
click at [317, 64] on span "QA" at bounding box center [327, 70] width 20 height 14
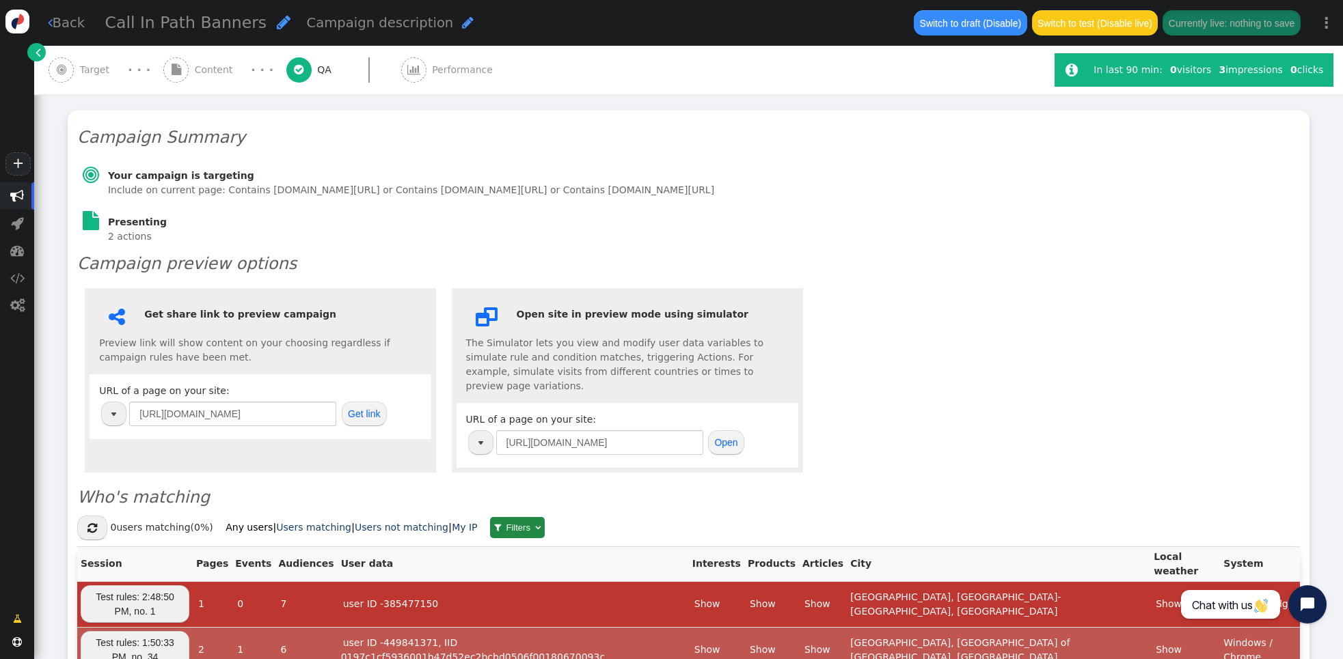
scroll to position [155, 0]
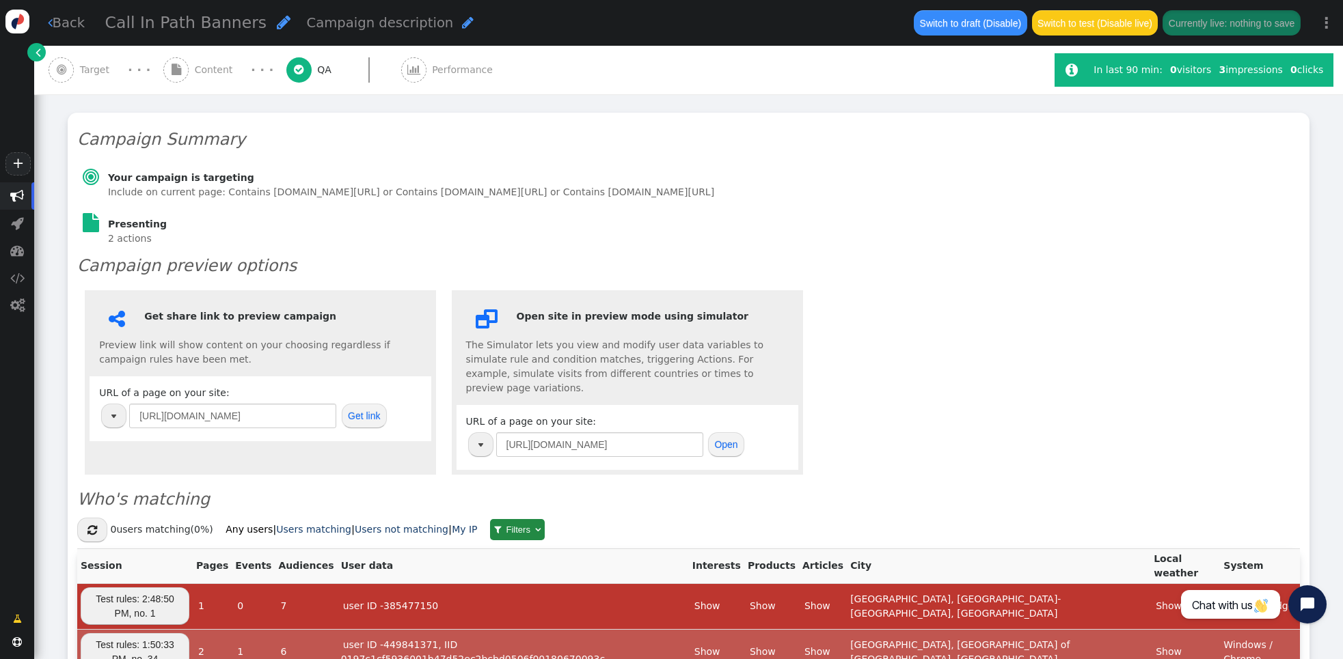
click at [437, 74] on span "Performance" at bounding box center [465, 70] width 66 height 14
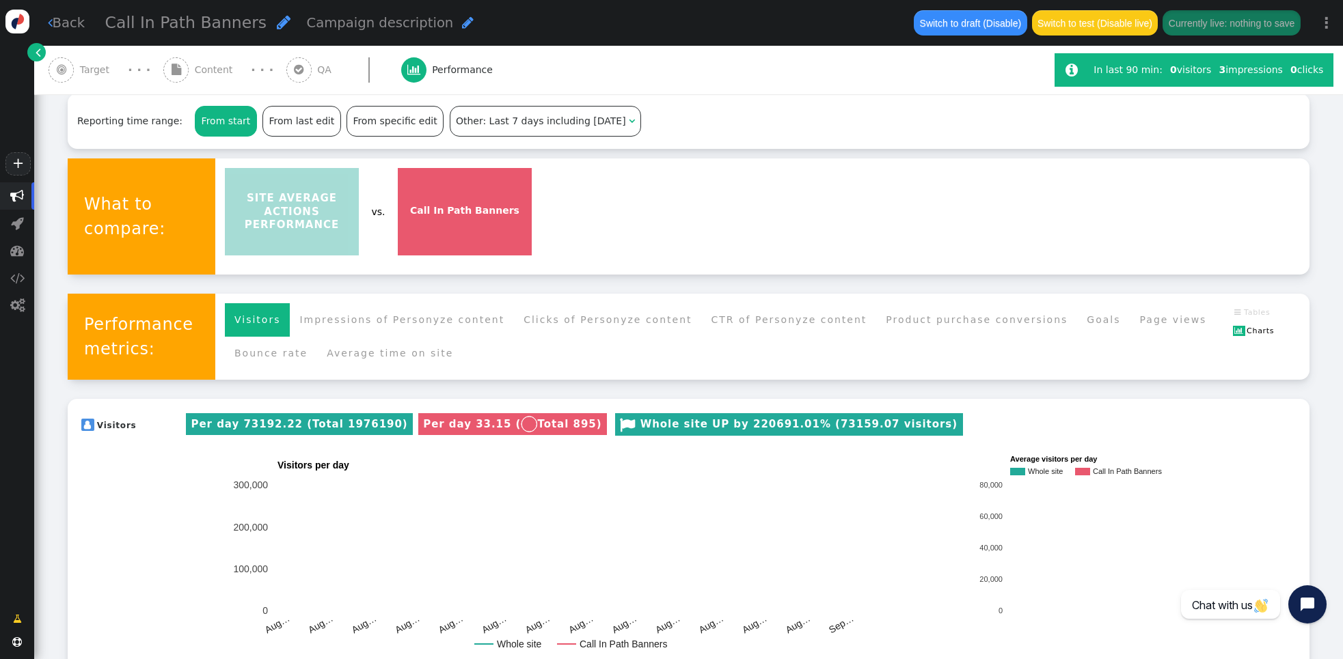
scroll to position [0, 0]
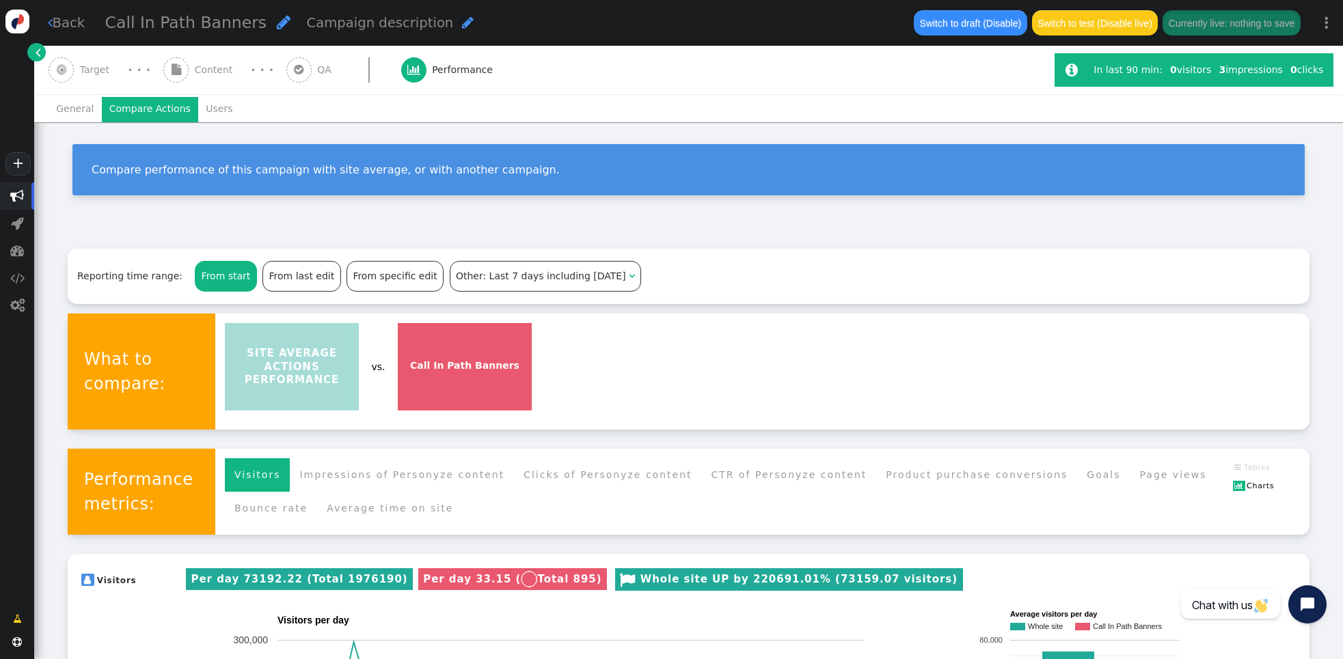
click at [227, 274] on div "From start" at bounding box center [225, 276] width 61 height 29
click at [63, 107] on li "General" at bounding box center [75, 109] width 53 height 25
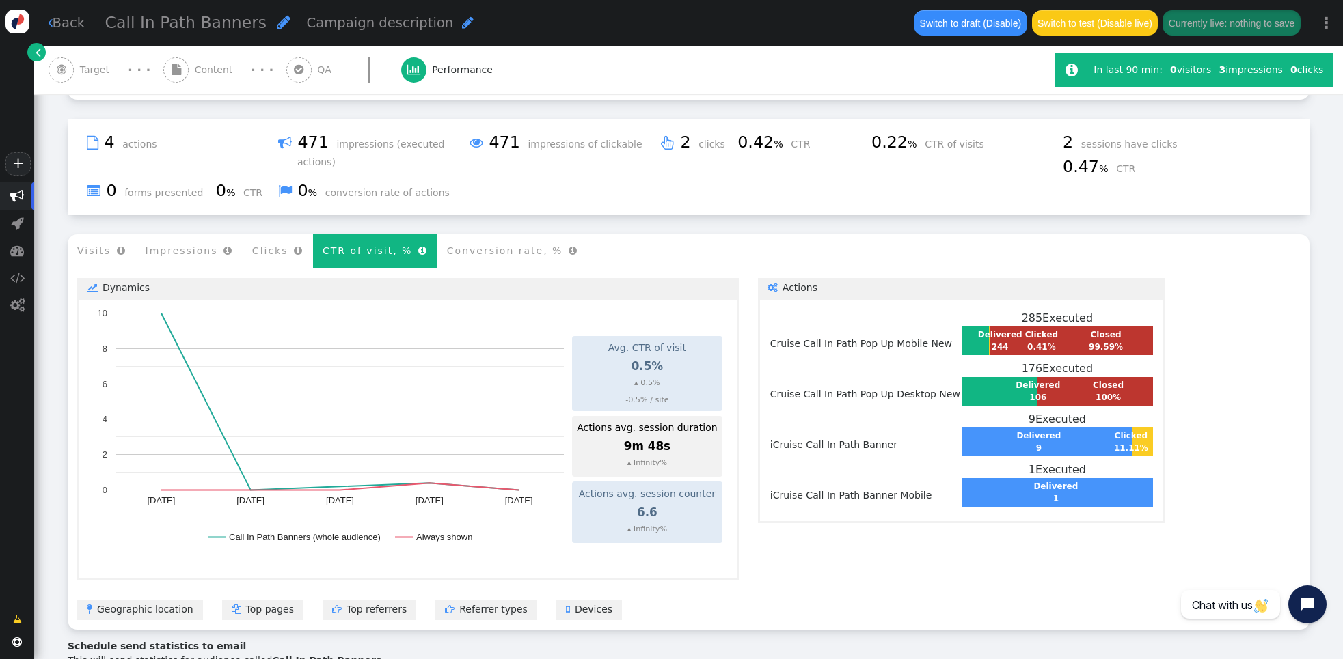
scroll to position [268, 0]
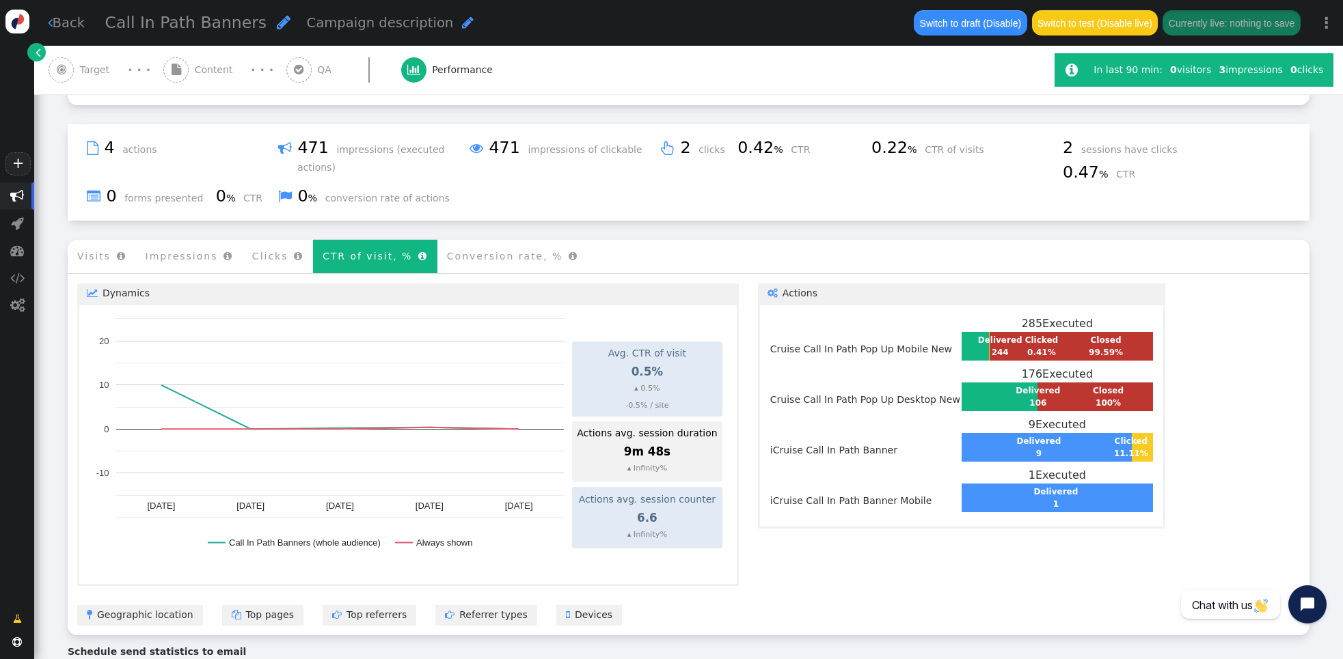
click at [271, 249] on li "Clicks " at bounding box center [278, 256] width 70 height 33
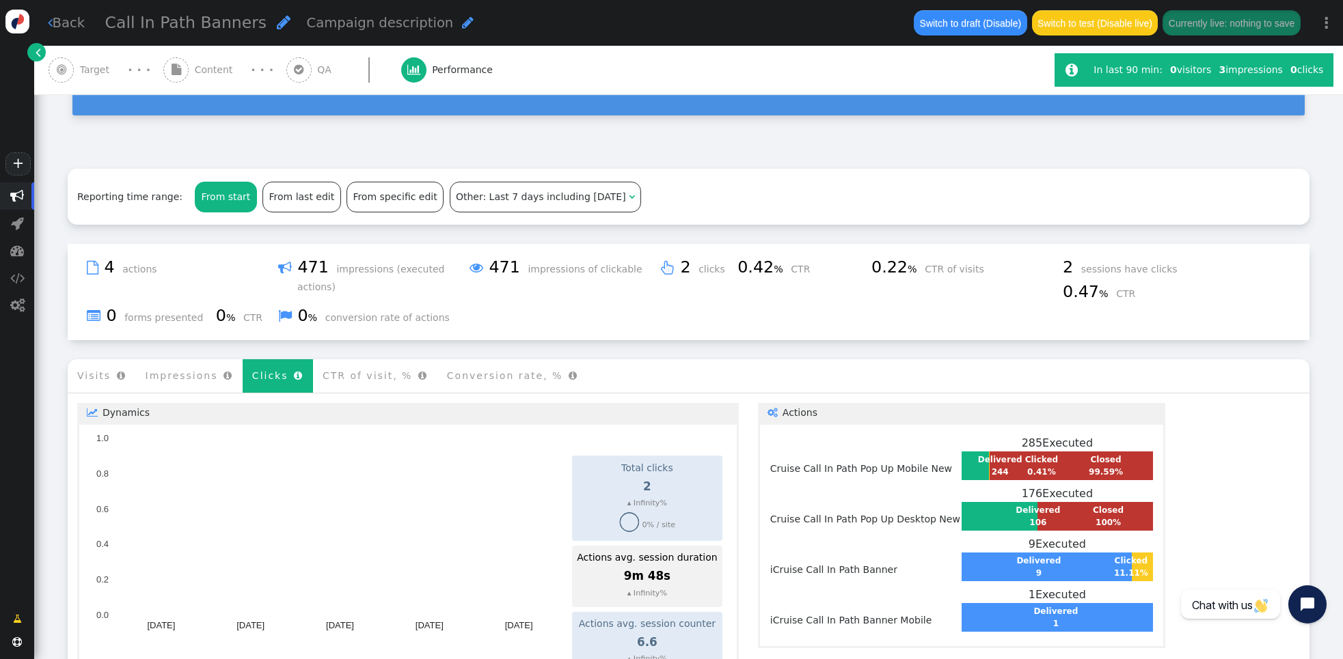
scroll to position [150, 0]
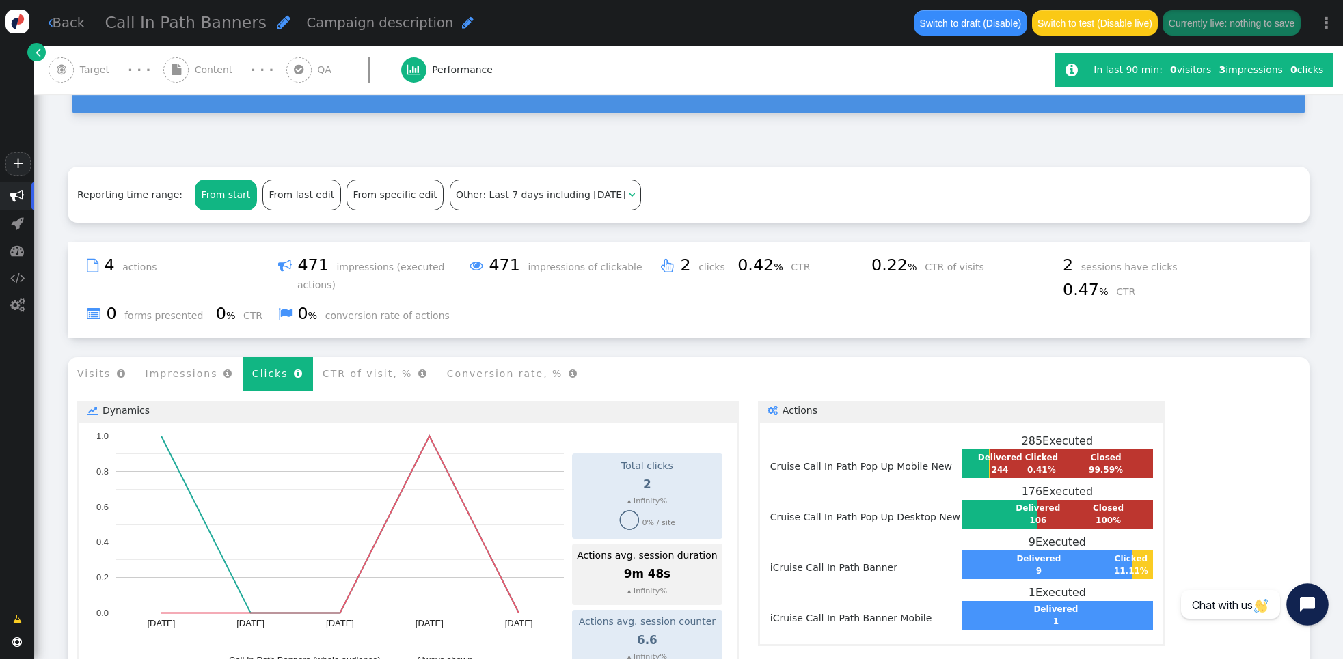
click at [1318, 599] on icon "Open chat widget" at bounding box center [1314, 604] width 21 height 21
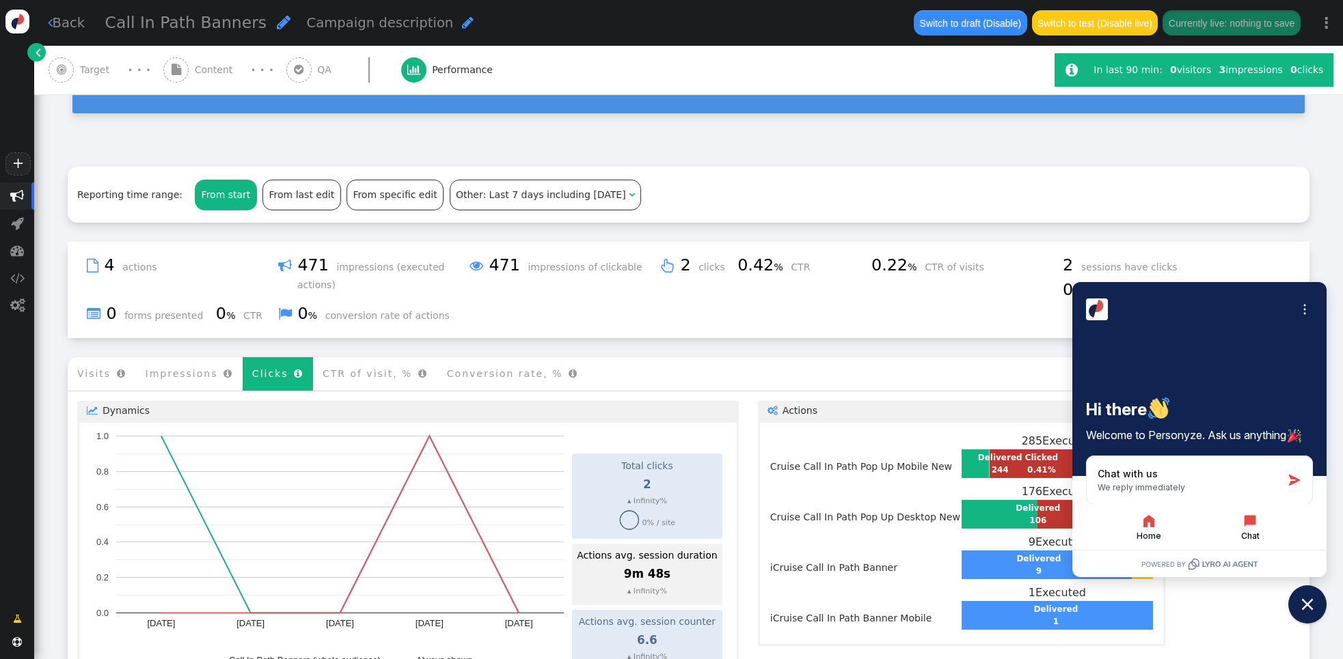
click at [1250, 525] on icon "button" at bounding box center [1250, 521] width 16 height 16
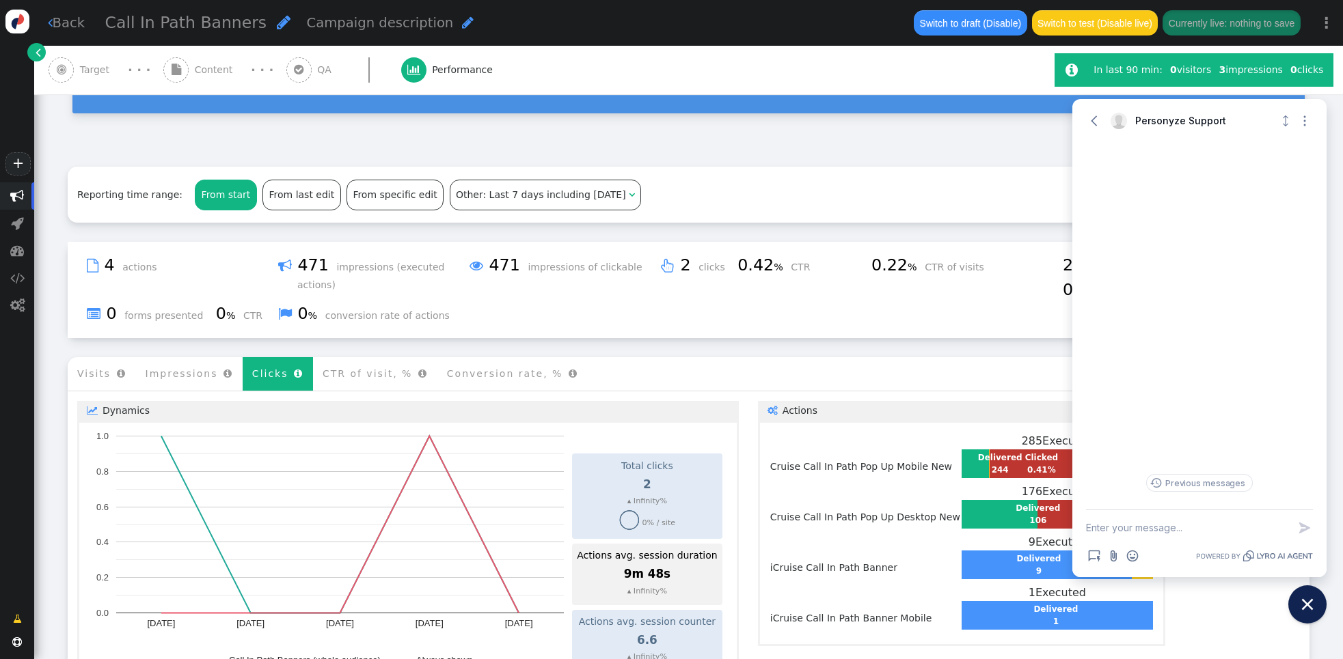
click at [1207, 530] on textarea "New message" at bounding box center [1187, 528] width 202 height 36
type textarea "could you please share with me how "intent to leave" placement is triggered?"
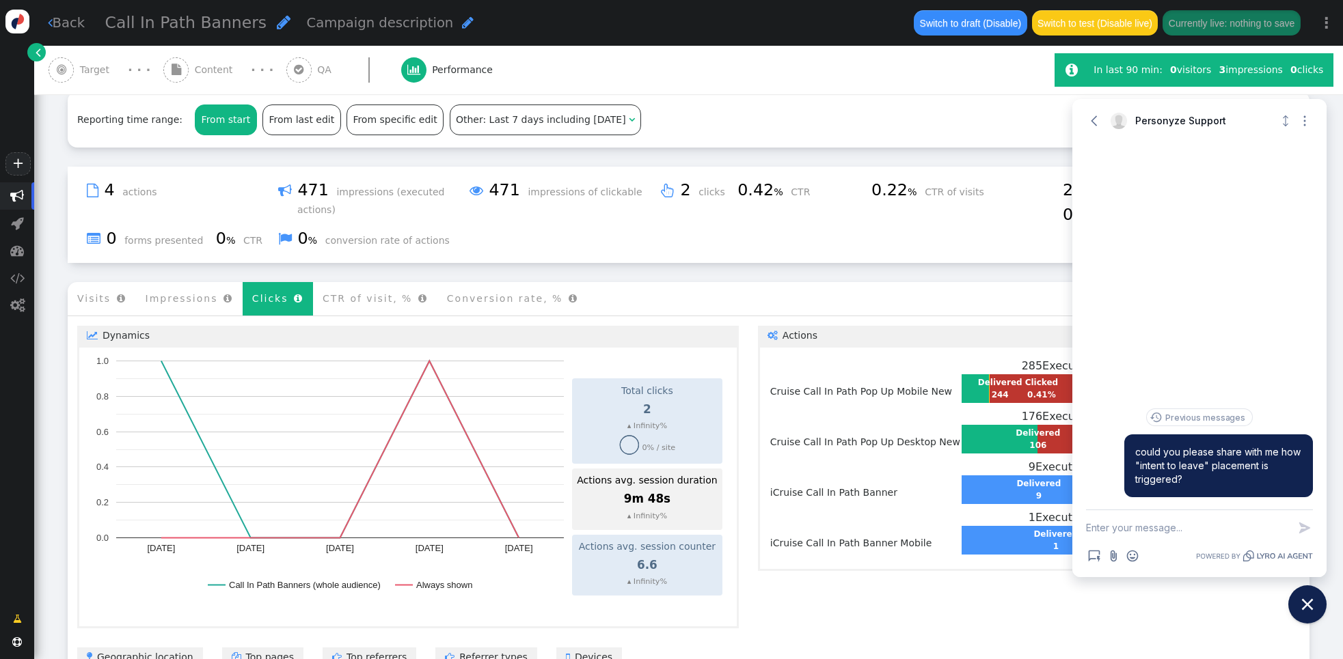
scroll to position [223, 0]
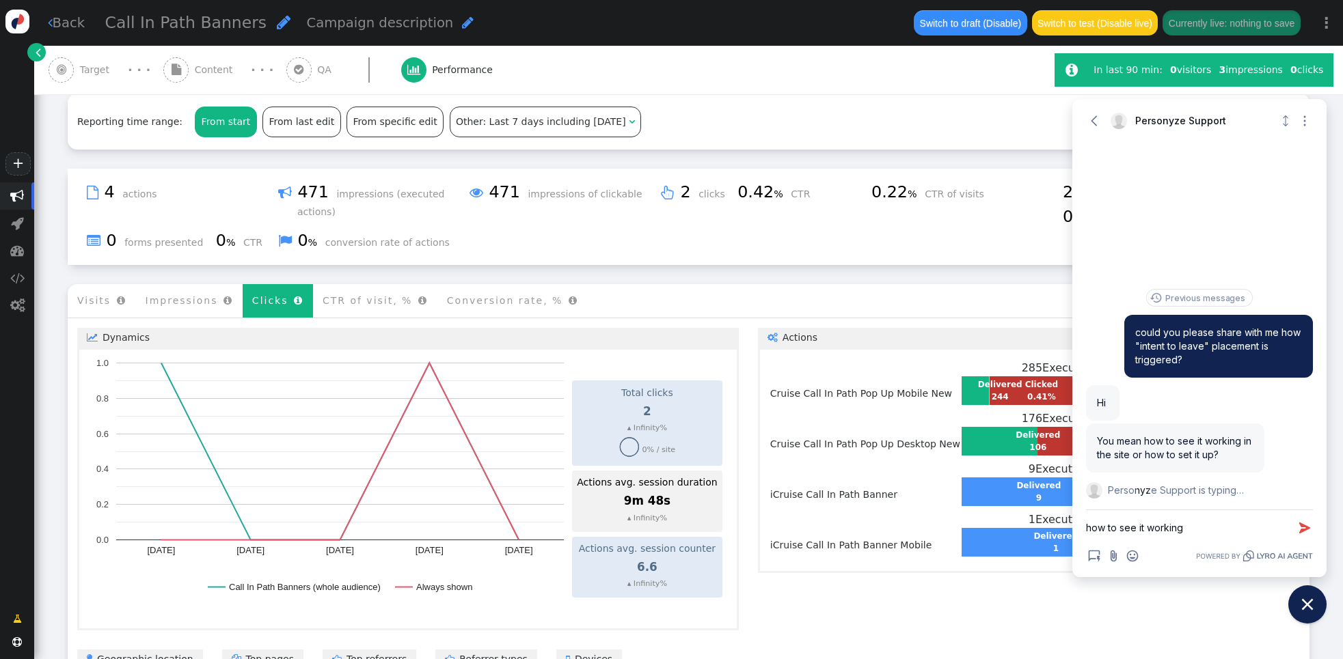
type textarea "how to see it working"
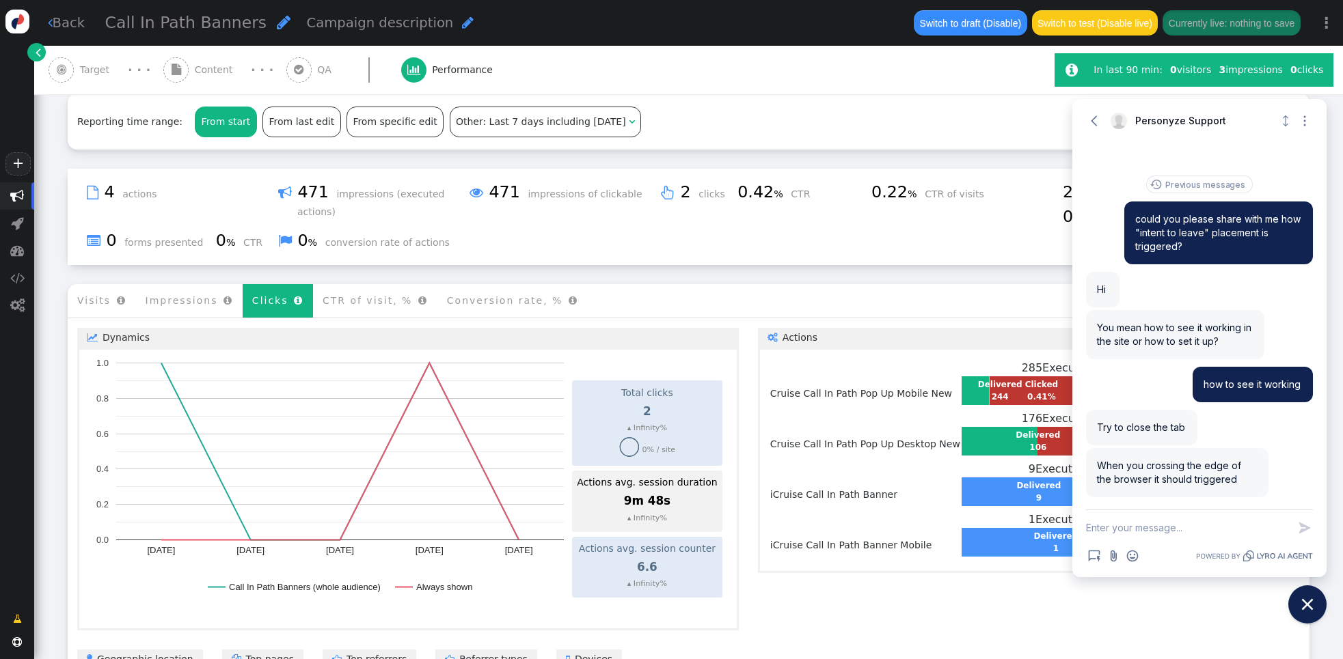
click at [1228, 538] on textarea "New message" at bounding box center [1187, 528] width 202 height 36
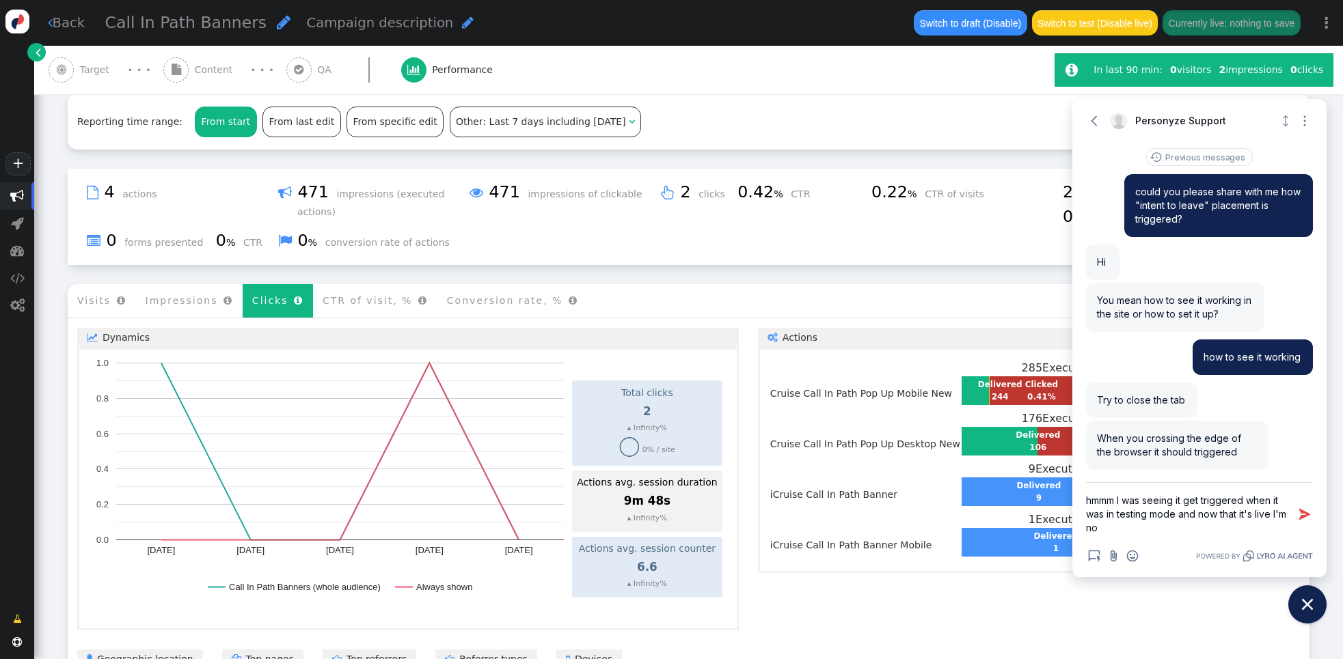
type textarea "hmmm I was seeing it get triggered when it was in testing mode and now that it'…"
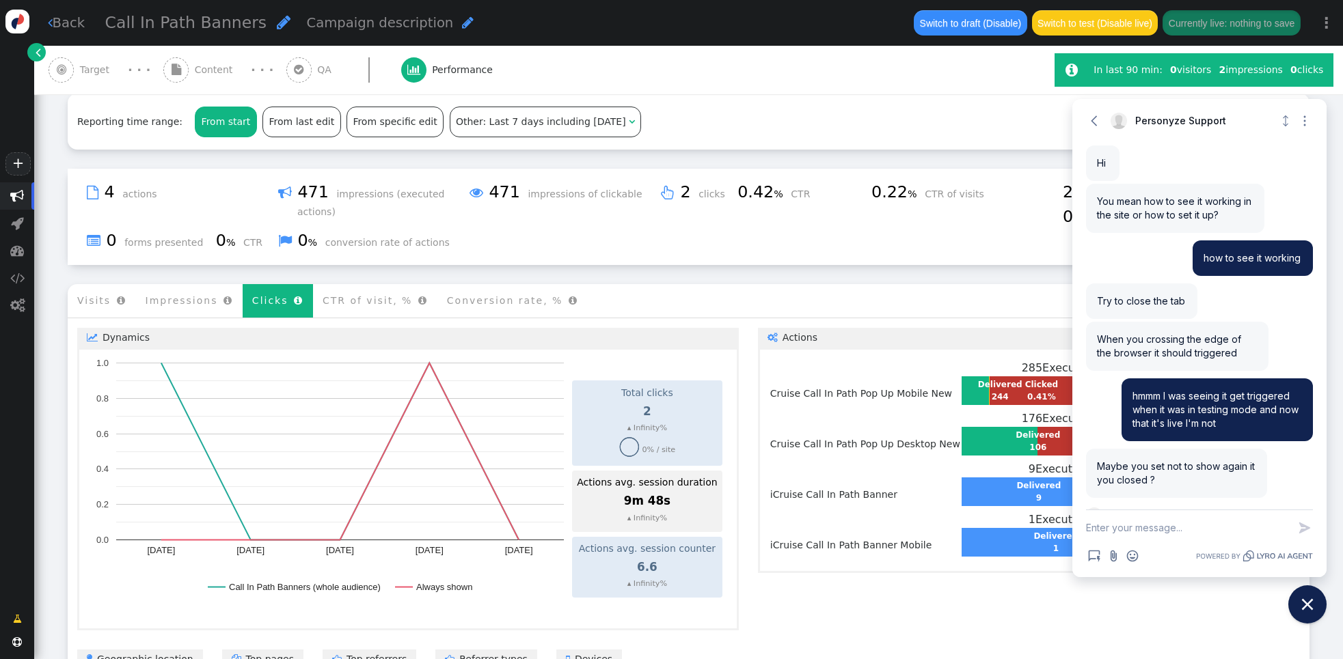
scroll to position [122, 0]
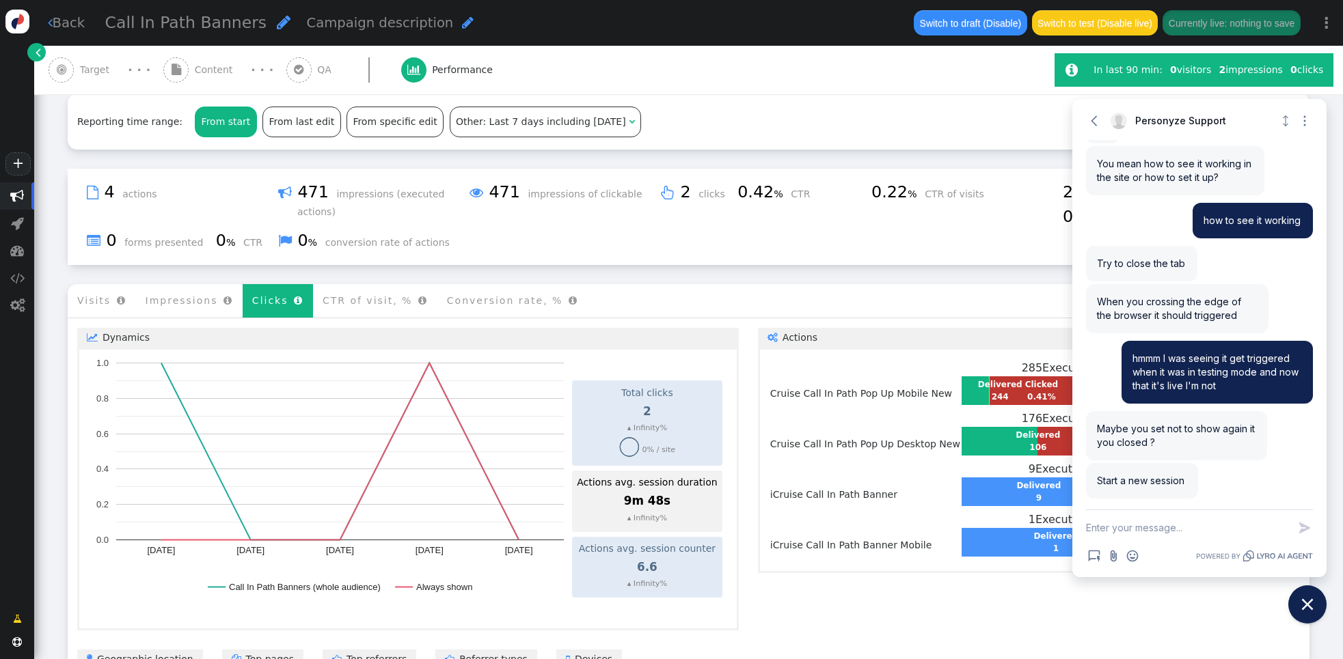
click at [689, 284] on menu "Visits  Impressions  Clicks  CTR of visit, %  Conversion rate, % " at bounding box center [689, 300] width 1242 height 33
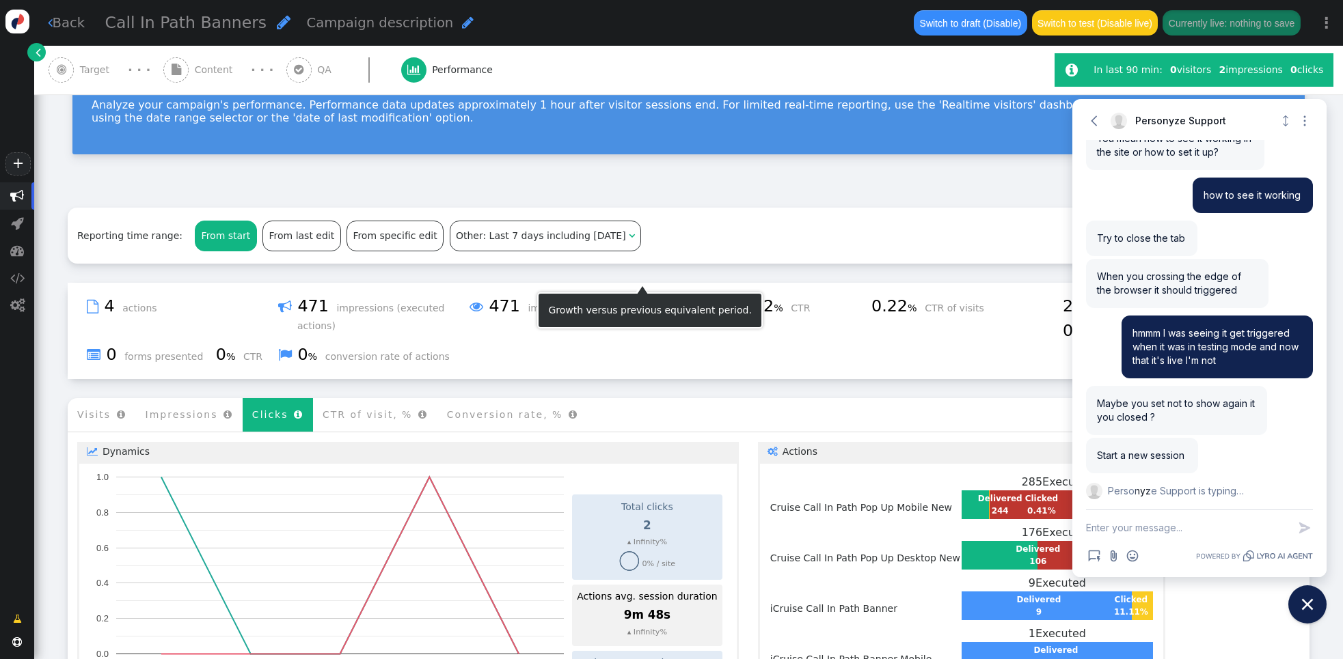
scroll to position [108, 0]
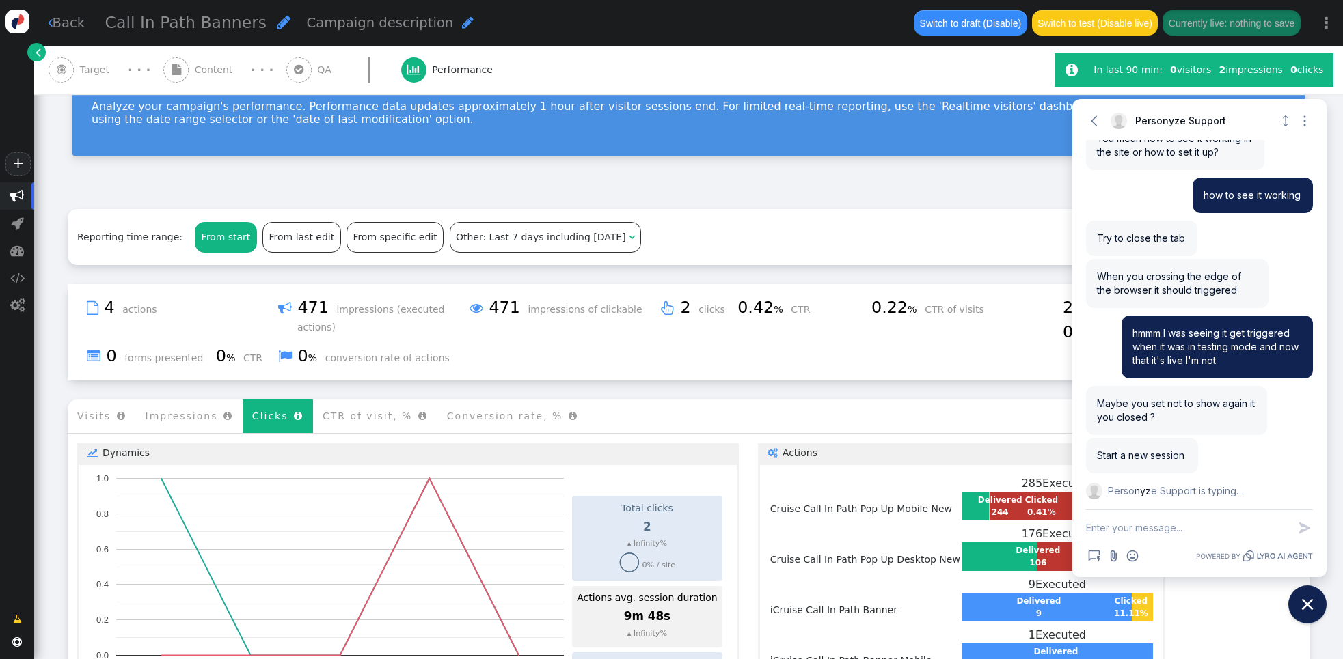
click at [225, 68] on span "Content" at bounding box center [217, 70] width 44 height 14
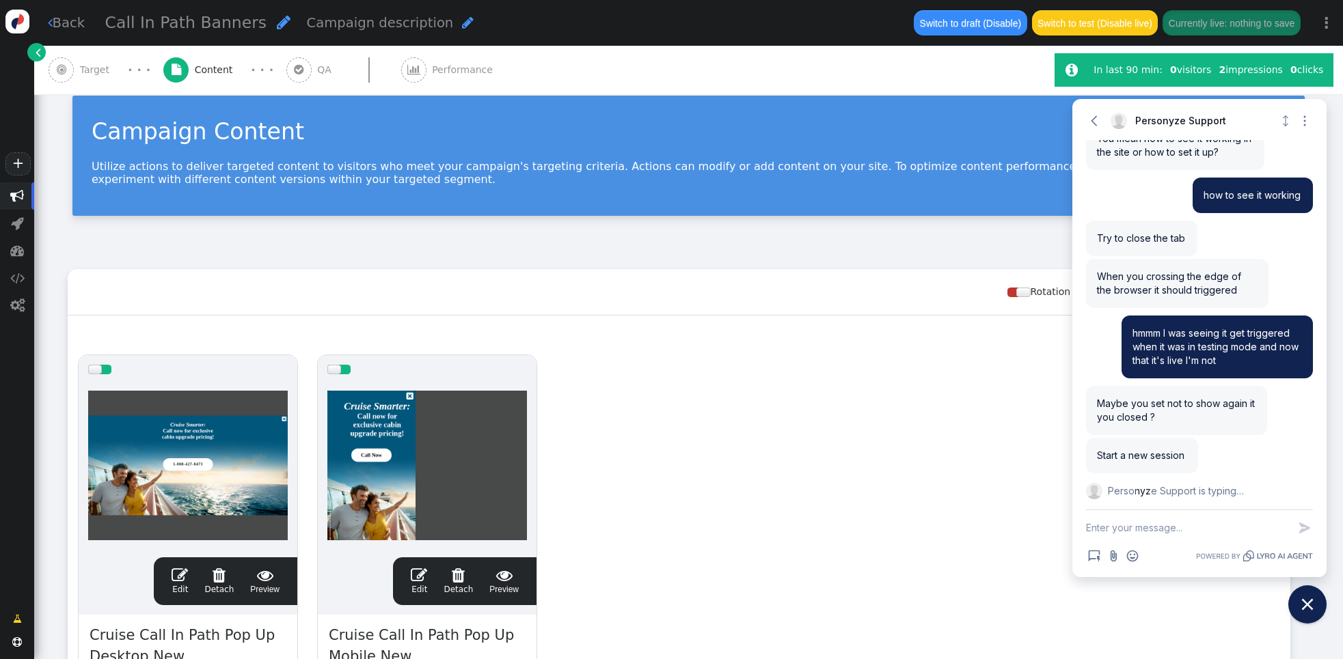
scroll to position [0, 0]
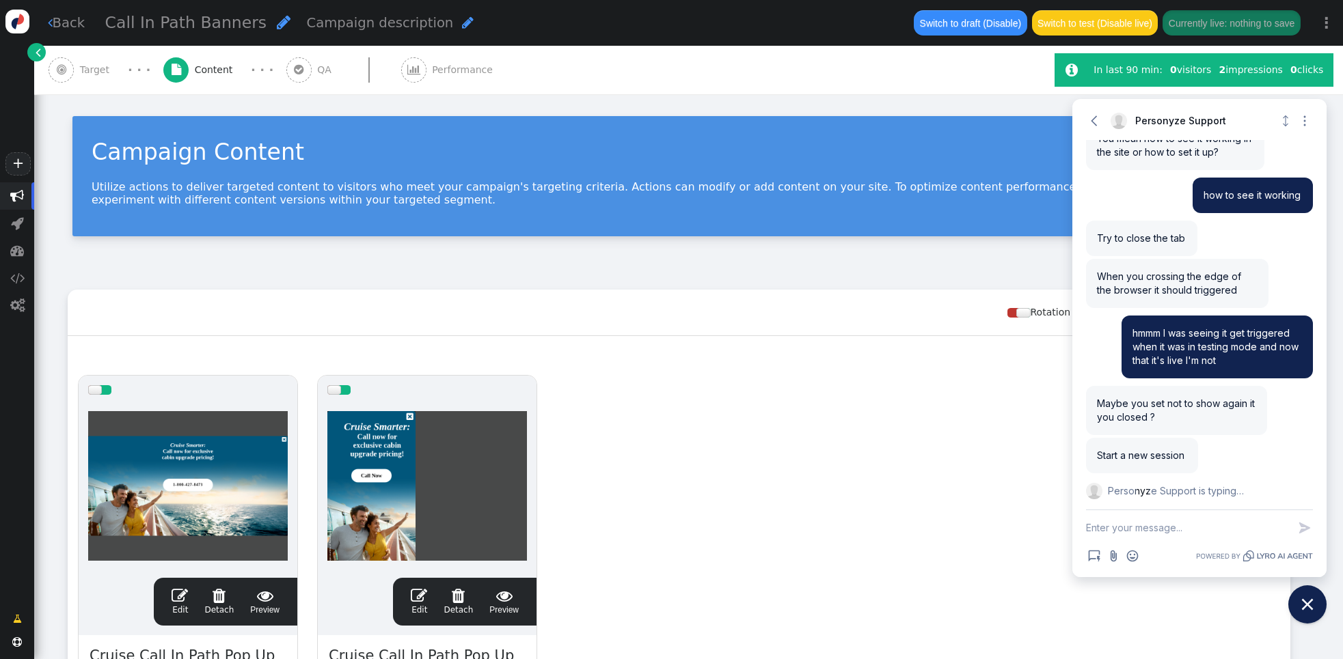
click at [86, 64] on span "Target" at bounding box center [98, 70] width 36 height 14
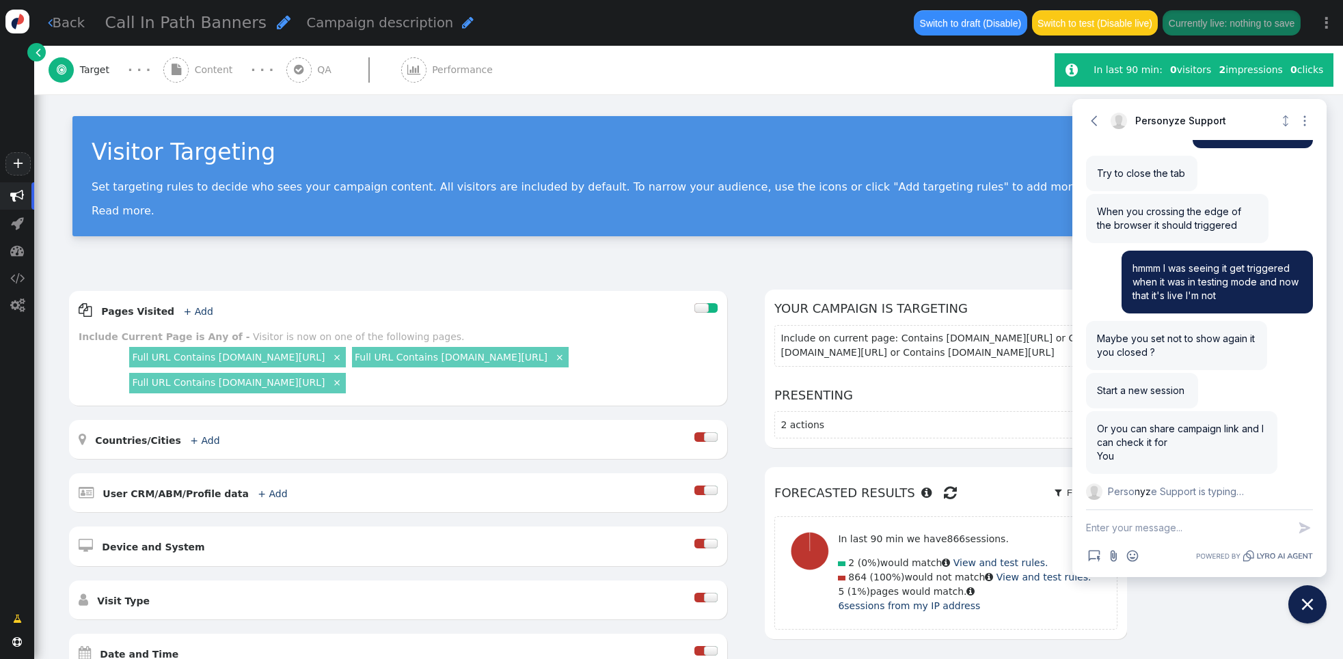
scroll to position [202, 0]
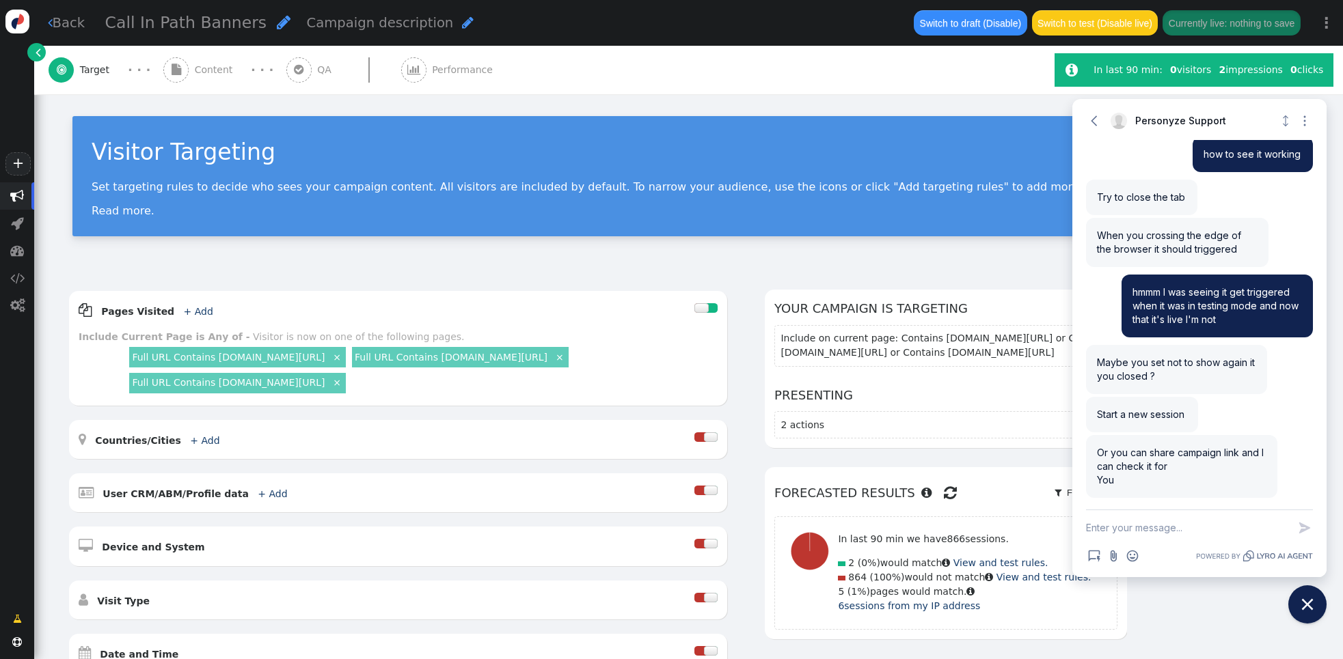
click at [1110, 533] on textarea "New message" at bounding box center [1187, 528] width 202 height 36
paste textarea "[URL][DOMAIN_NAME]"
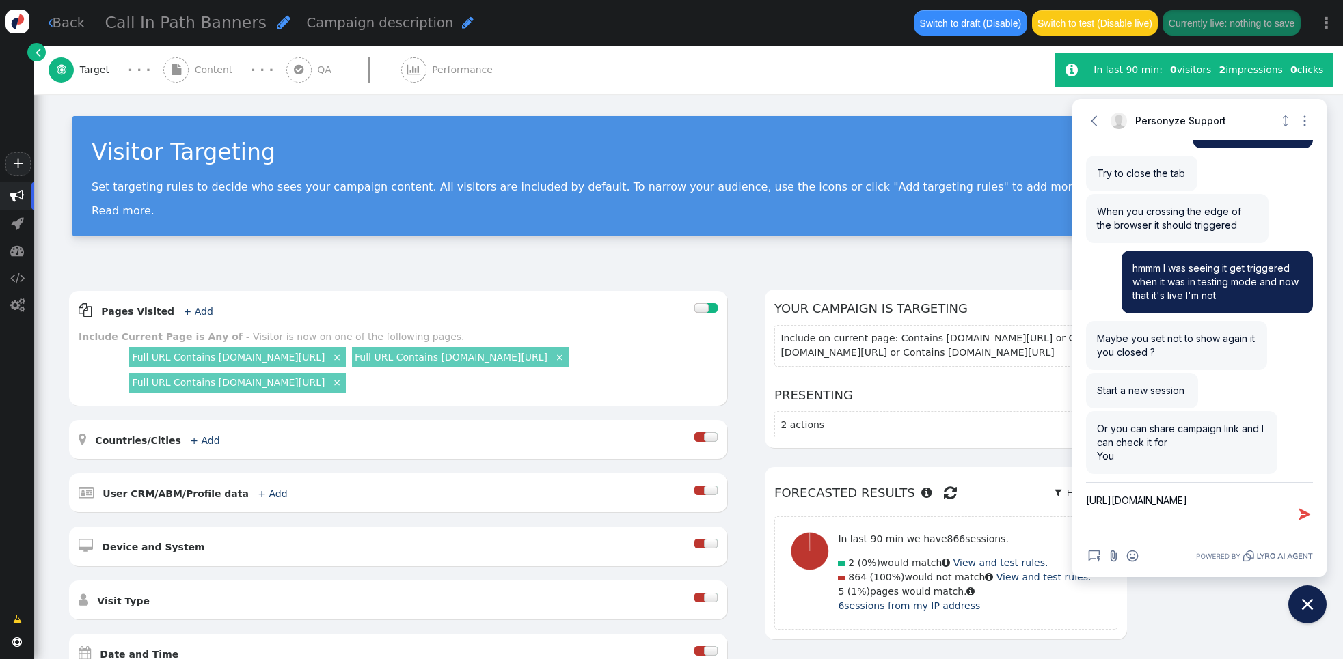
type textarea "[URL][DOMAIN_NAME]"
click at [528, 284] on div "AND OR XOR AND     Pages Visited + Add  Include Current Page is Any of - V…" at bounding box center [688, 566] width 1309 height 590
click at [1148, 529] on textarea "[URL][DOMAIN_NAME]" at bounding box center [1187, 514] width 202 height 63
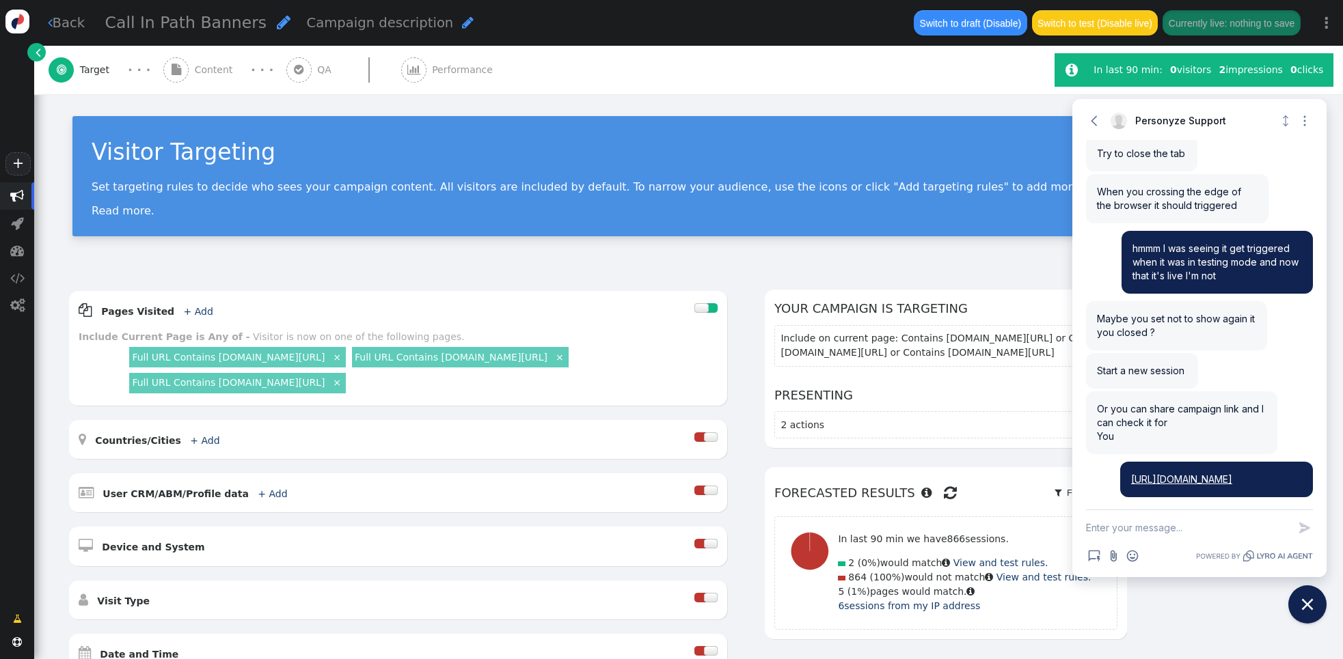
paste textarea "[URL][DOMAIN_NAME]"
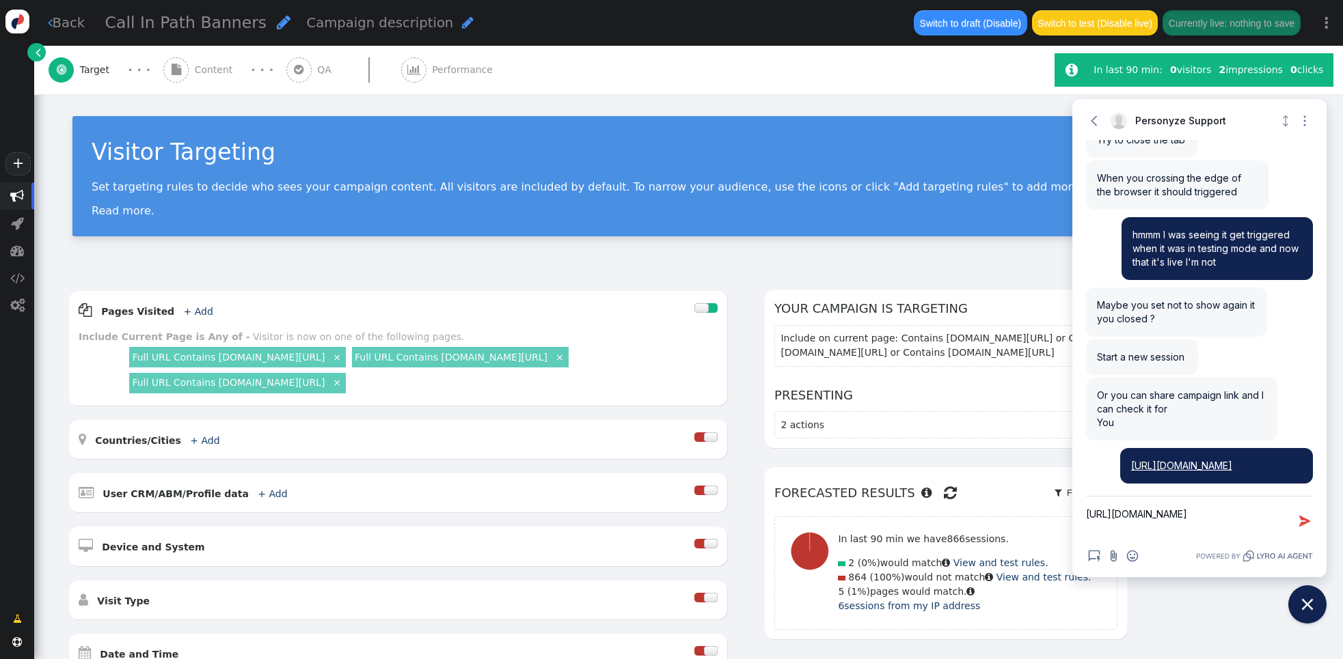
drag, startPoint x: 1197, startPoint y: 525, endPoint x: 1023, endPoint y: 489, distance: 177.8
click at [1023, 489] on body "+  Campaigns  Realtime Visitors  Dashboard  Tracker Settings  Settings  …" at bounding box center [671, 329] width 1343 height 659
paste textarea "bin-avail"
type textarea "[URL][DOMAIN_NAME]"
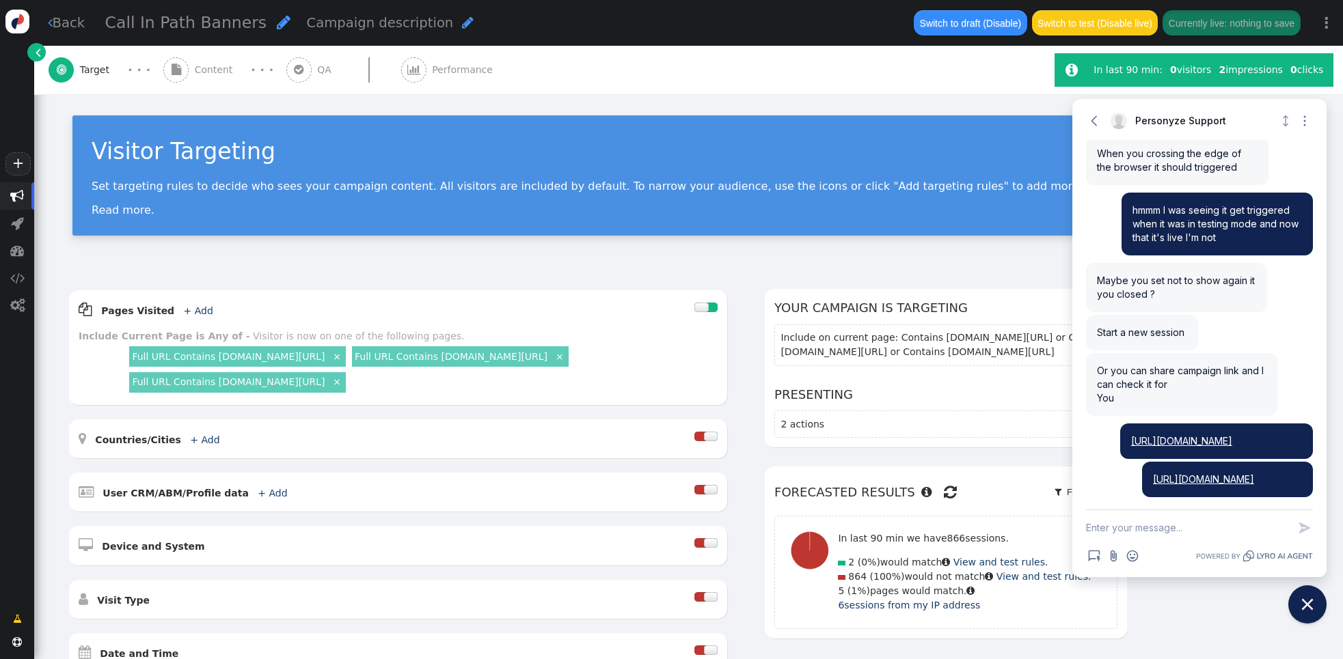
scroll to position [1, 0]
click at [953, 251] on div "Visitor Targeting Set targeting rules to decide who sees your campaign content.…" at bounding box center [688, 181] width 1309 height 176
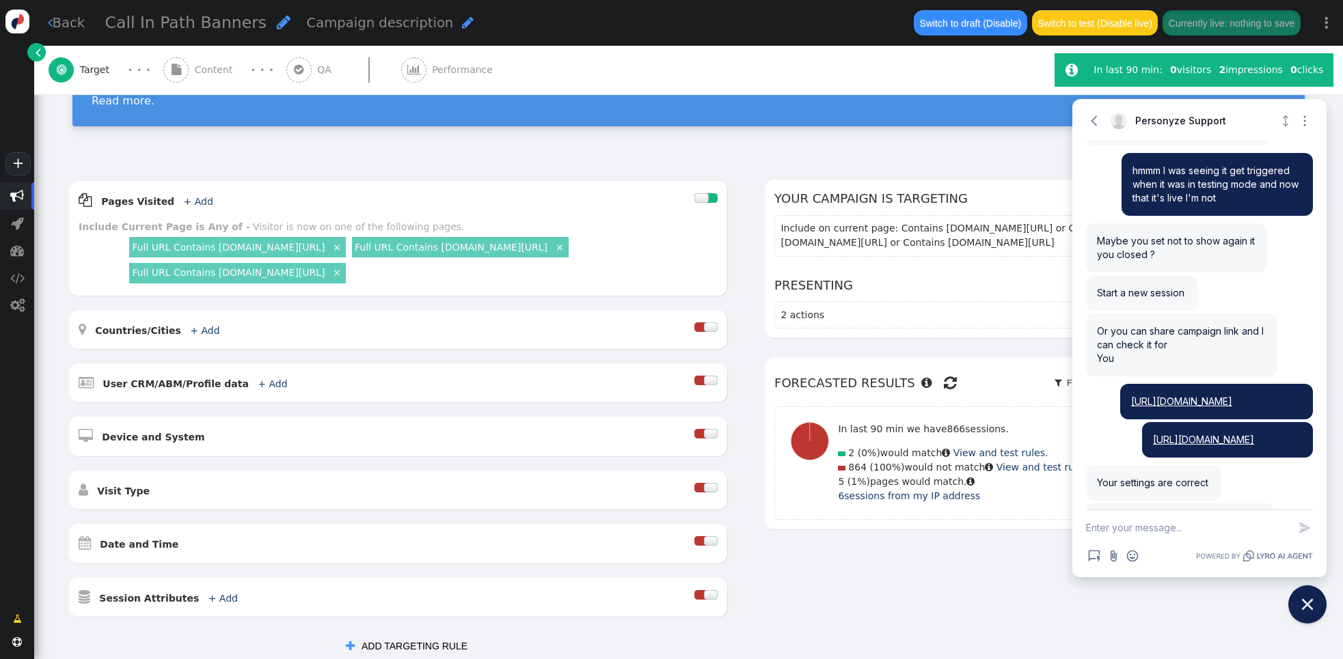
scroll to position [470, 0]
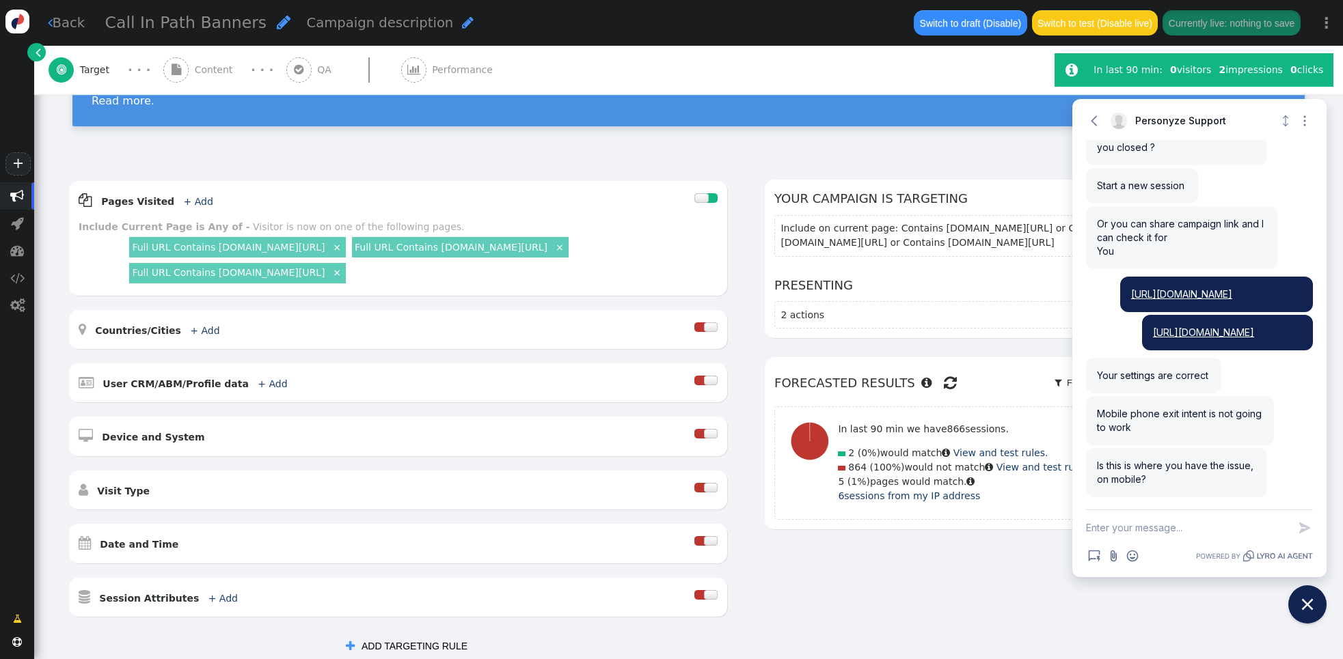
click at [1153, 529] on textarea "New message" at bounding box center [1187, 528] width 202 height 36
type textarea "no i'm not seeing it on desktop"
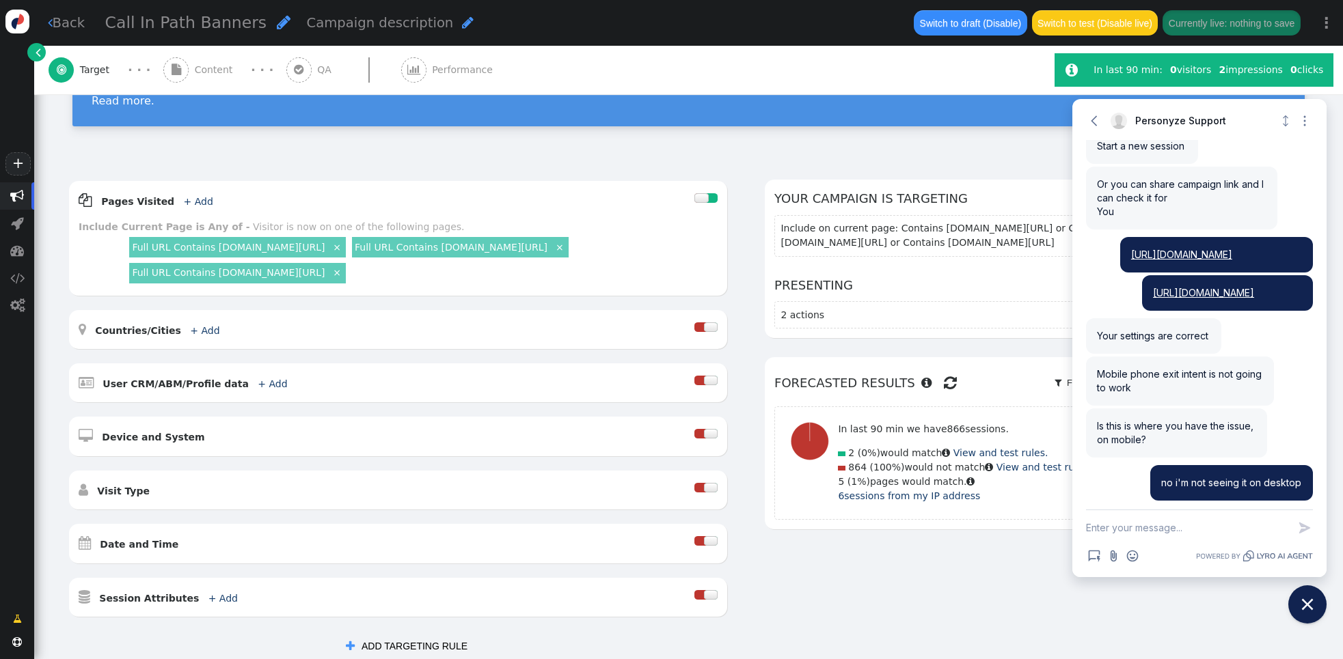
scroll to position [513, 0]
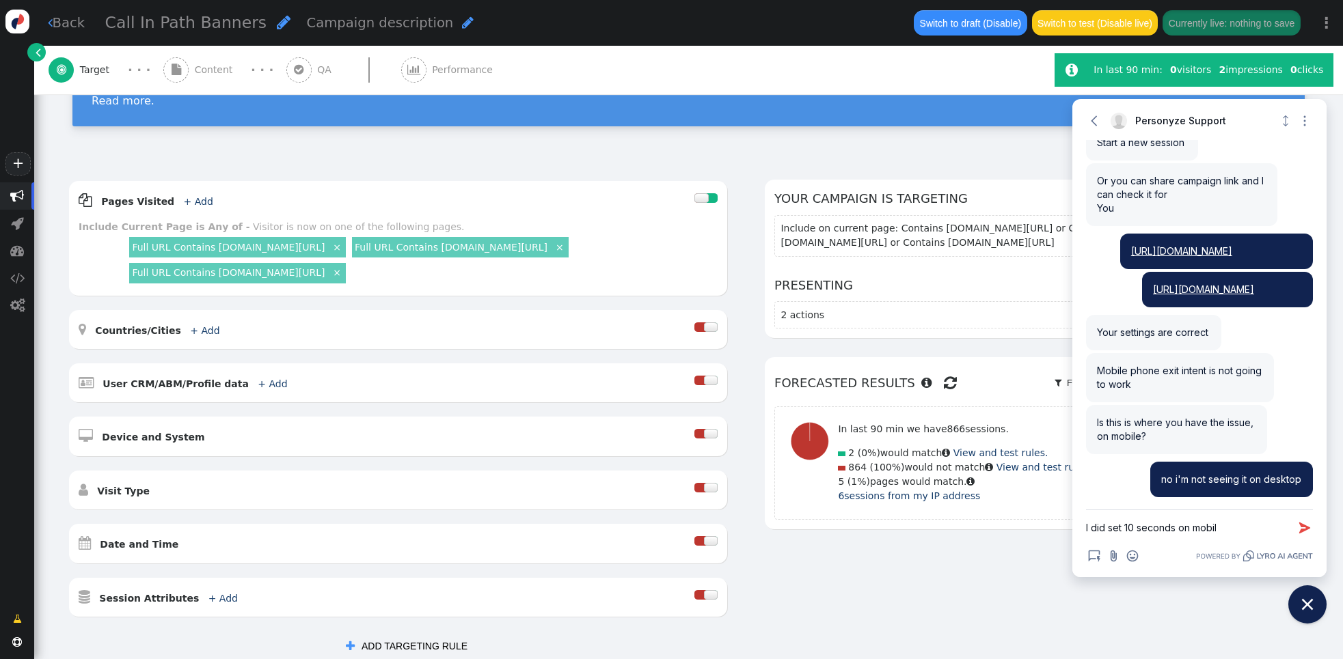
type textarea "I did set 10 seconds on mobile"
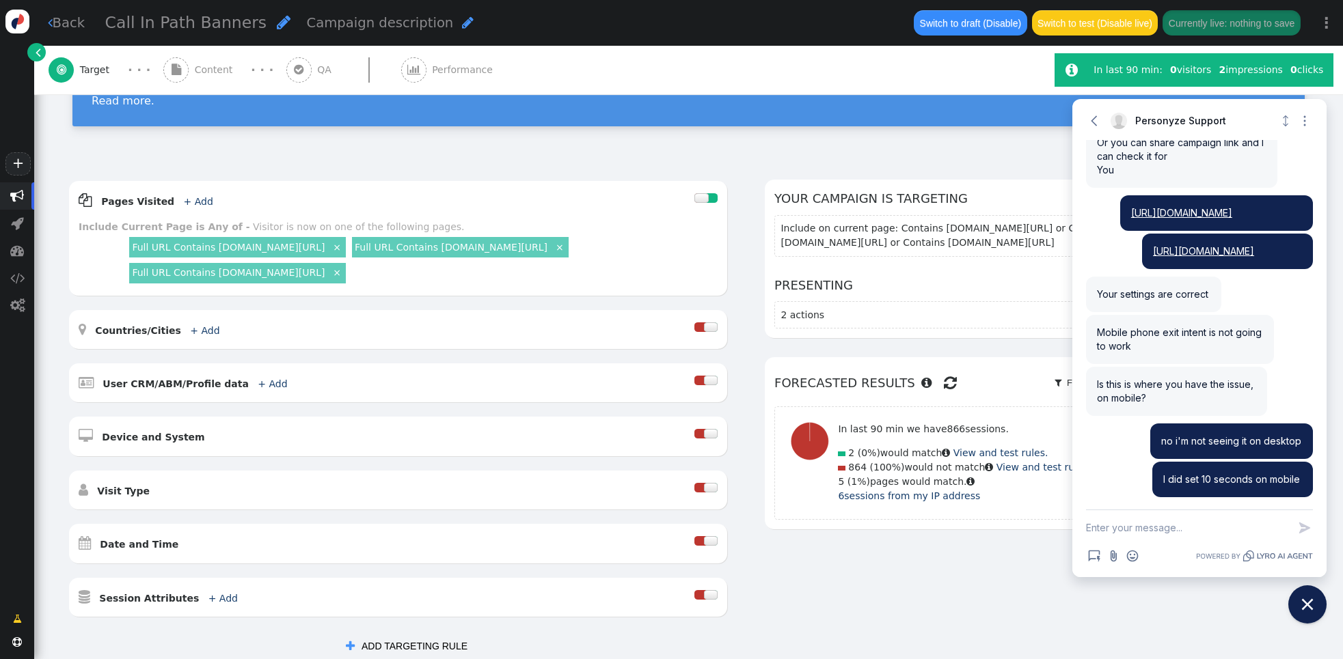
scroll to position [551, 0]
click at [207, 68] on span "Content" at bounding box center [217, 70] width 44 height 14
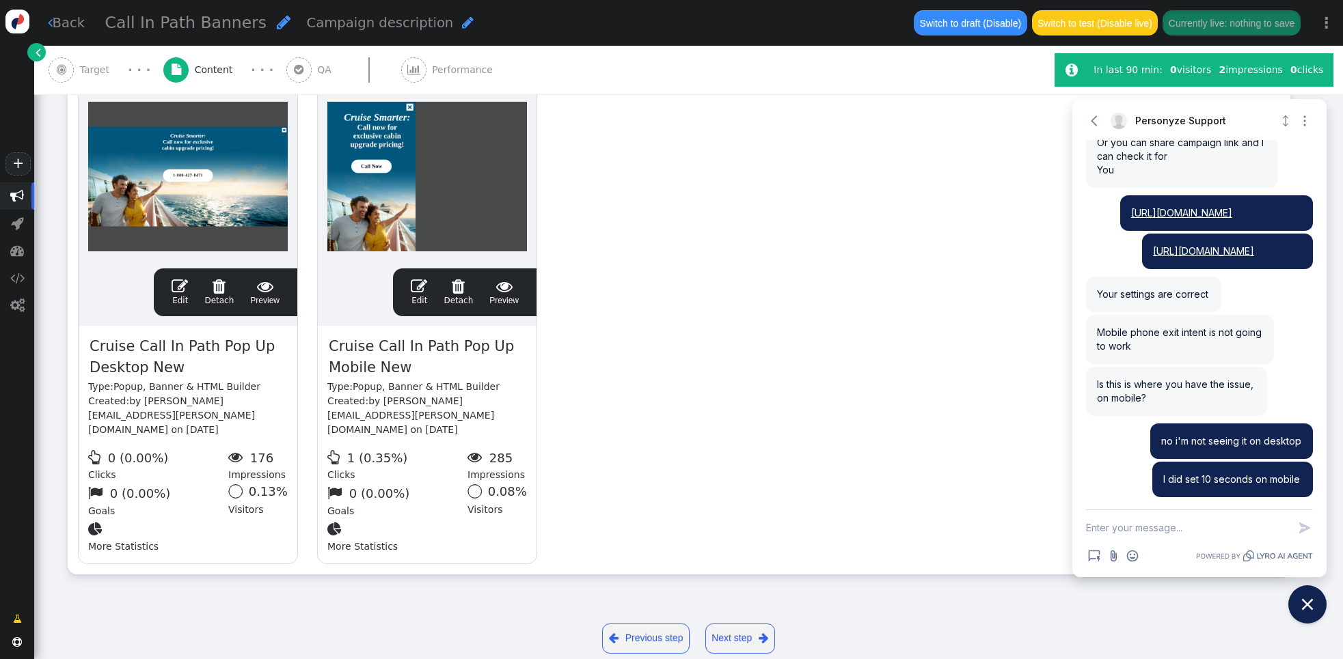
scroll to position [316, 0]
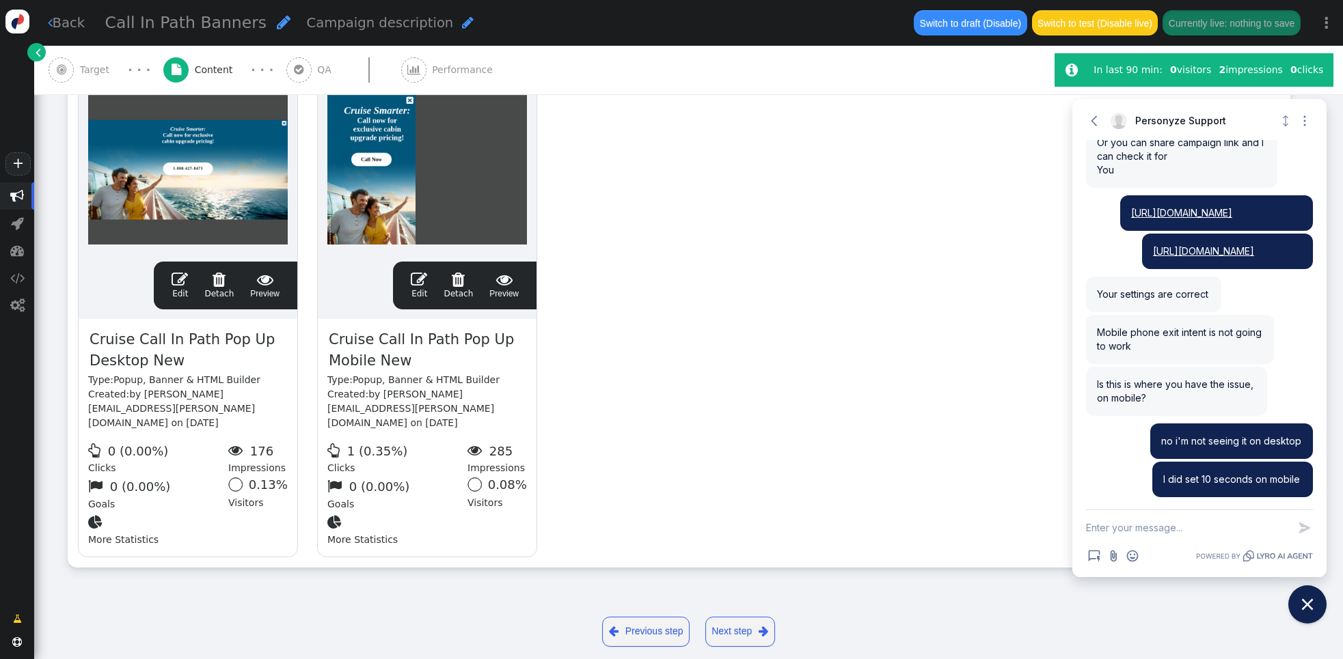
click at [418, 279] on span "" at bounding box center [419, 279] width 16 height 16
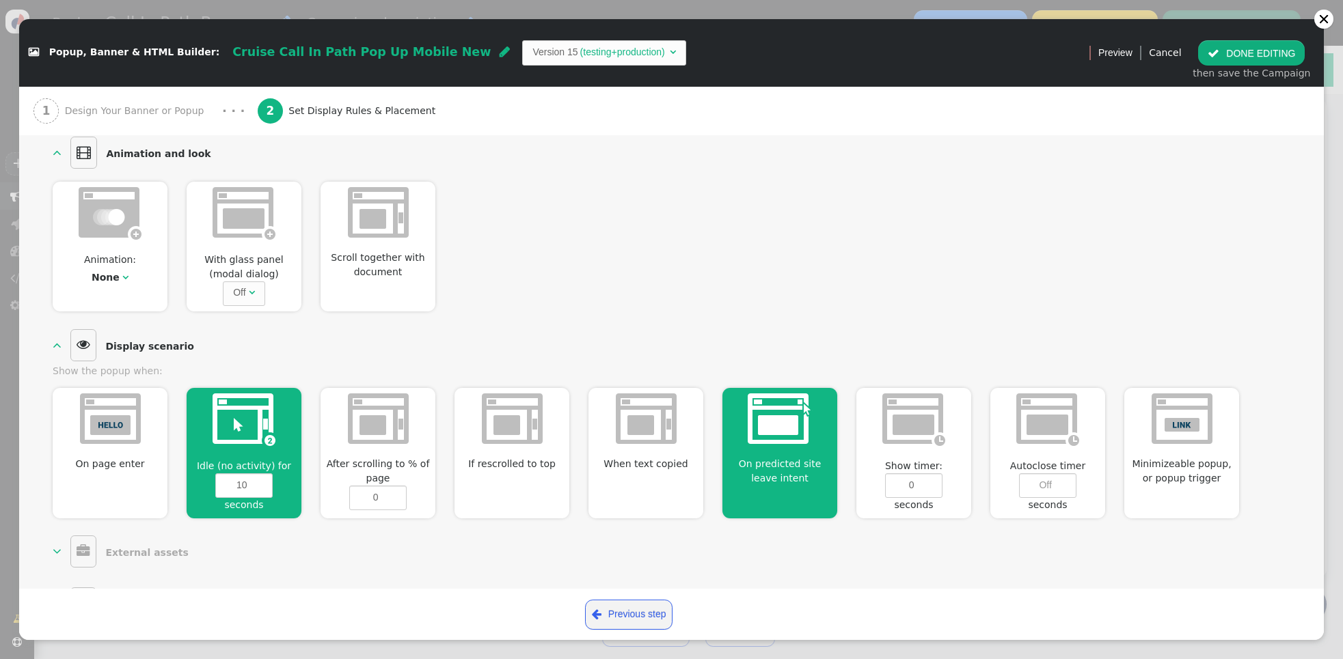
scroll to position [323, 0]
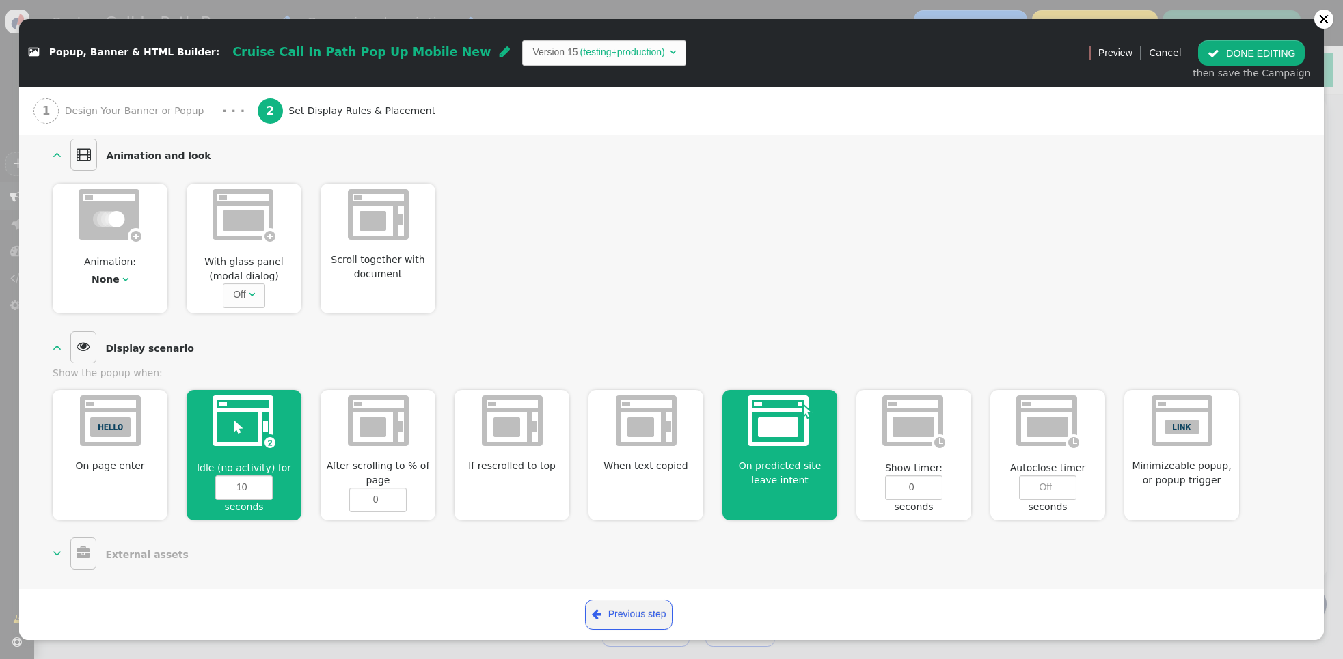
click at [232, 442] on img at bounding box center [244, 422] width 63 height 53
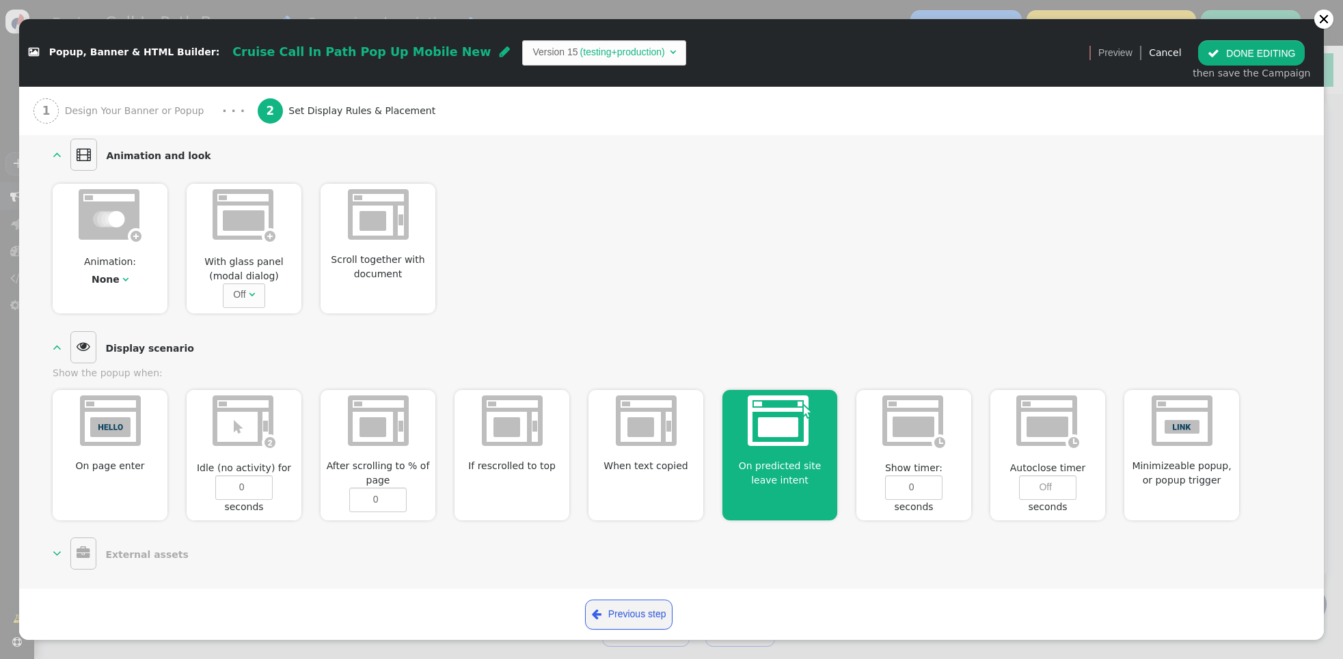
click at [232, 442] on img at bounding box center [244, 422] width 63 height 53
type input "10"
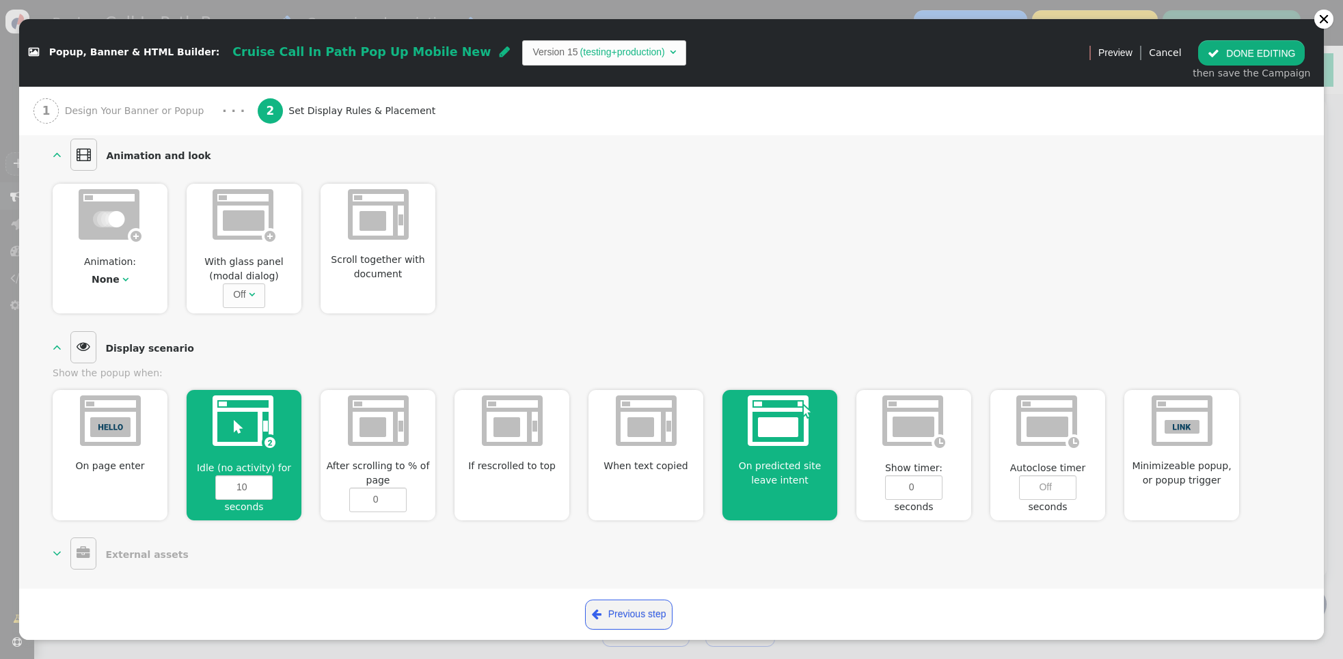
click at [753, 247] on div "Animation: None  With glass panel (modal dialog) Off  Scroll together with do…" at bounding box center [672, 244] width 1238 height 140
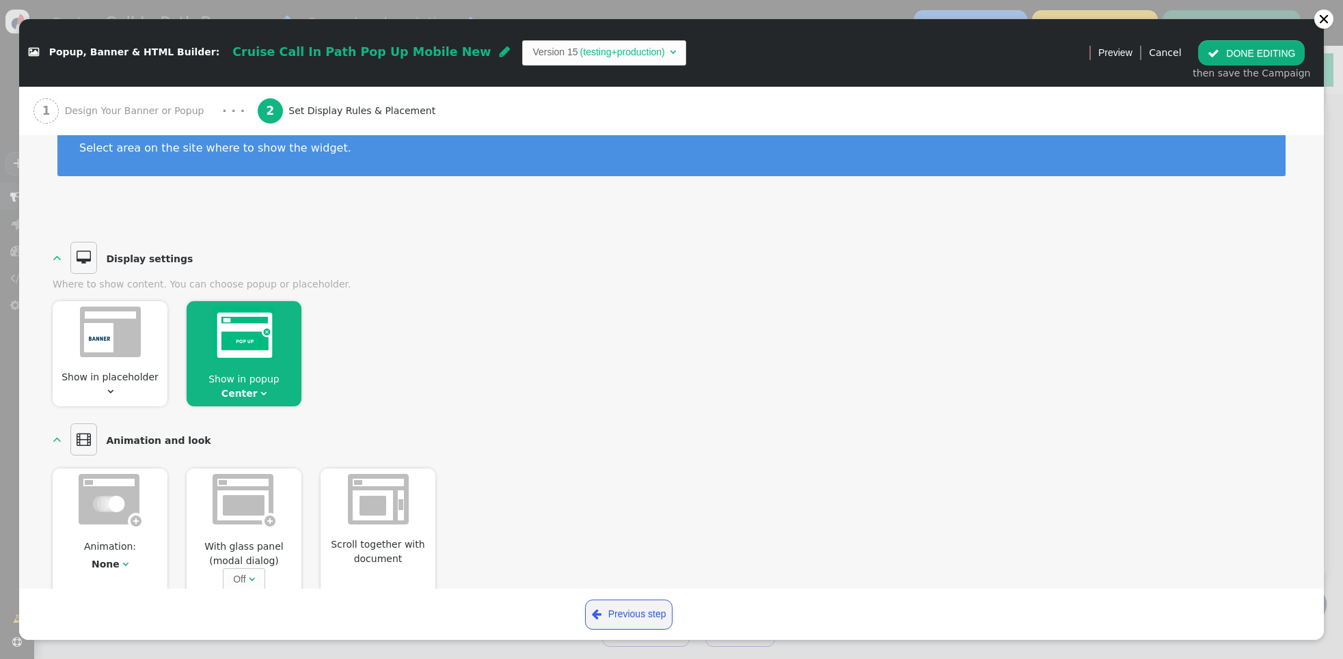
scroll to position [608, 0]
click at [1264, 47] on button " DONE EDITING" at bounding box center [1251, 52] width 107 height 25
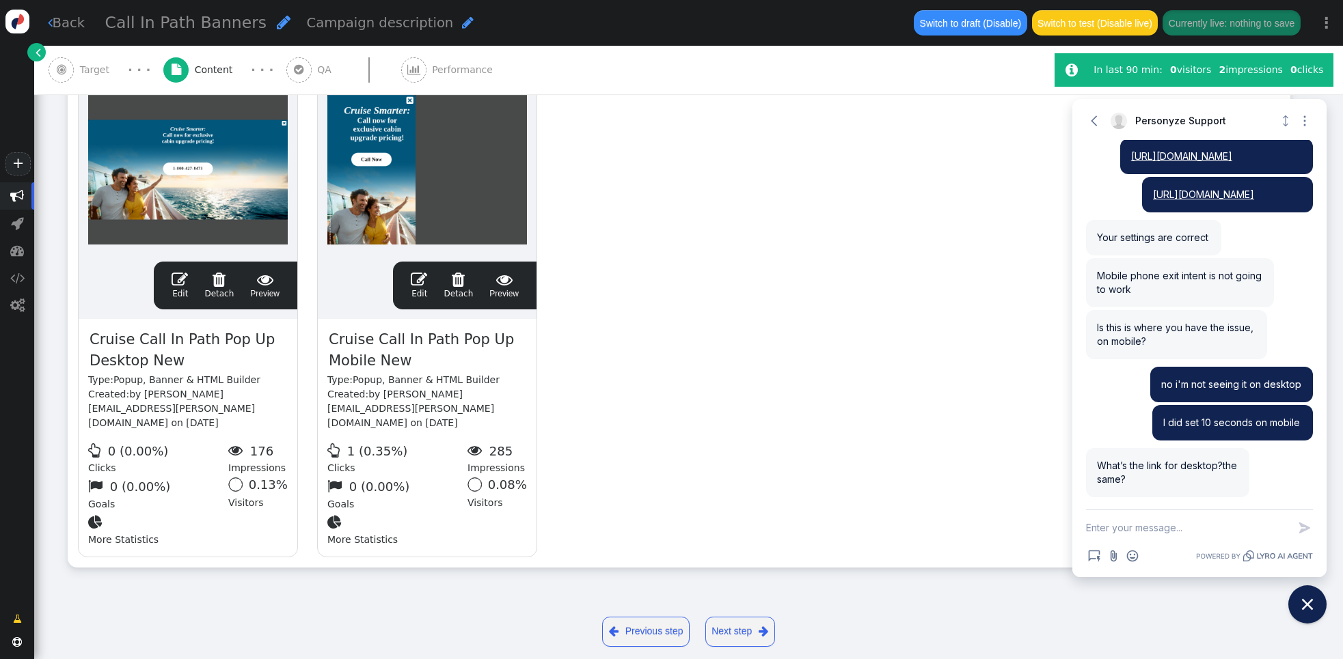
click at [1132, 528] on textarea "New message" at bounding box center [1187, 528] width 202 height 36
type textarea "yes"
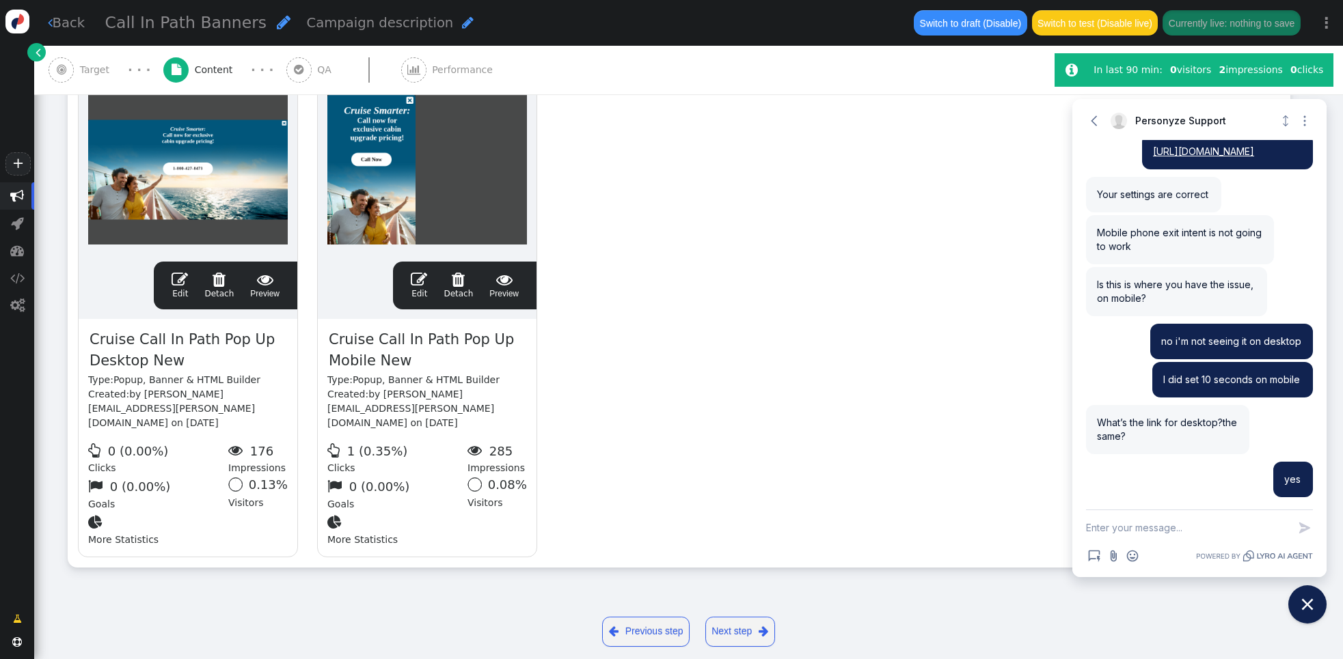
click at [845, 174] on div "drag this  Edit  Detach  Preview Cruise Call In Path Pop Up Desktop New Type…" at bounding box center [678, 308] width 1221 height 519
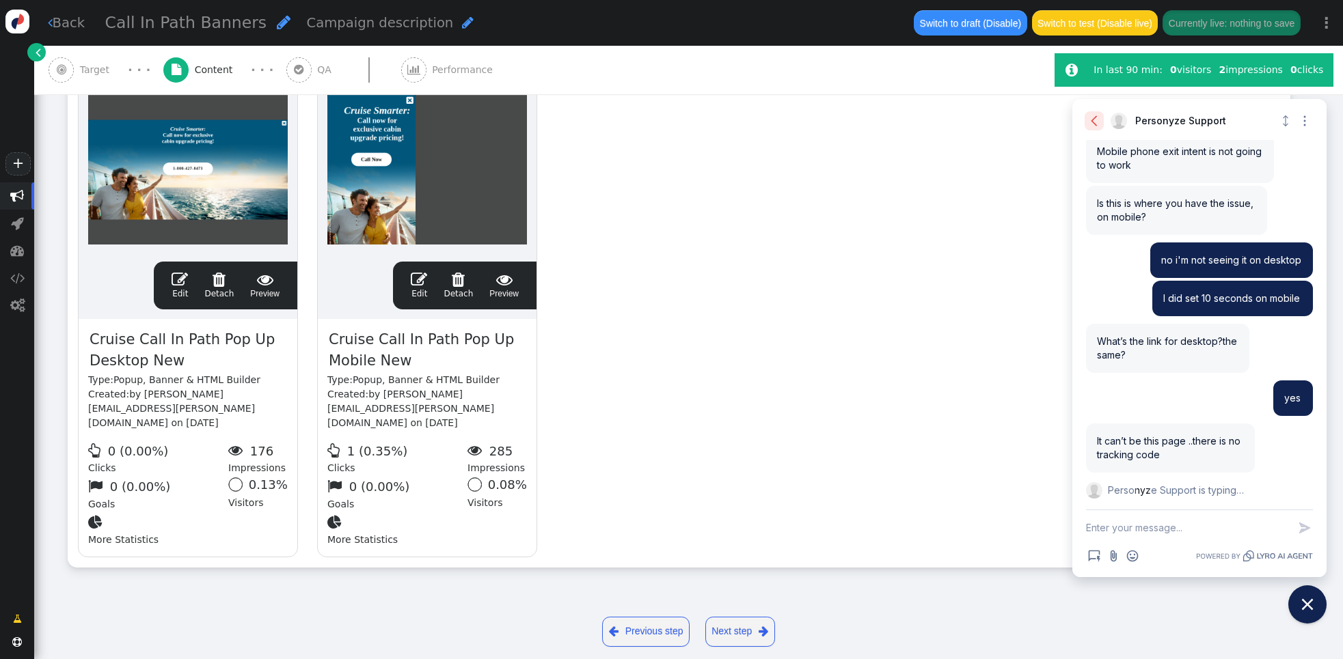
scroll to position [733, 0]
click at [1149, 533] on textarea "New message" at bounding box center [1187, 528] width 202 height 36
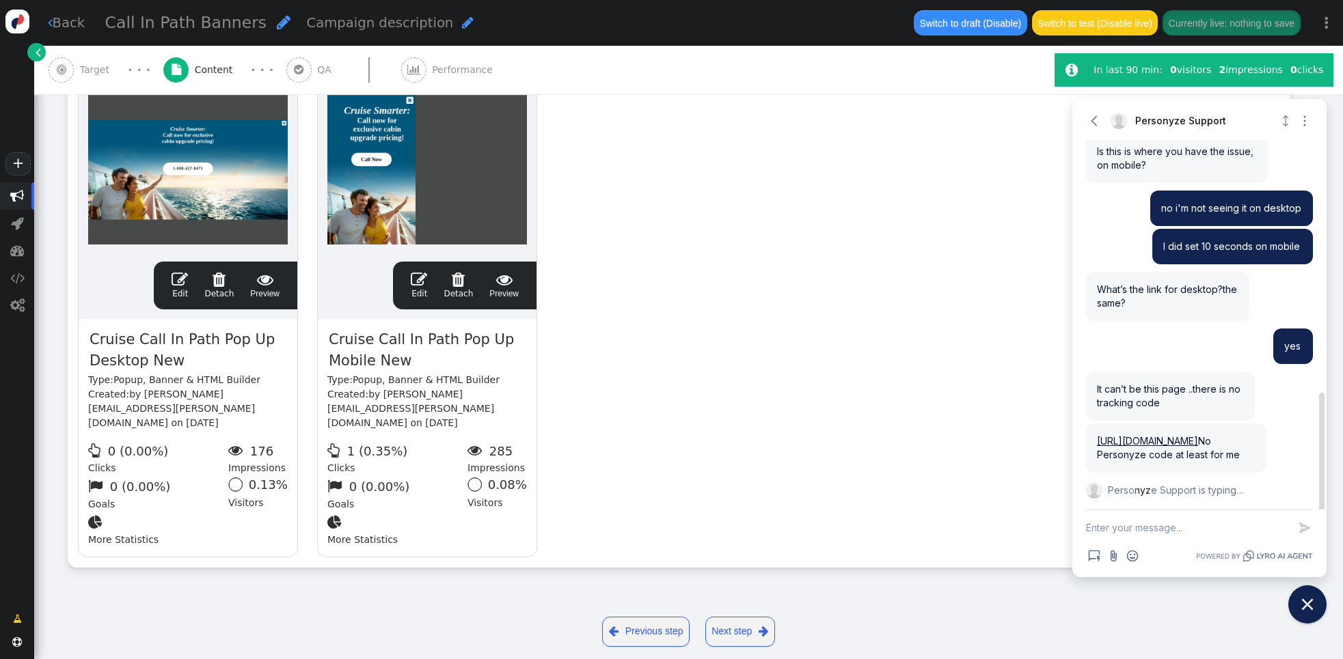
scroll to position [798, 0]
click at [1156, 435] on link "[URL][DOMAIN_NAME]" at bounding box center [1147, 441] width 101 height 12
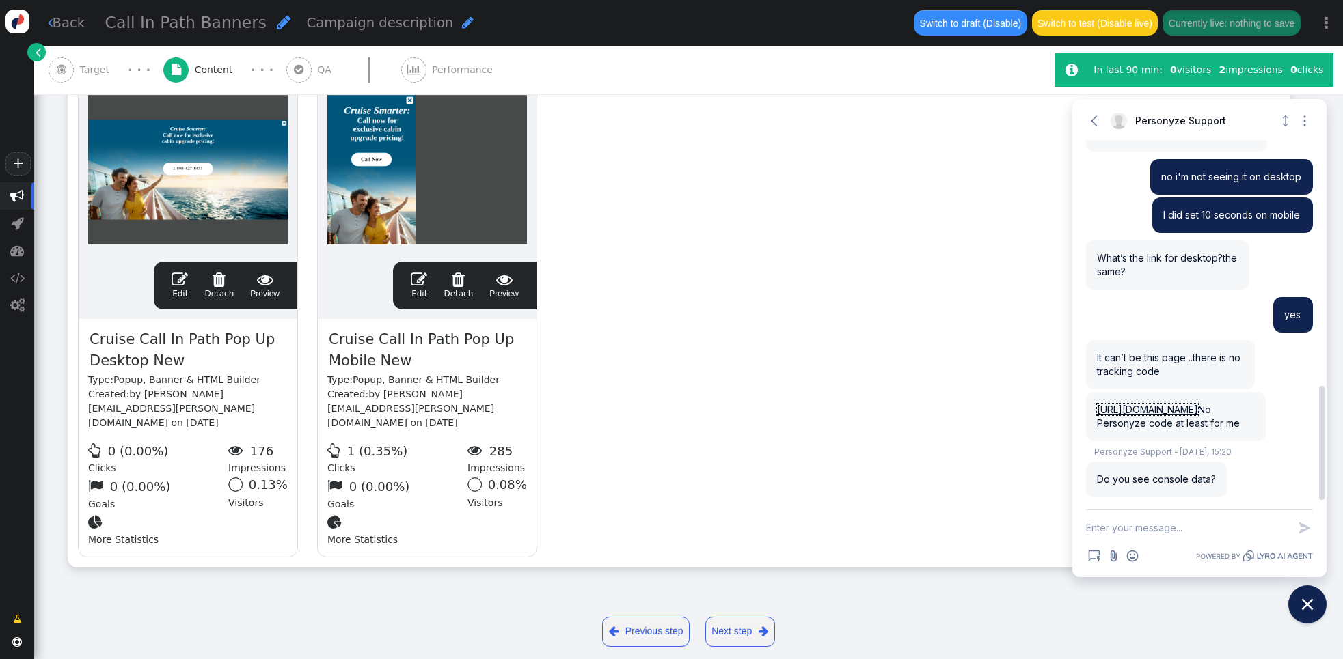
scroll to position [830, 0]
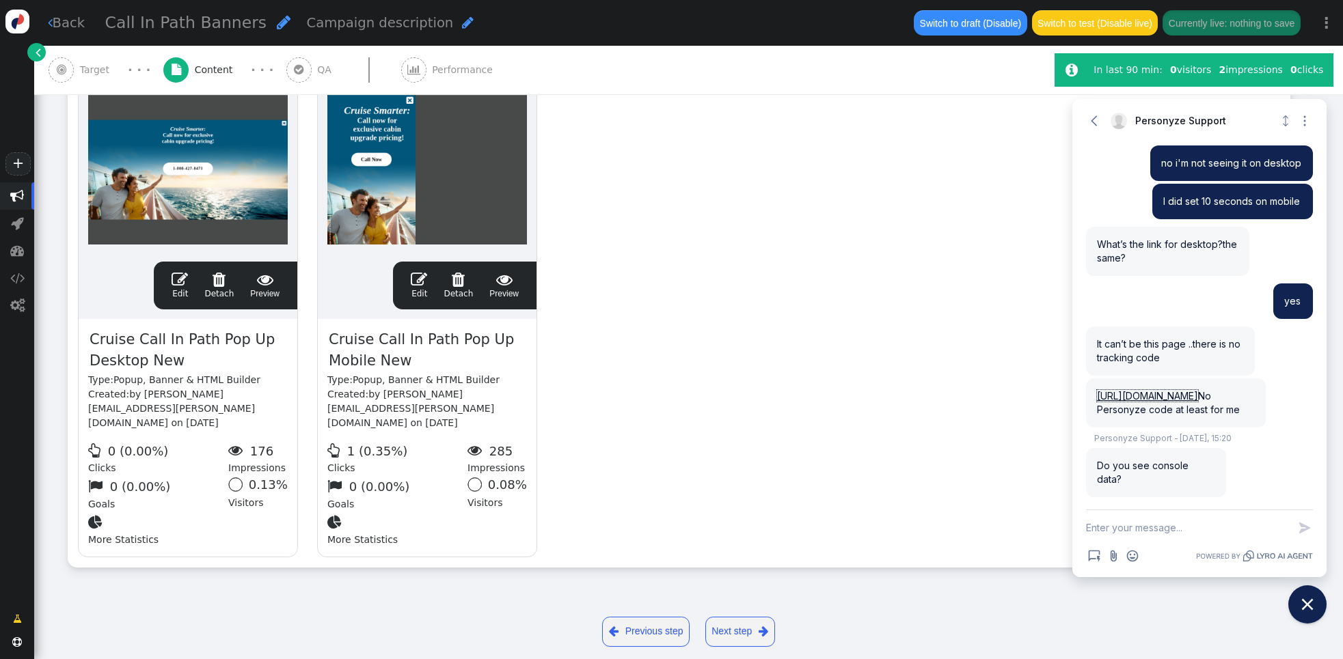
click at [1162, 530] on textarea "New message" at bounding box center [1187, 528] width 202 height 36
type textarea "That's not the page it should be on"
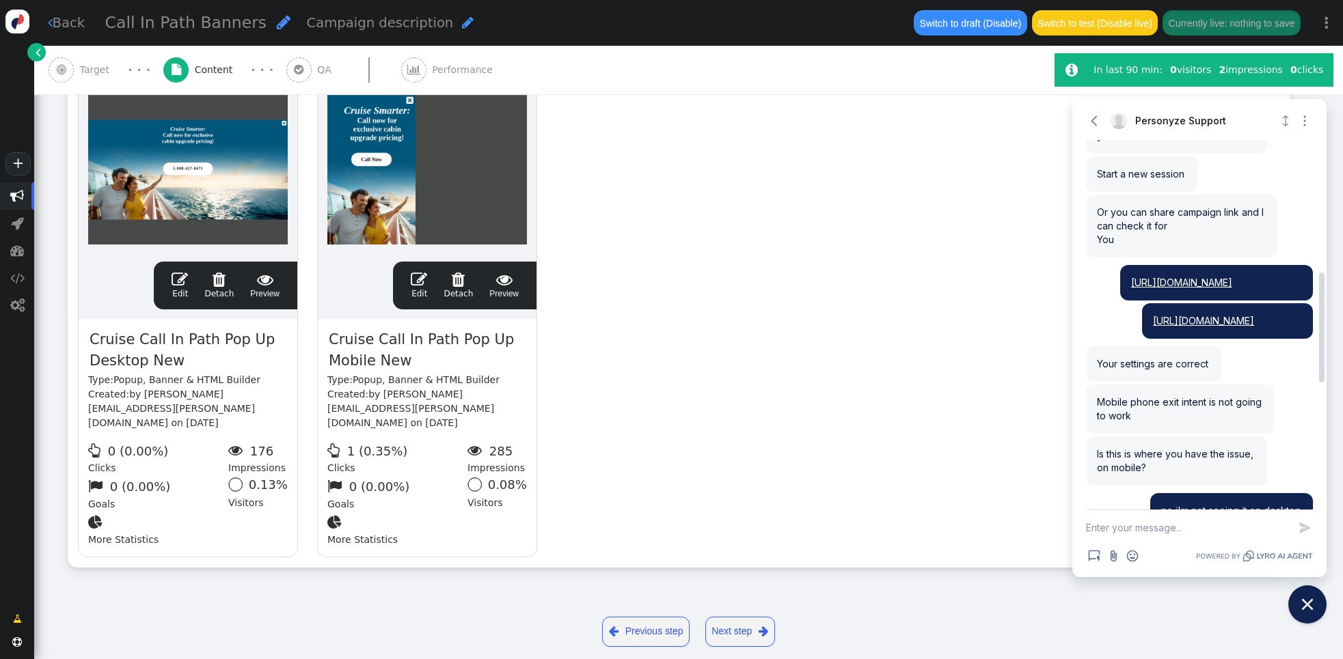
scroll to position [446, 0]
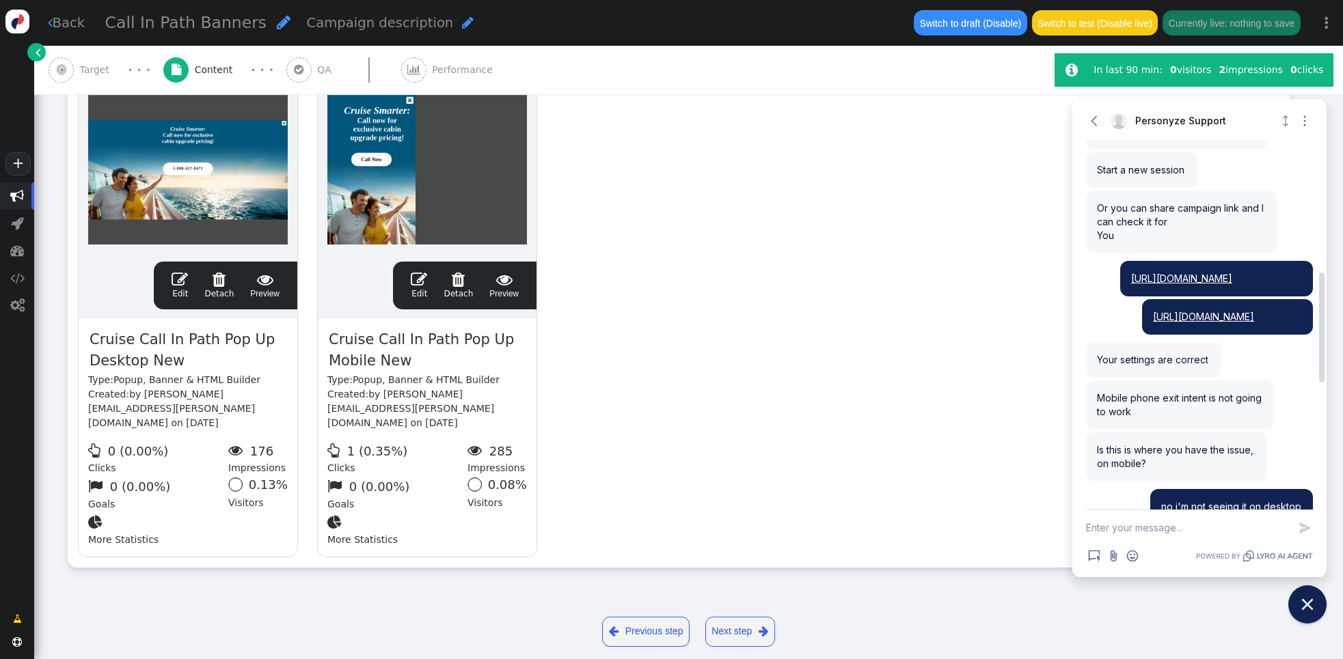
drag, startPoint x: 1289, startPoint y: 358, endPoint x: 1153, endPoint y: 344, distance: 136.7
click at [1153, 335] on div "[URL][DOMAIN_NAME]" at bounding box center [1227, 317] width 171 height 36
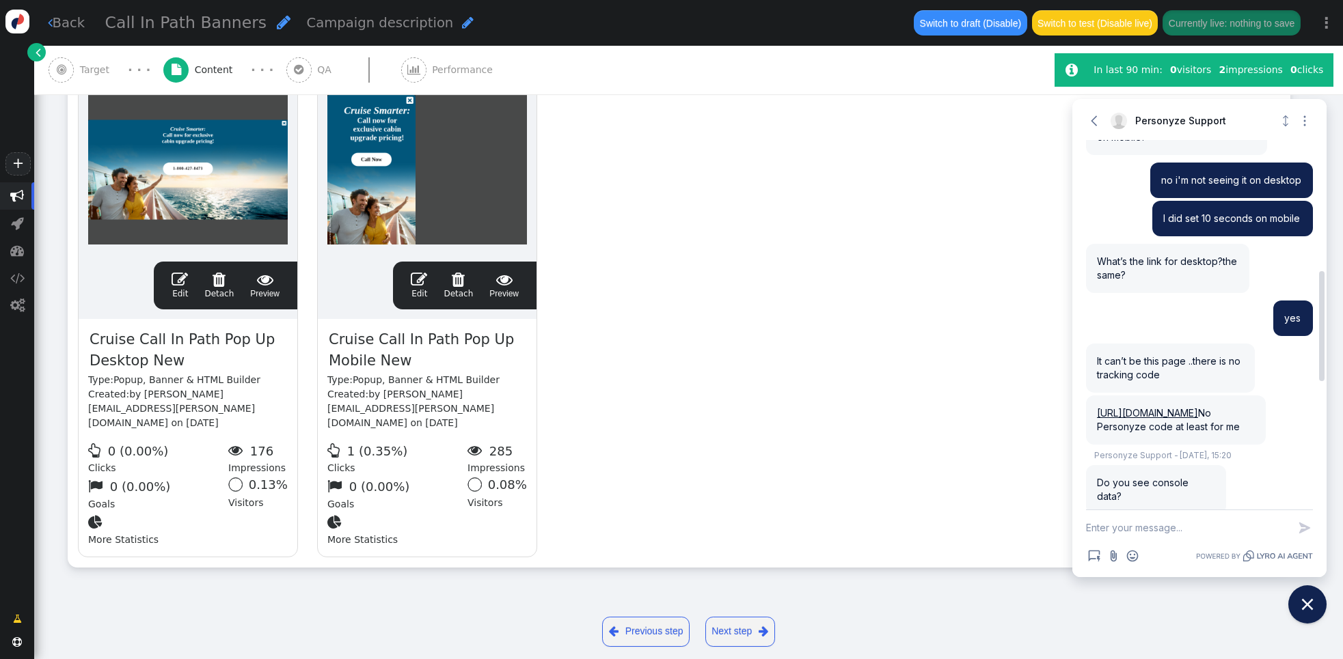
scroll to position [890, 0]
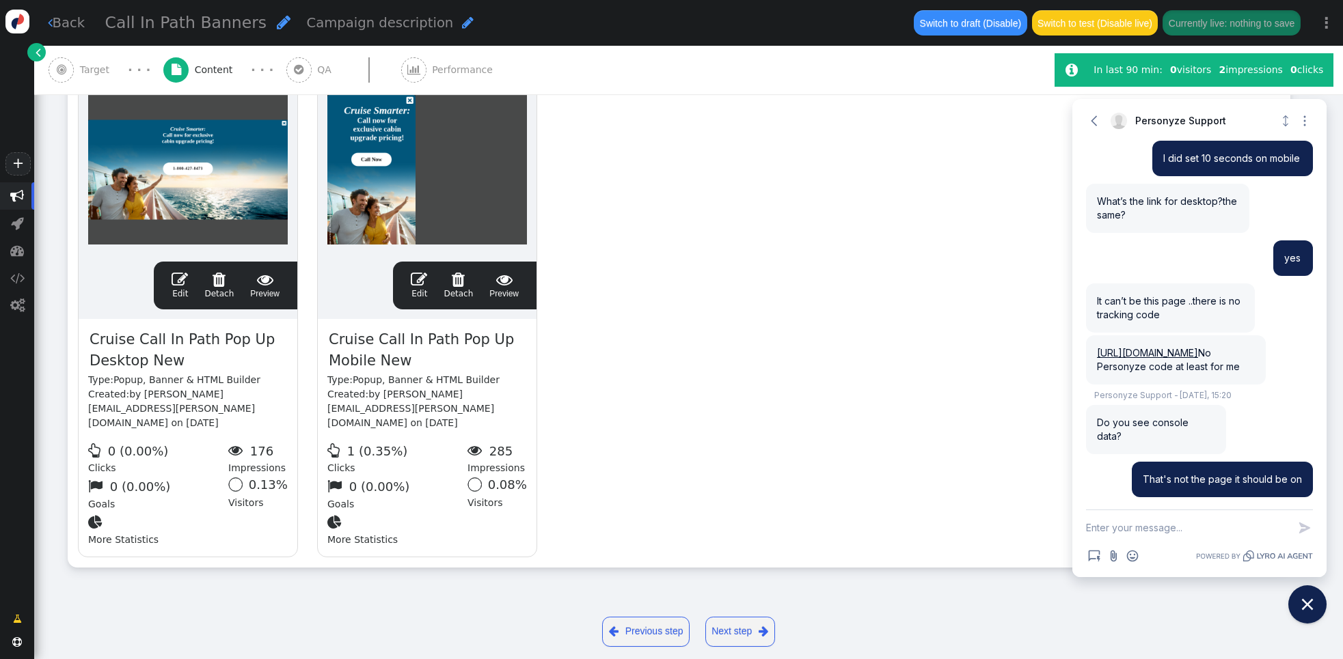
click at [1155, 533] on textarea "New message" at bounding box center [1187, 528] width 202 height 36
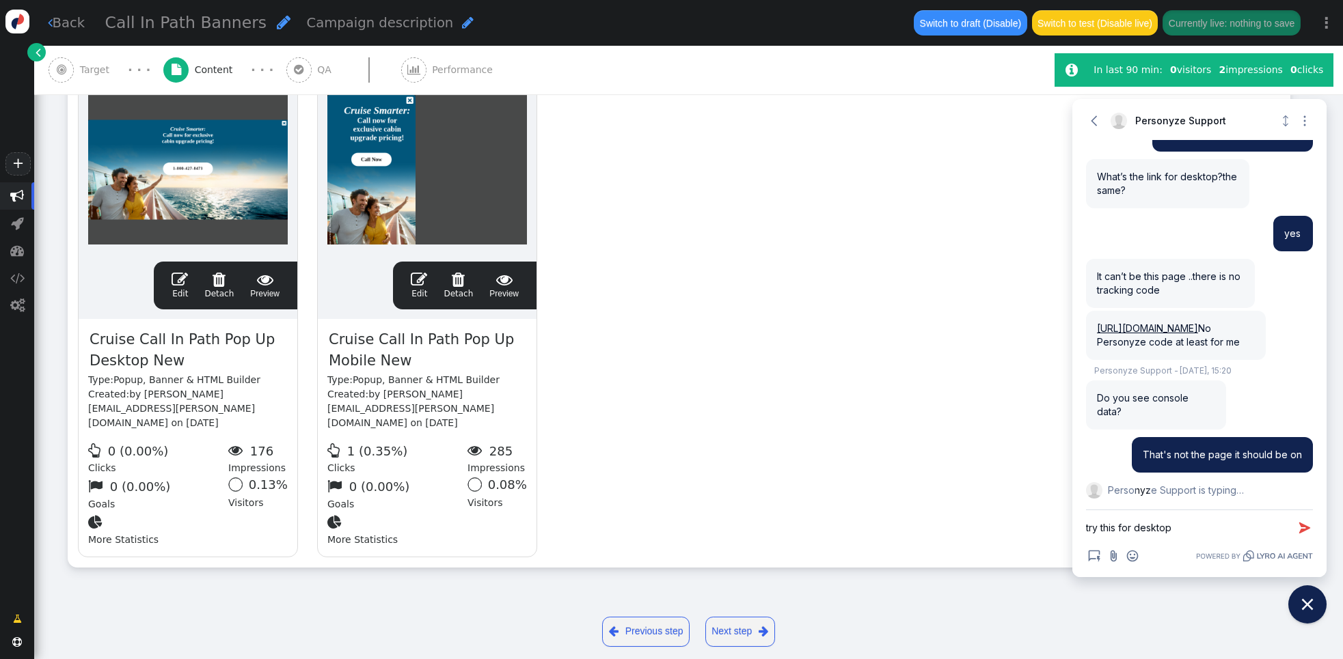
paste textarea "[URL][DOMAIN_NAME]"
type textarea "try this for desktop [URL][DOMAIN_NAME]"
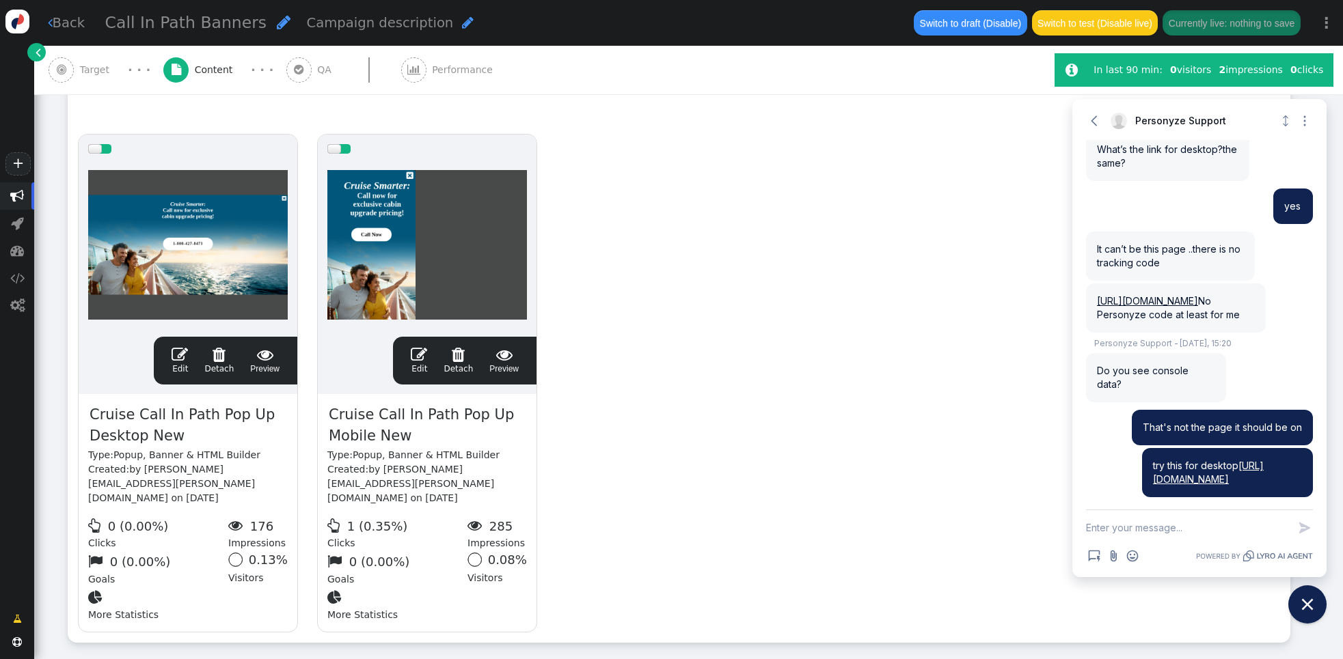
scroll to position [240, 0]
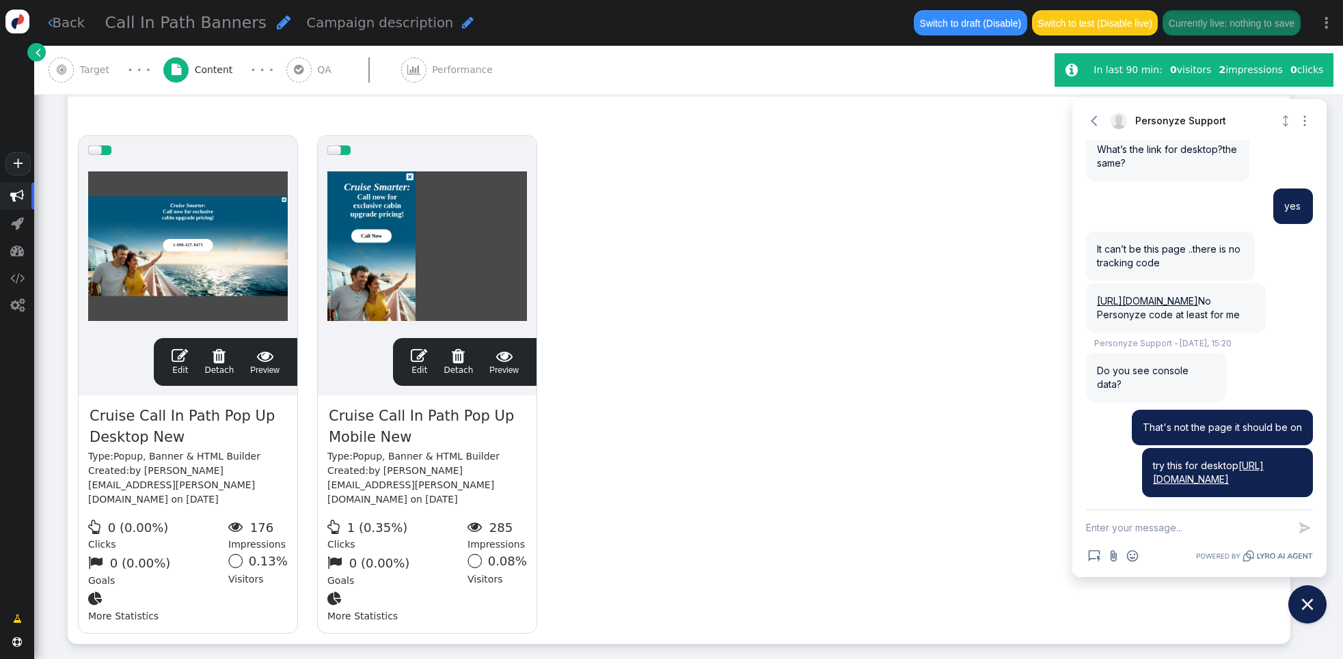
click at [747, 204] on div "drag this  Edit  Detach  Preview Cruise Call In Path Pop Up Desktop New Type…" at bounding box center [678, 385] width 1221 height 519
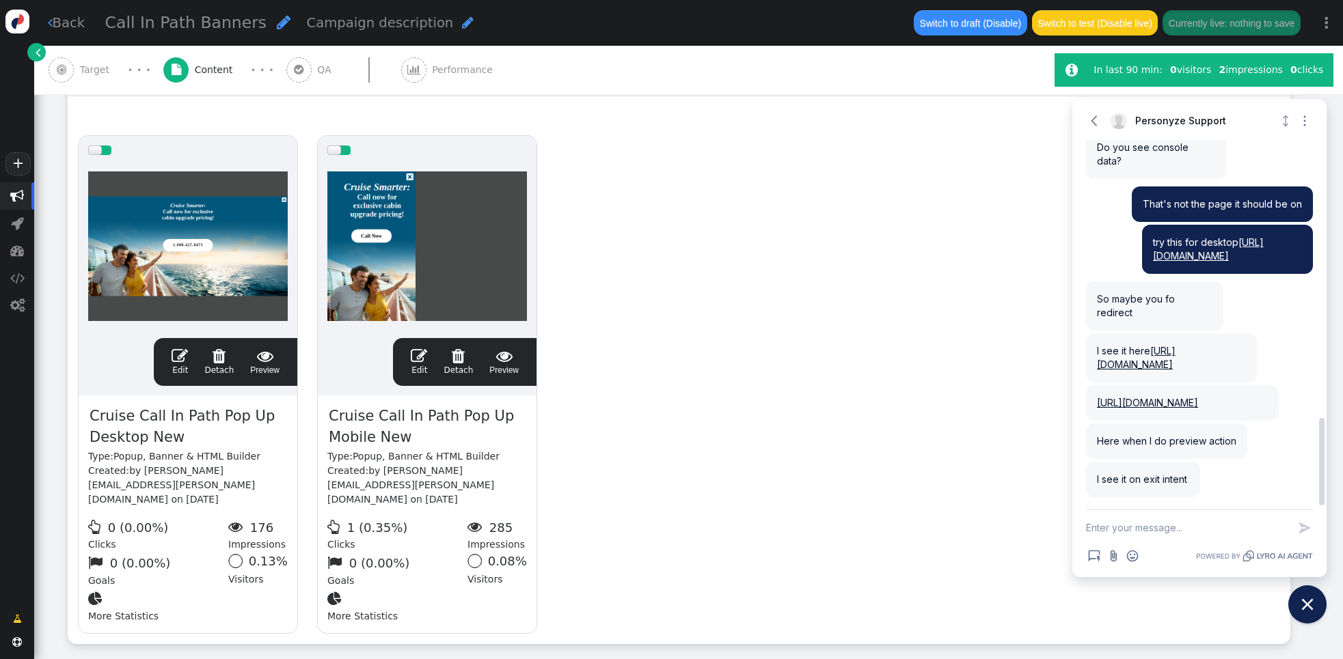
scroll to position [1218, 0]
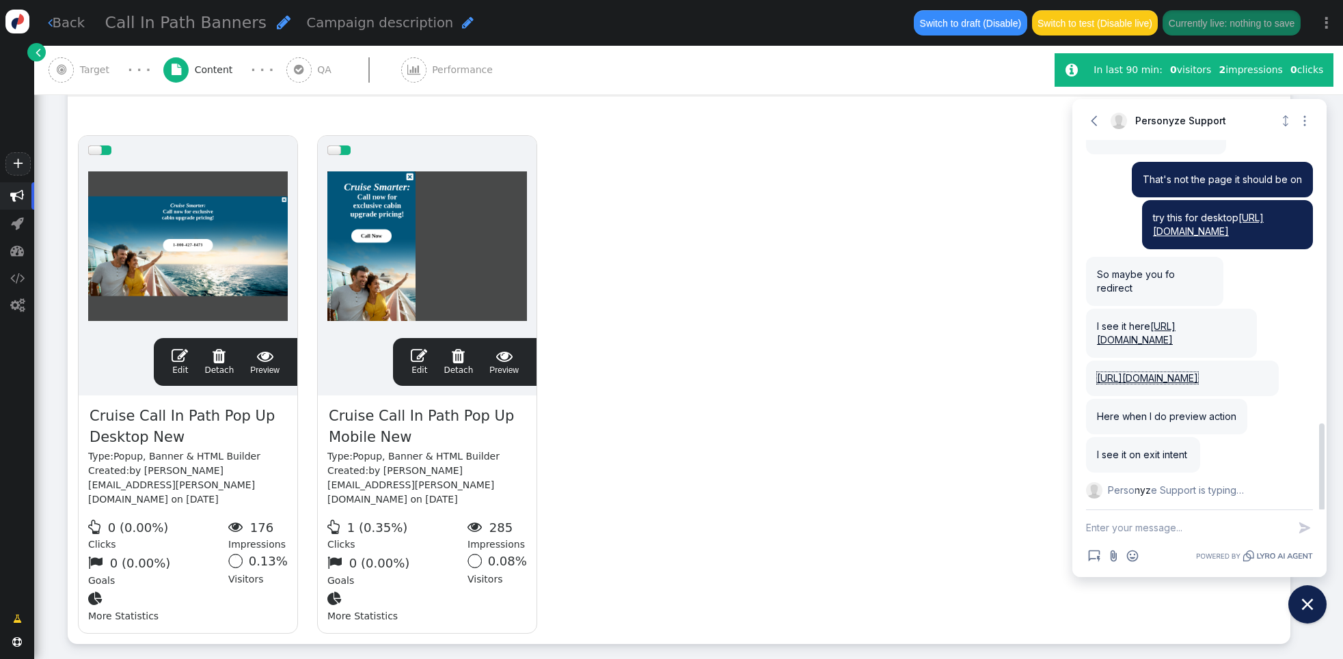
click at [1192, 379] on link "[URL][DOMAIN_NAME]" at bounding box center [1147, 378] width 101 height 12
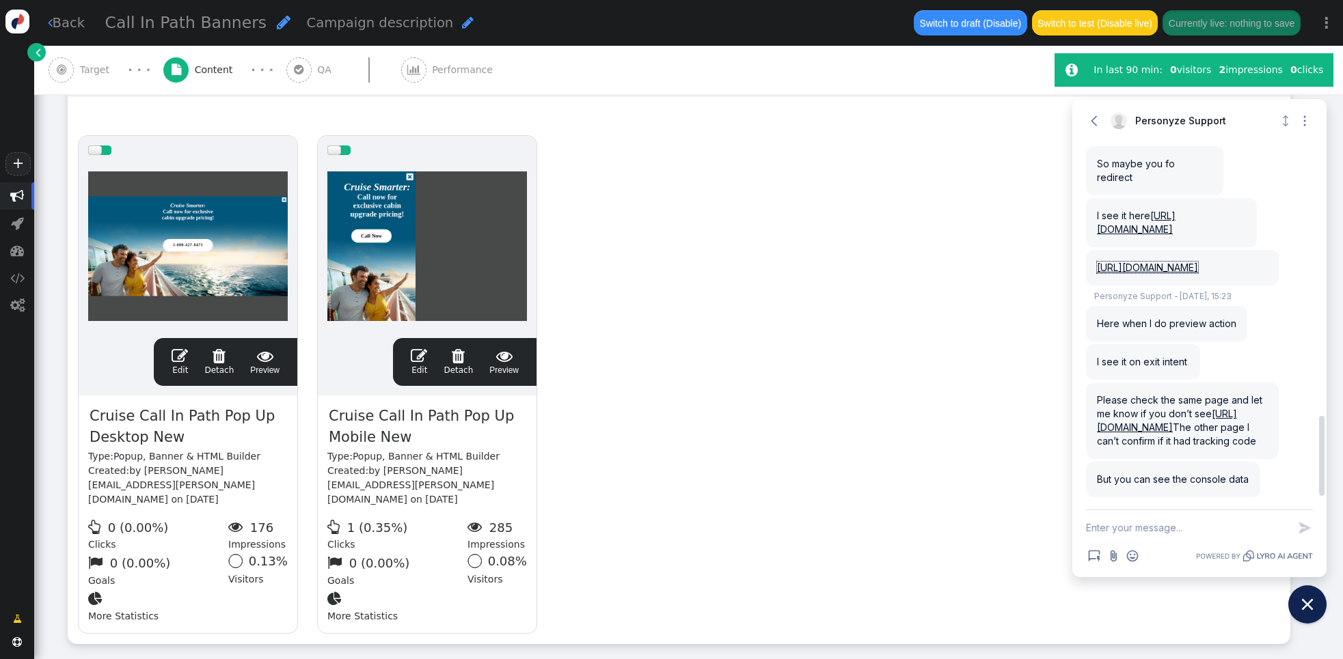
scroll to position [1287, 0]
click at [1170, 235] on link "[URL][DOMAIN_NAME]" at bounding box center [1136, 222] width 79 height 25
click at [1140, 528] on textarea "New message" at bounding box center [1187, 528] width 202 height 36
type textarea "hmm.. I'm not seeing still I'll keep trying"
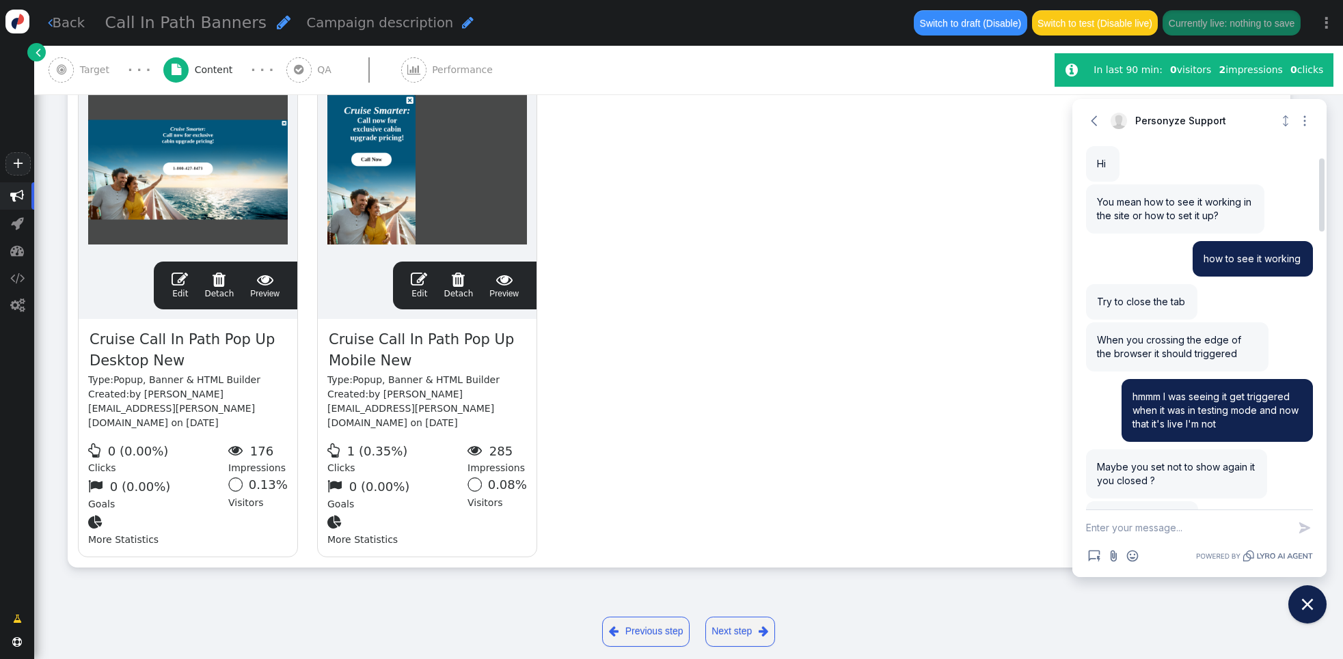
scroll to position [94, 0]
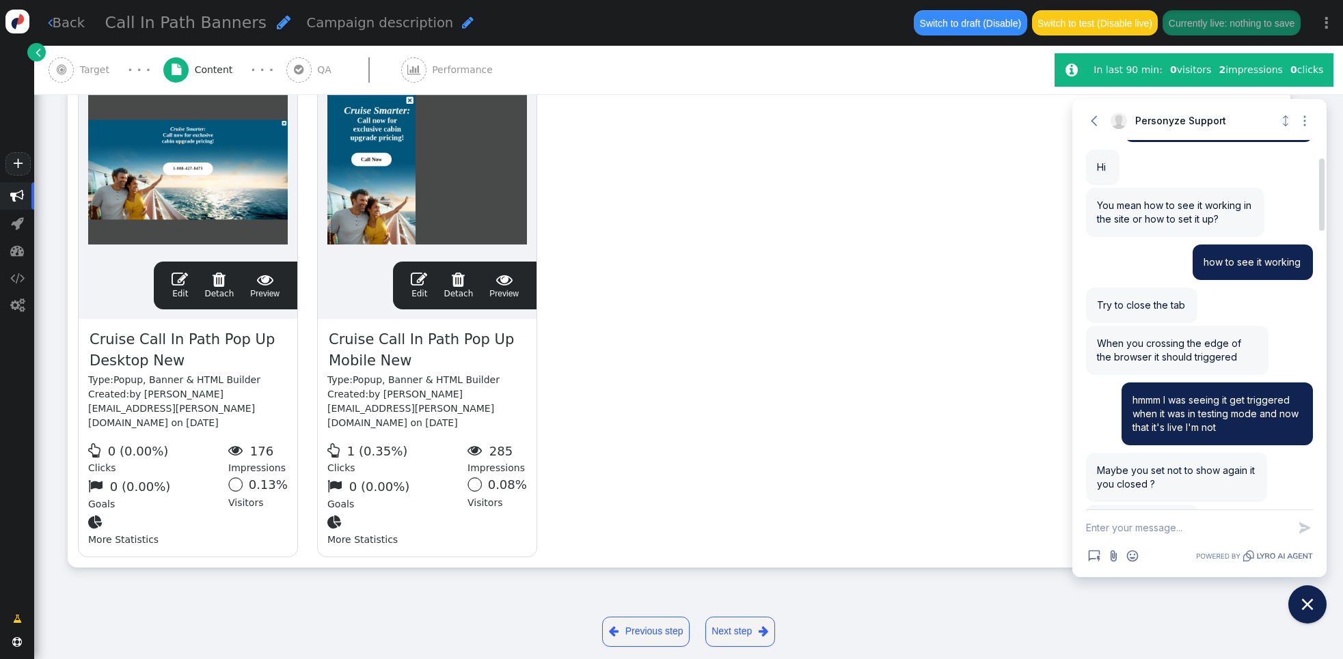
drag, startPoint x: 1237, startPoint y: 357, endPoint x: 1093, endPoint y: 338, distance: 144.8
click at [1093, 338] on div "When you crossing the edge of the browser it should triggered" at bounding box center [1177, 350] width 182 height 49
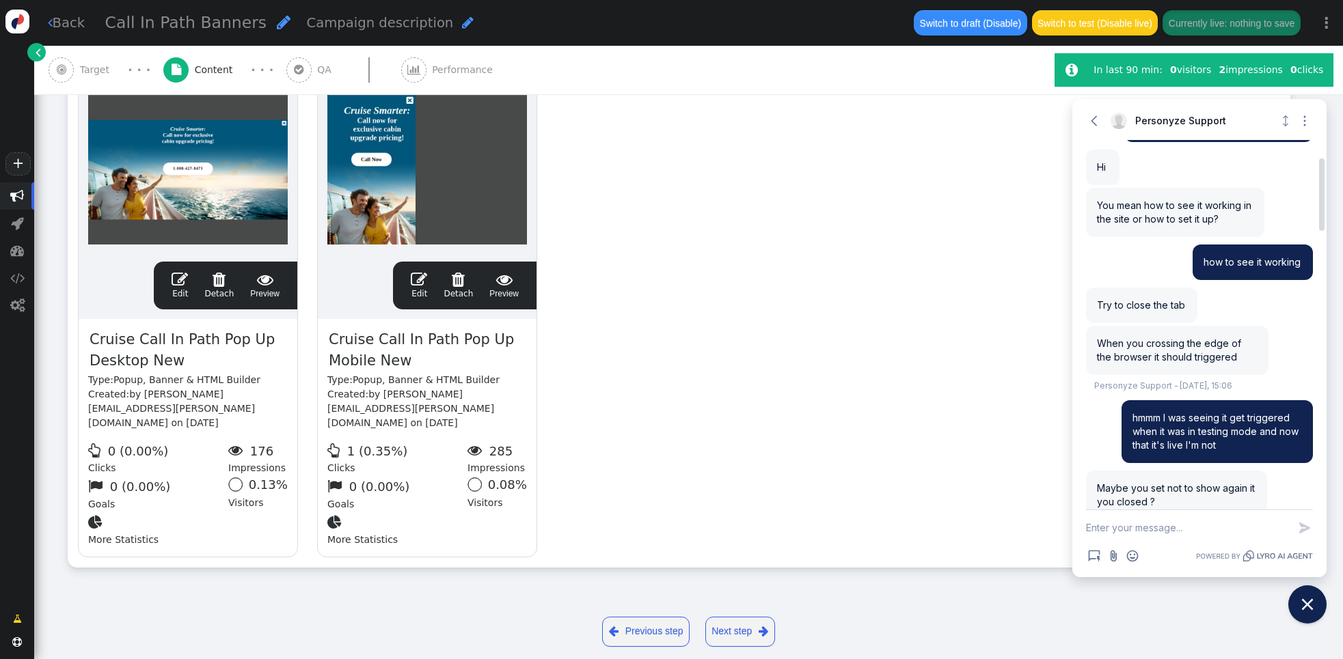
click at [1186, 305] on div "Try to close the tab" at bounding box center [1141, 306] width 111 height 36
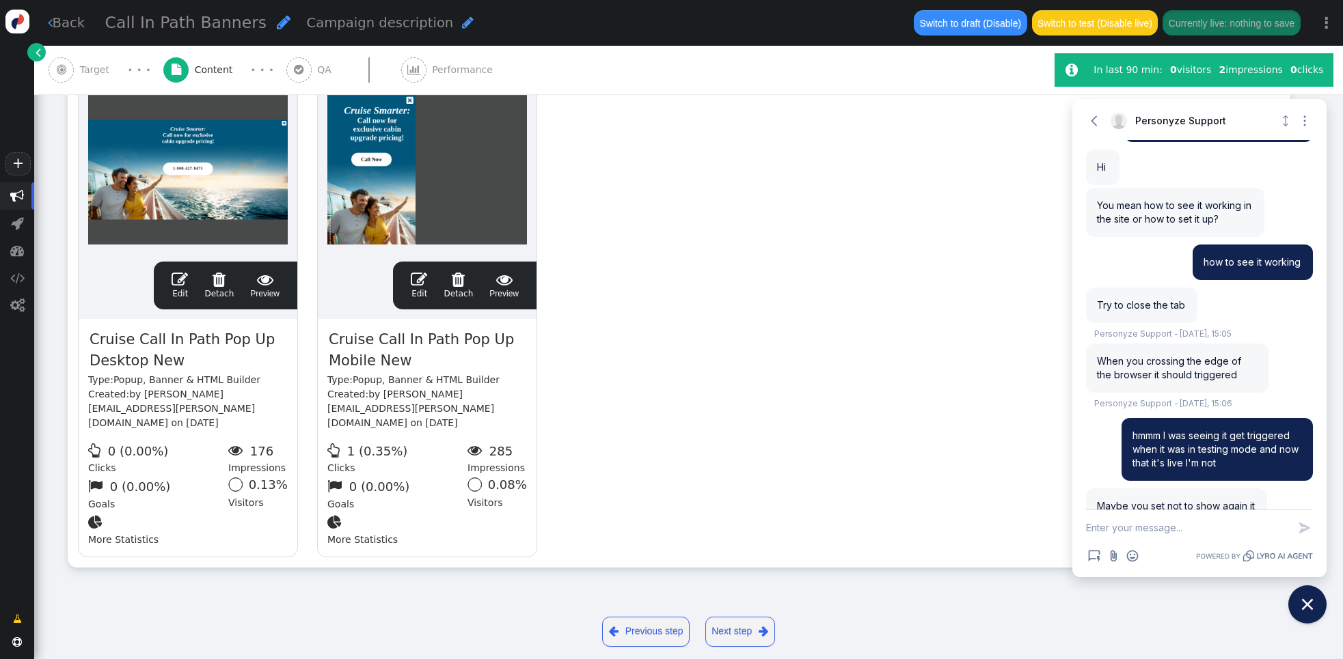
drag, startPoint x: 1060, startPoint y: 304, endPoint x: 1039, endPoint y: 304, distance: 20.5
click at [1039, 304] on body "+  Campaigns  Realtime Visitors  Dashboard  Tracker Settings  Settings  …" at bounding box center [671, 329] width 1343 height 659
drag, startPoint x: 1128, startPoint y: 309, endPoint x: 1116, endPoint y: 307, distance: 12.5
click at [1127, 308] on span "Try to close the tab" at bounding box center [1141, 305] width 88 height 12
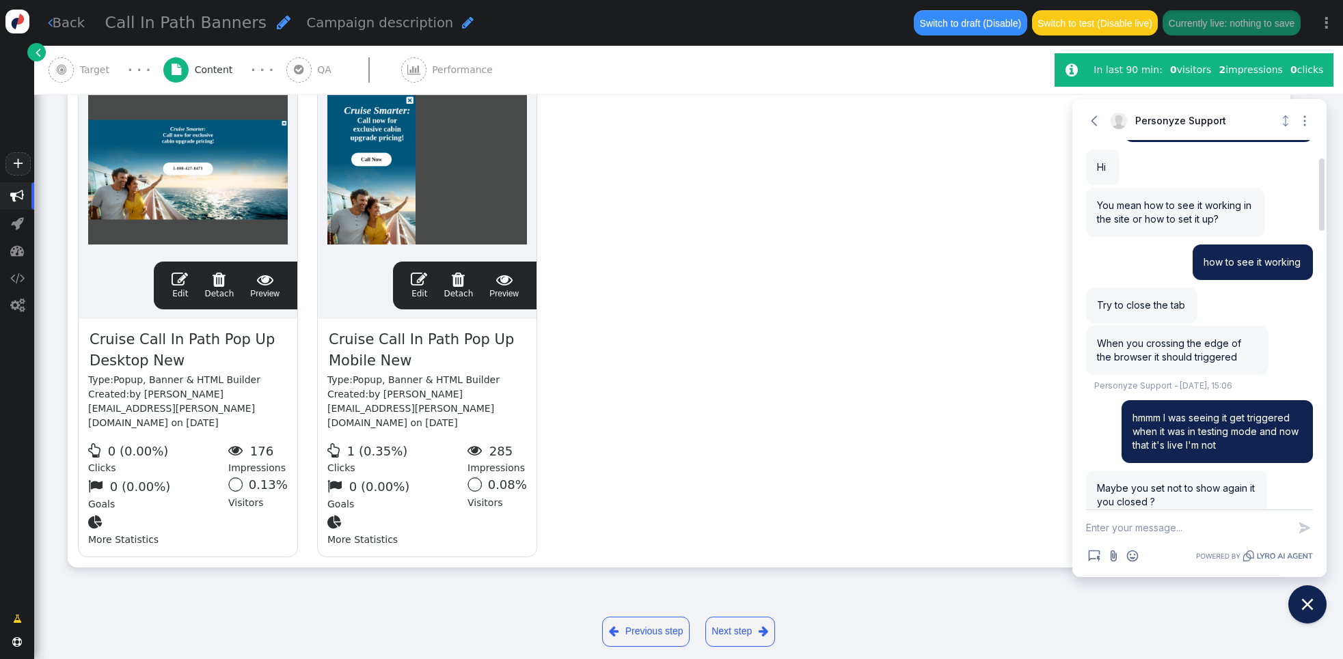
drag, startPoint x: 1099, startPoint y: 305, endPoint x: 1187, endPoint y: 305, distance: 88.2
click at [1185, 306] on div "Try to close the tab" at bounding box center [1141, 306] width 111 height 36
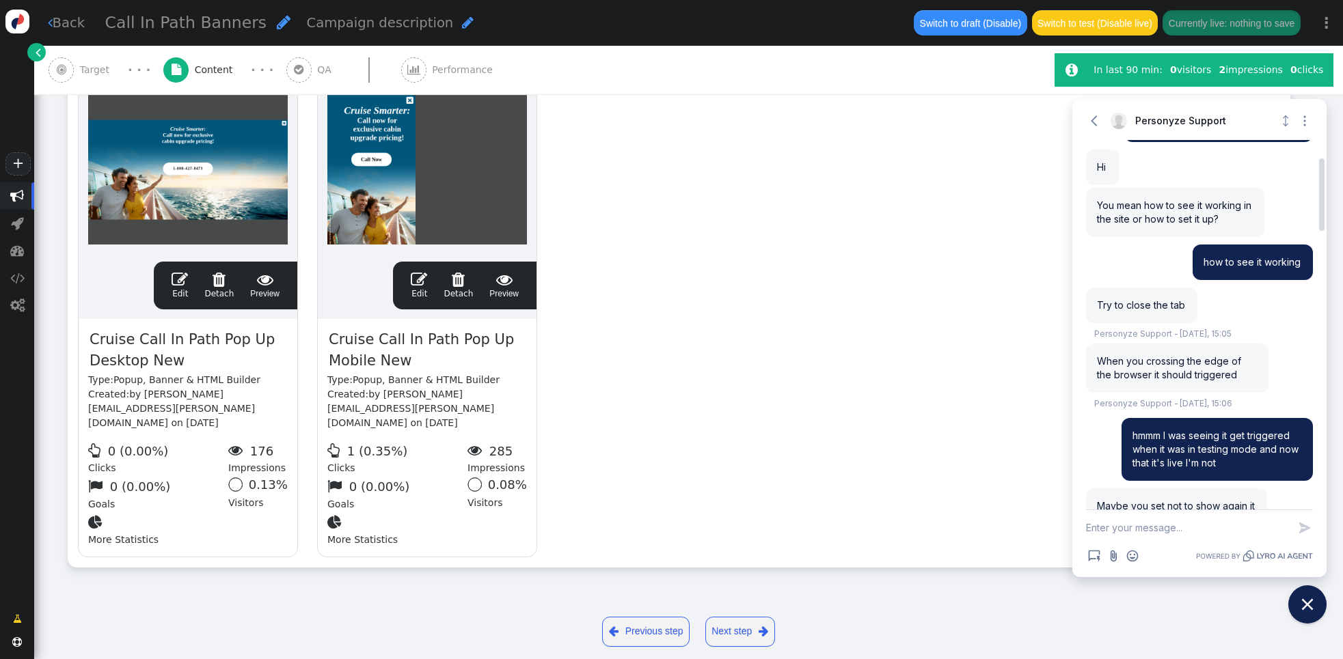
drag, startPoint x: 1097, startPoint y: 358, endPoint x: 1228, endPoint y: 372, distance: 132.0
click at [1228, 372] on div "When you crossing the edge of the browser it should triggered Personyze Support…" at bounding box center [1177, 368] width 182 height 49
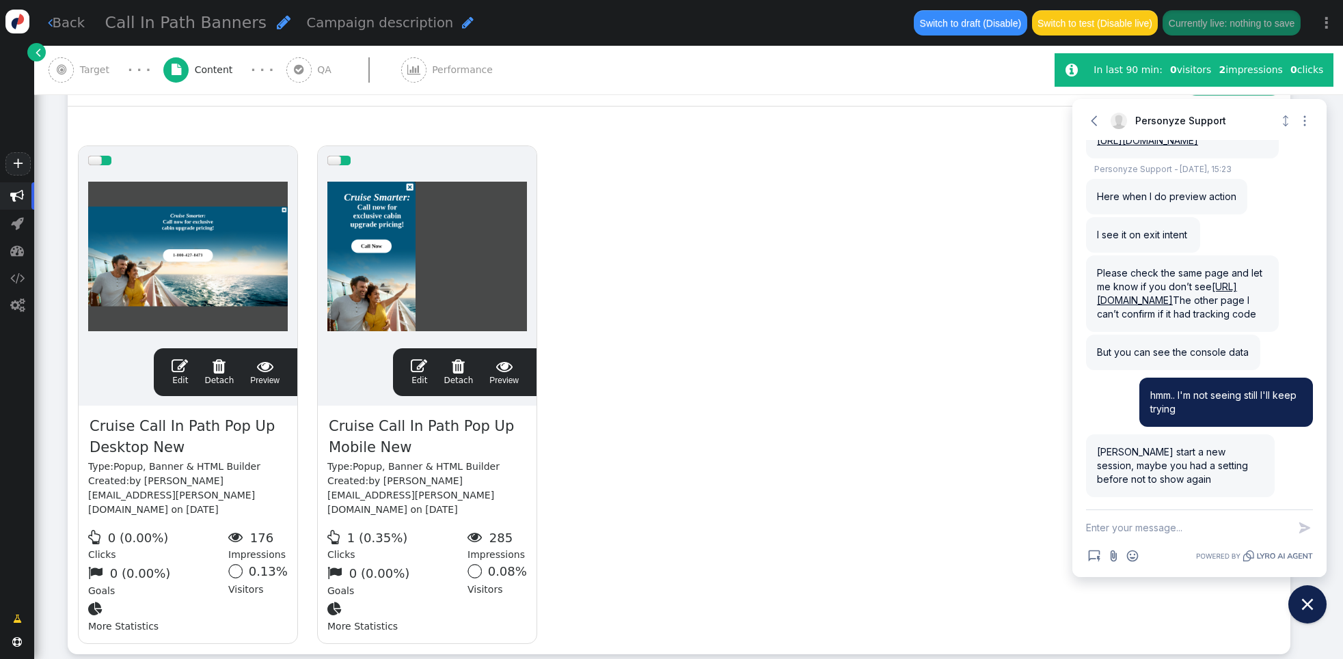
scroll to position [220, 0]
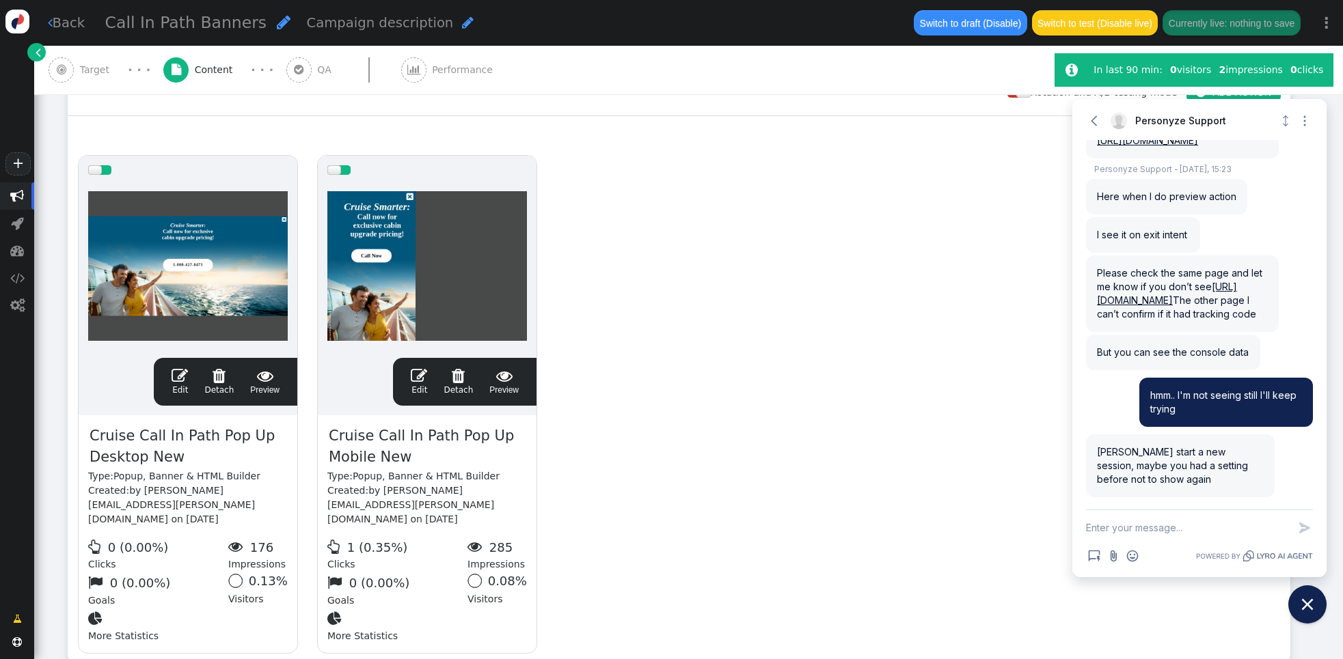
click at [1123, 520] on textarea "New message" at bounding box center [1187, 528] width 202 height 36
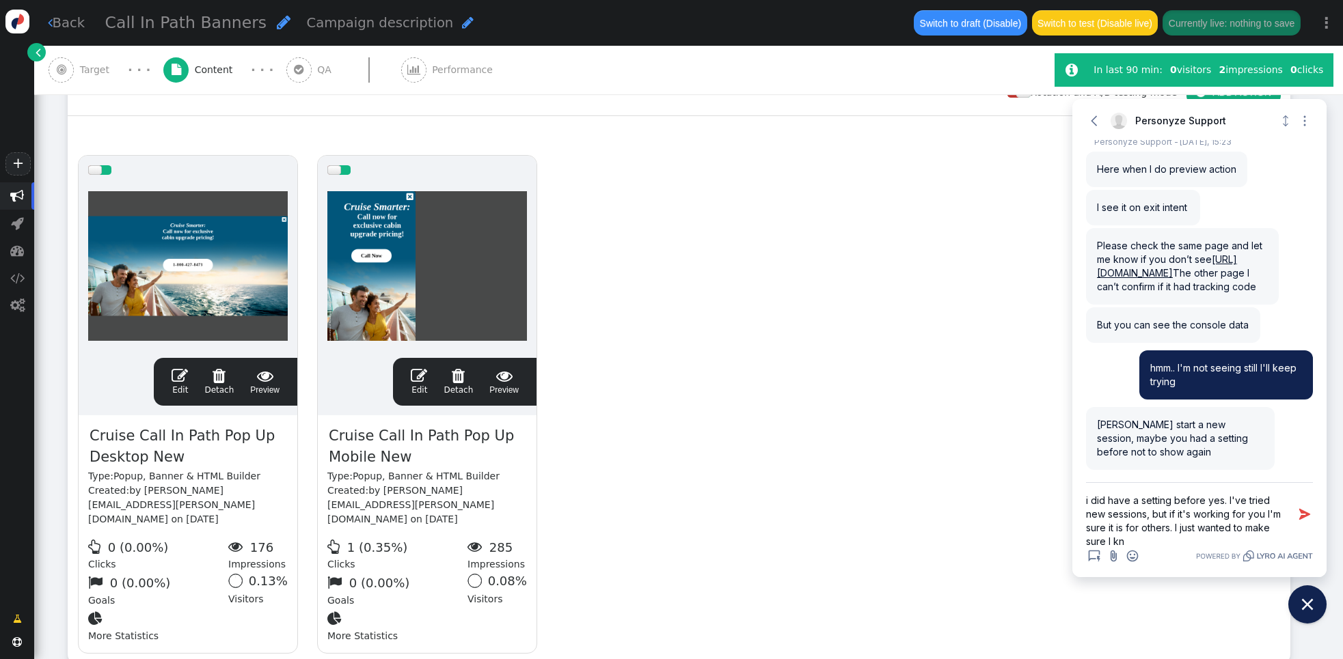
scroll to position [2, 0]
type textarea "i did have a setting before yes. I've tried new sessions, but if it's working f…"
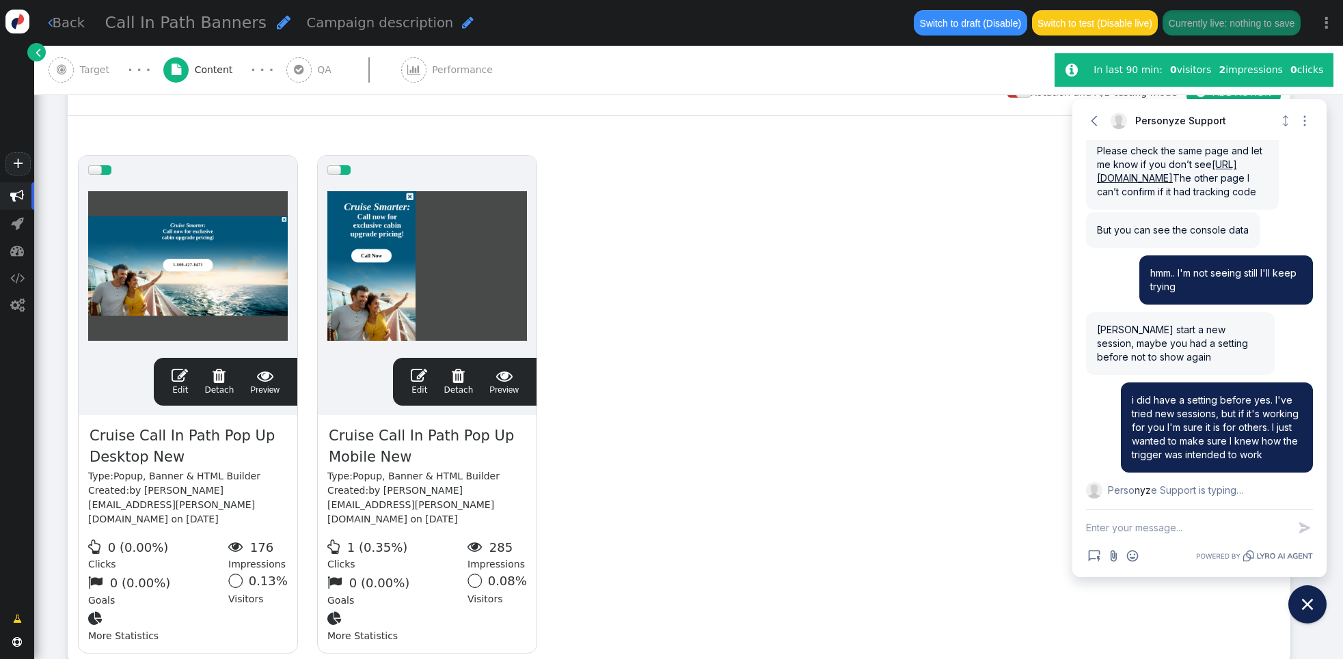
scroll to position [1655, 0]
click at [415, 380] on span "" at bounding box center [419, 376] width 16 height 16
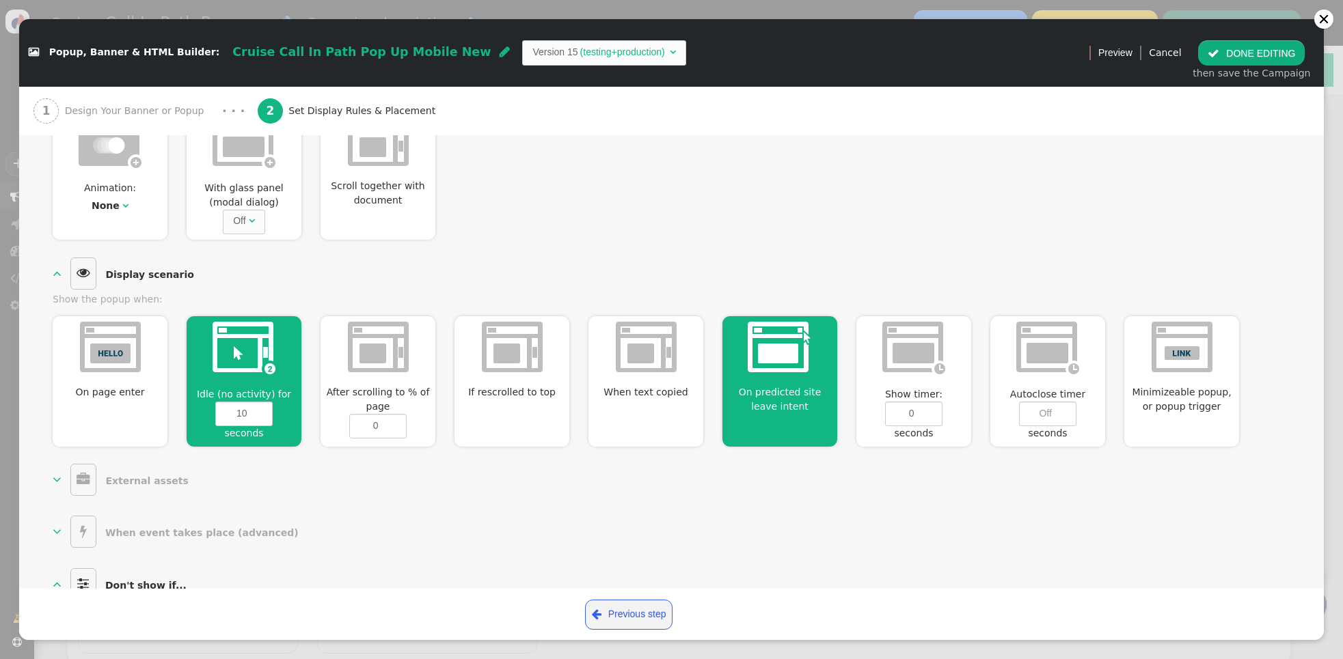
scroll to position [446, 0]
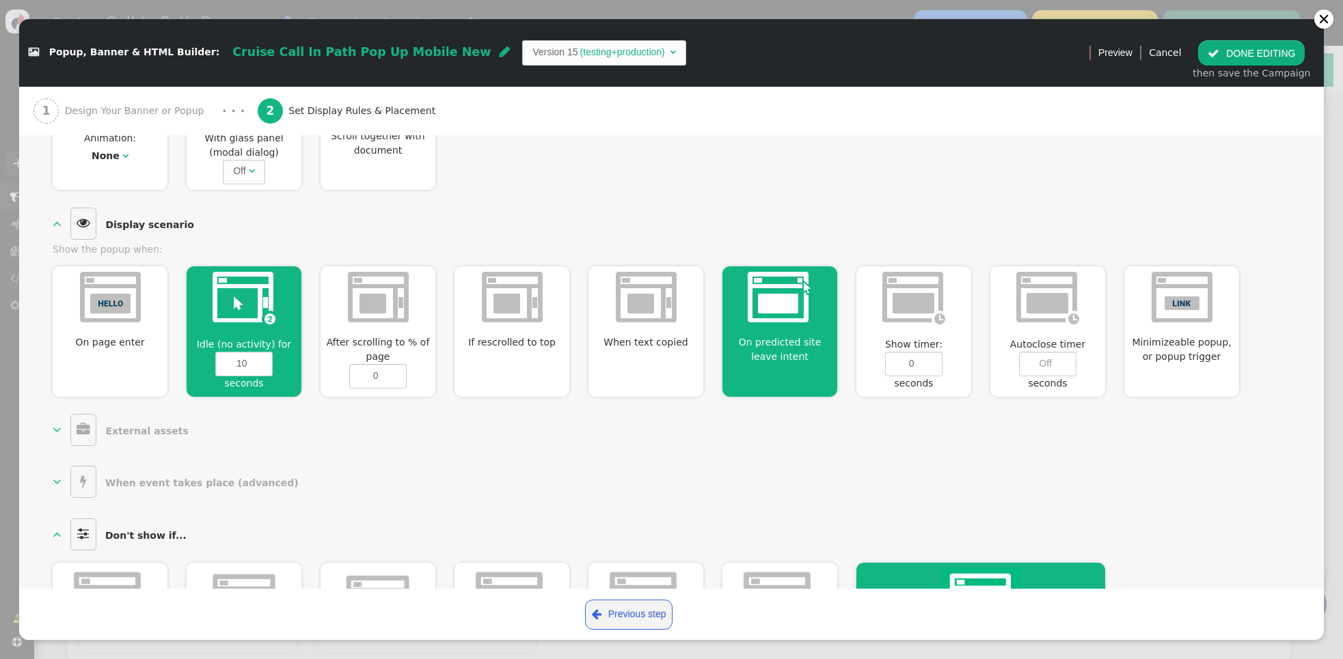
click at [790, 342] on span "On predicted site leave intent" at bounding box center [779, 350] width 115 height 29
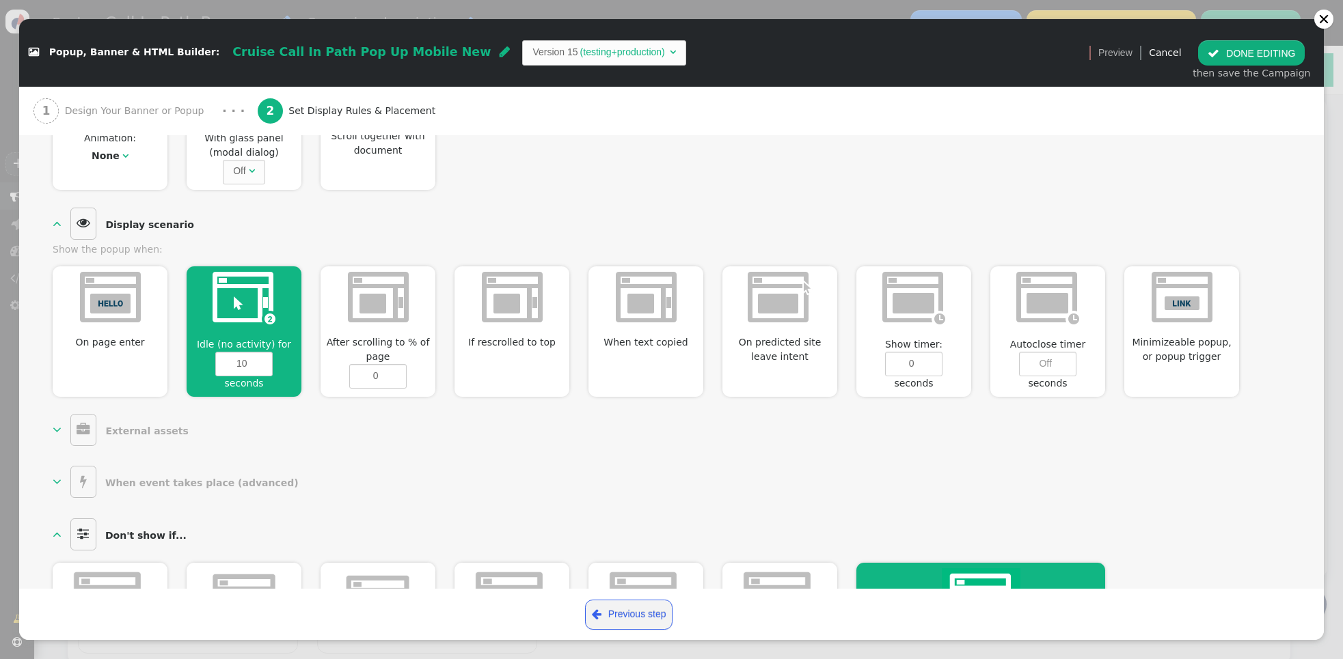
click at [1251, 52] on button " DONE EDITING" at bounding box center [1251, 52] width 107 height 25
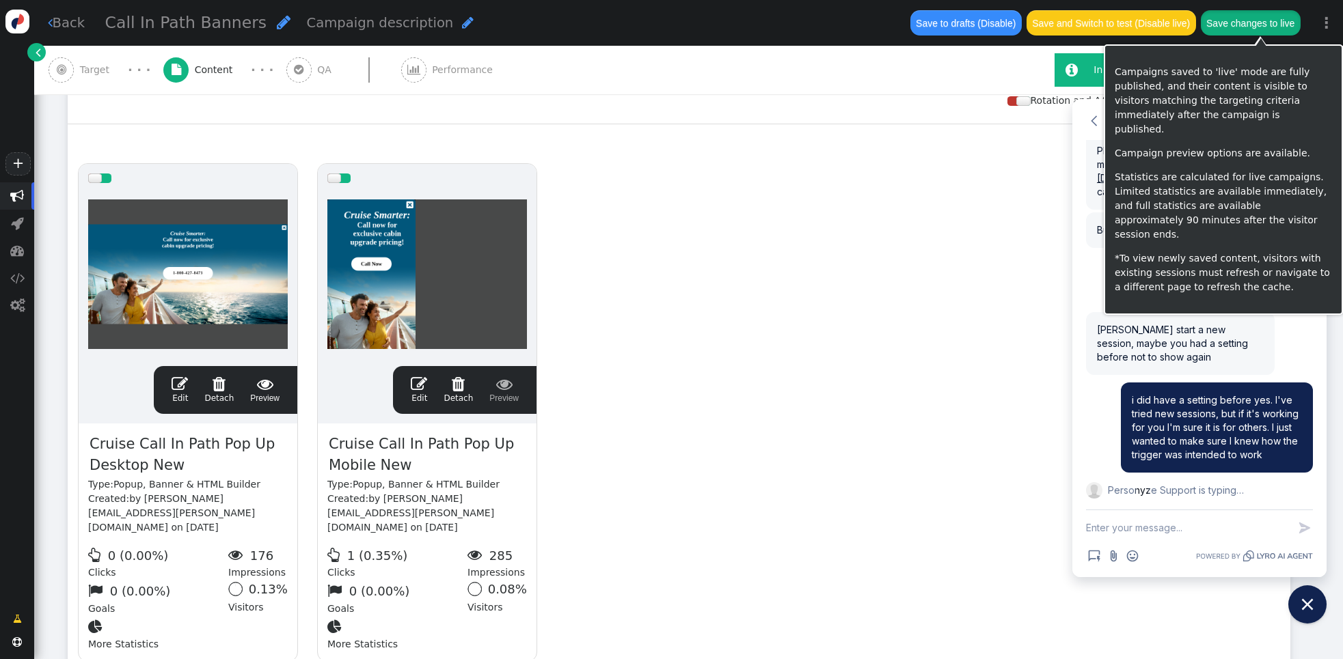
click at [1246, 19] on button "Save changes to live" at bounding box center [1251, 22] width 100 height 25
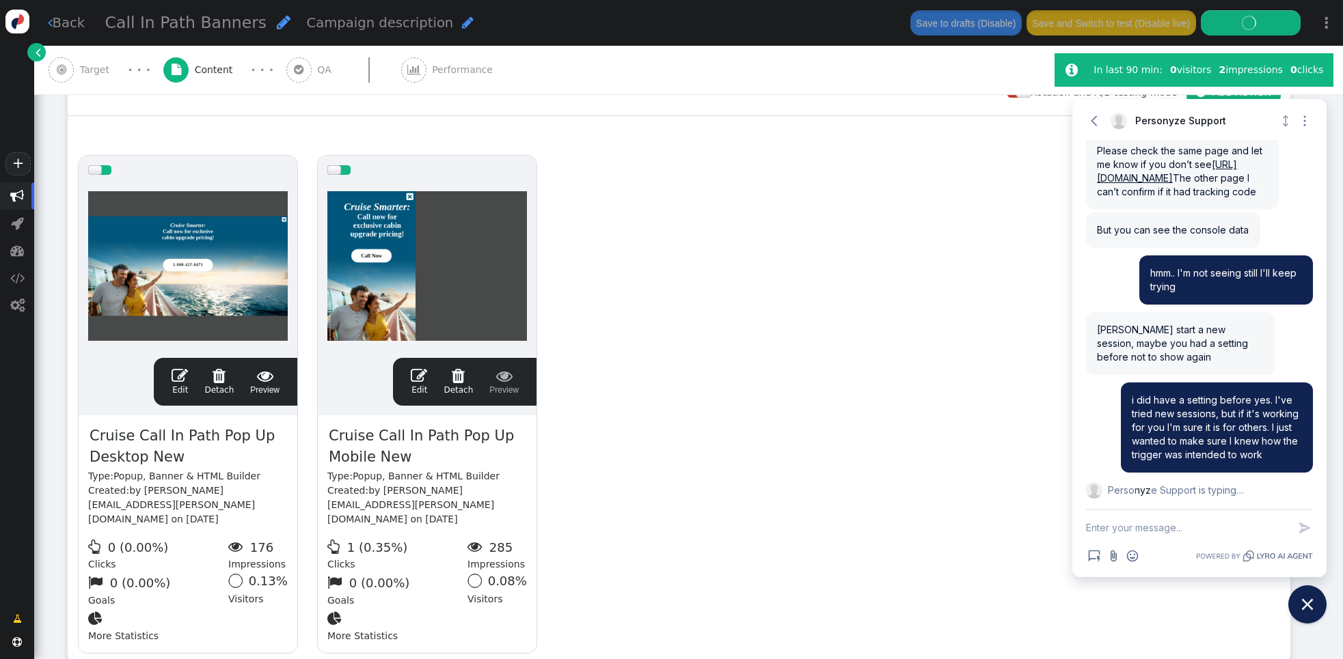
scroll to position [230, 0]
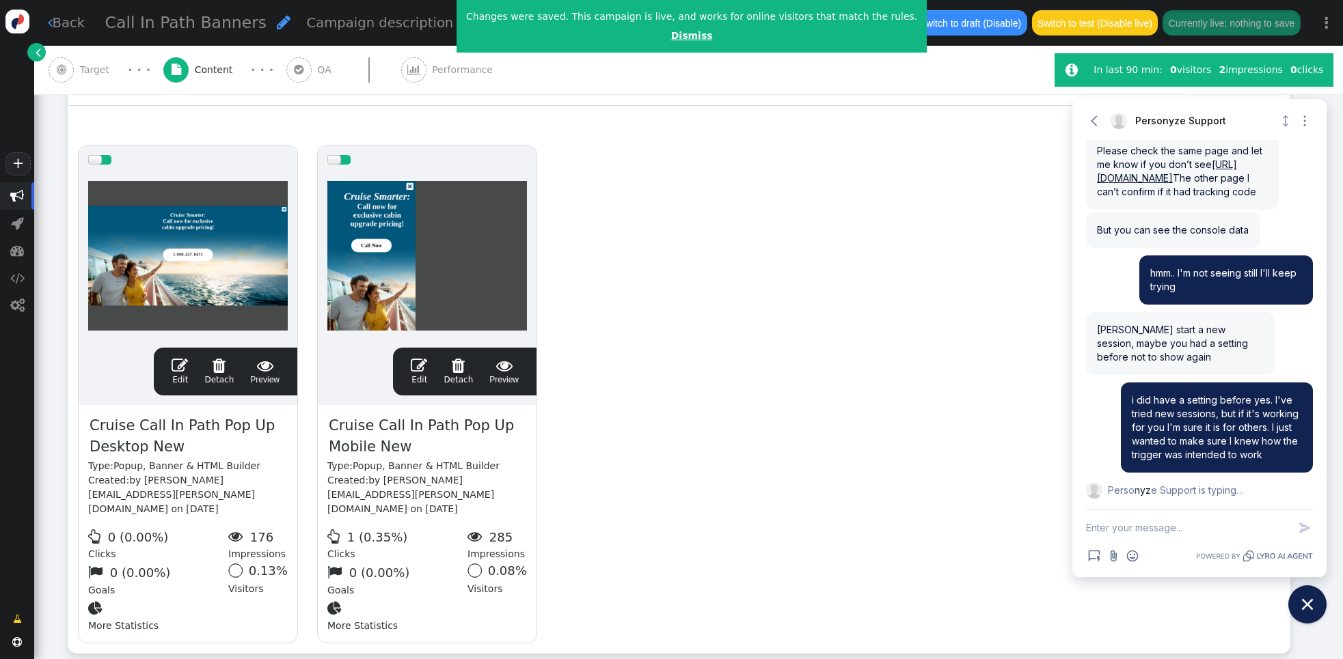
click at [671, 38] on link "Dismiss" at bounding box center [692, 35] width 42 height 11
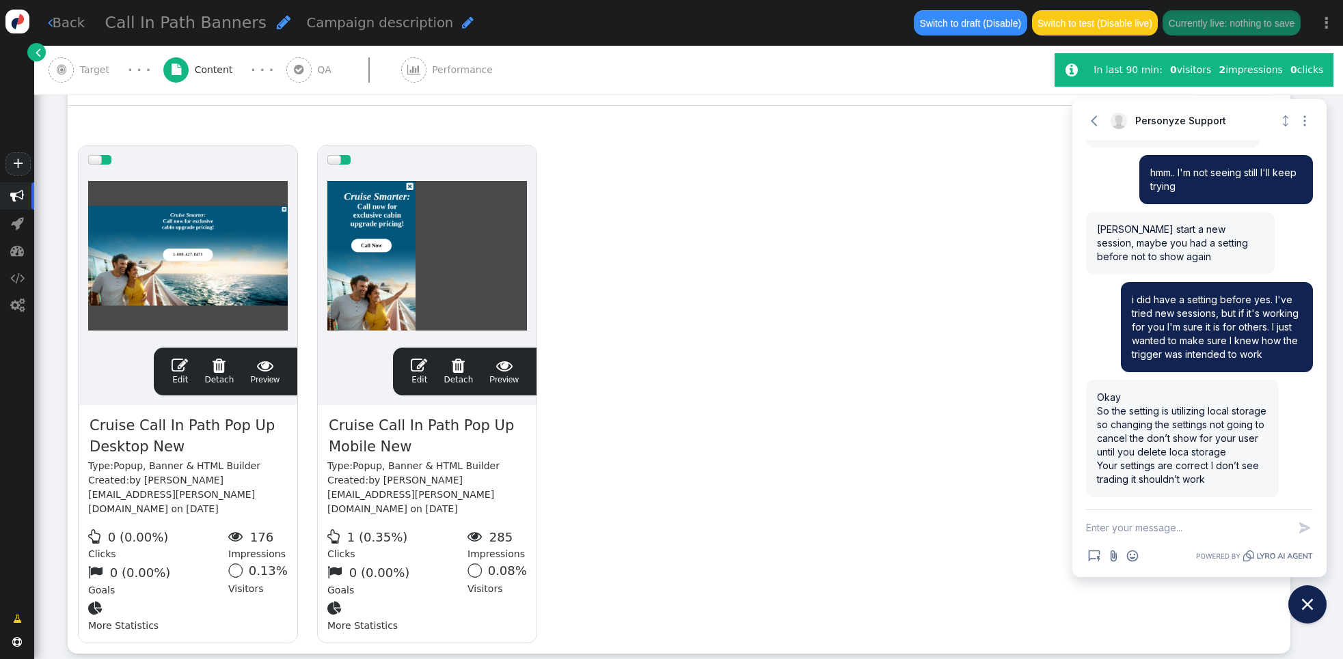
scroll to position [1755, 0]
drag, startPoint x: 1197, startPoint y: 477, endPoint x: 1046, endPoint y: 378, distance: 180.6
click at [1046, 378] on body "+  Campaigns  Realtime Visitors  Dashboard  Tracker Settings  Settings  …" at bounding box center [671, 329] width 1343 height 659
click at [1102, 396] on span "Okay So the setting is utilizing local storage so changing the settings not goi…" at bounding box center [1181, 439] width 169 height 94
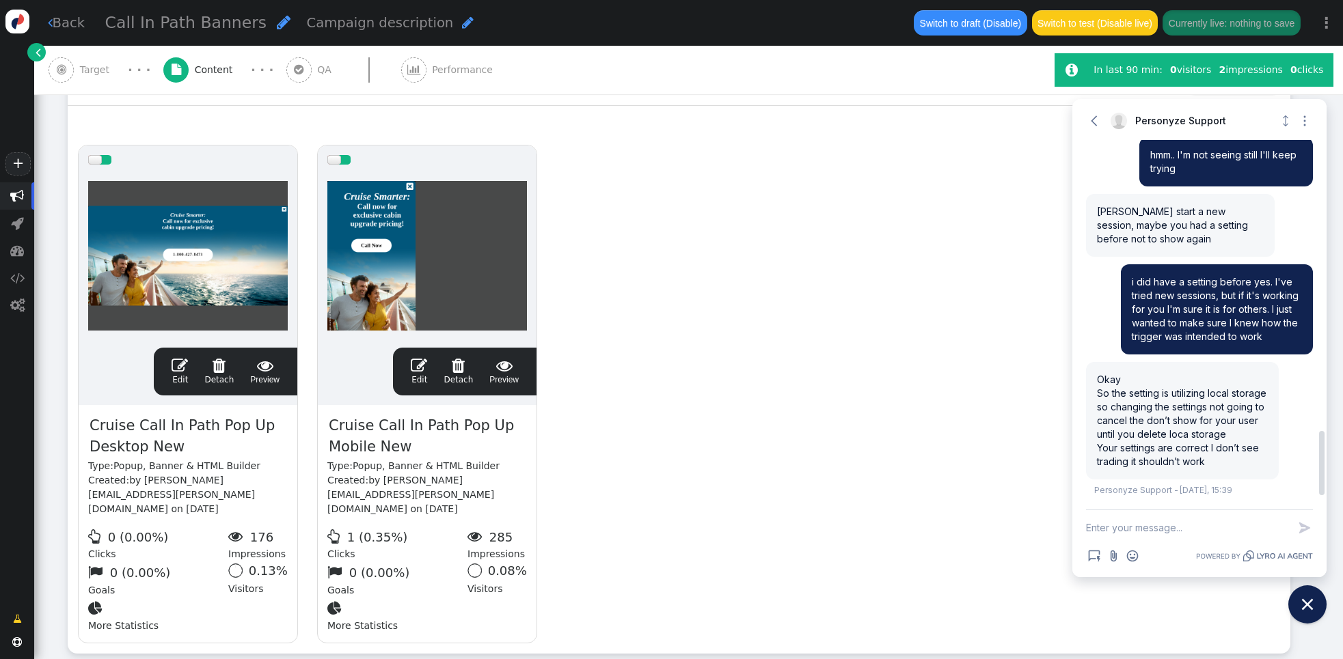
drag, startPoint x: 1095, startPoint y: 396, endPoint x: 1226, endPoint y: 482, distance: 156.9
click at [1226, 480] on div "Okay So the setting is utilizing local storage so changing the settings not goi…" at bounding box center [1182, 421] width 193 height 118
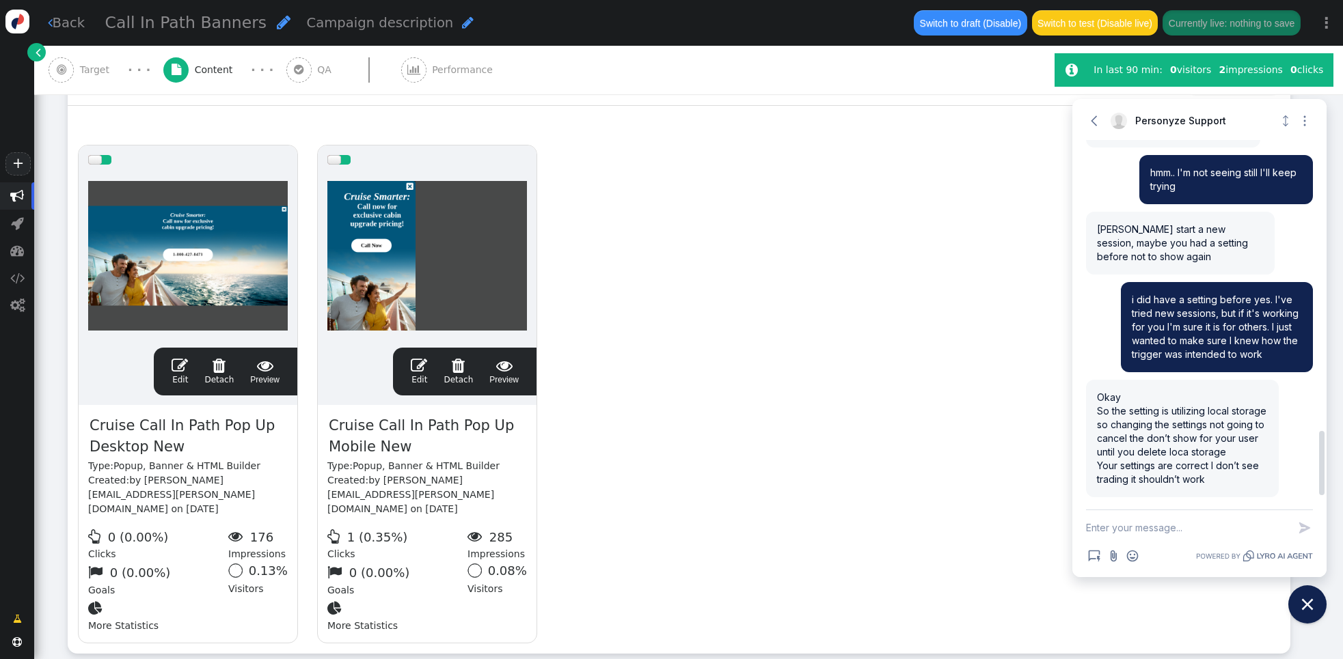
click at [1201, 446] on span "Okay So the setting is utilizing local storage so changing the settings not goi…" at bounding box center [1181, 439] width 169 height 94
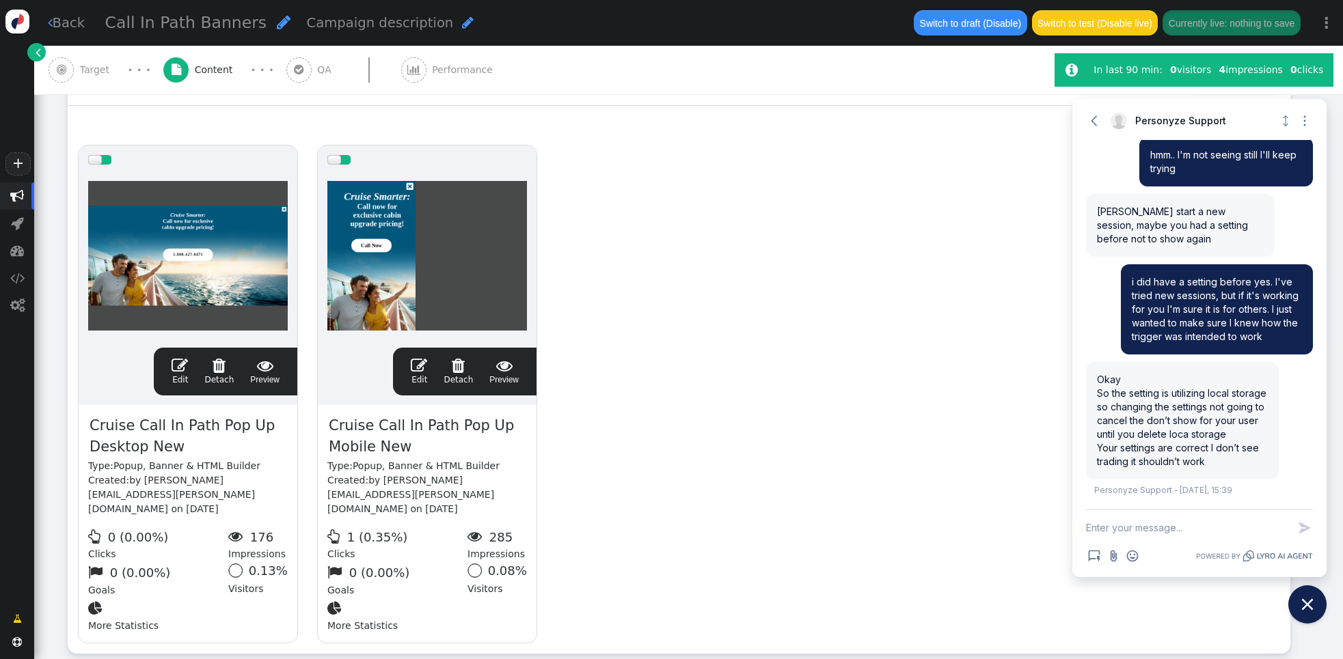
scroll to position [1773, 0]
